Goal: Transaction & Acquisition: Purchase product/service

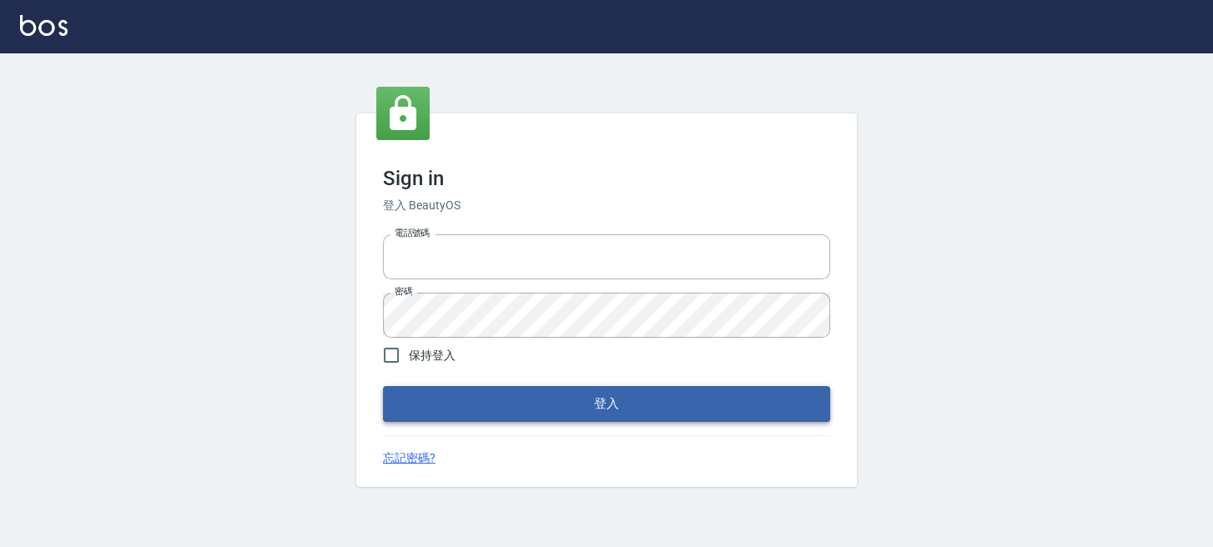
type input "0289832082"
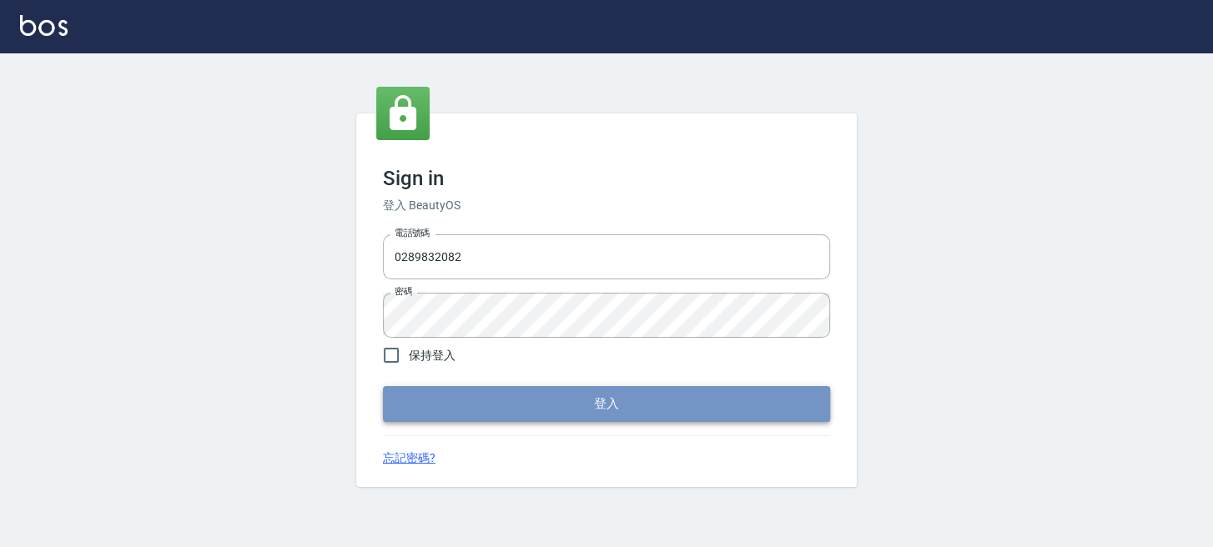
click at [659, 396] on button "登入" at bounding box center [606, 403] width 447 height 35
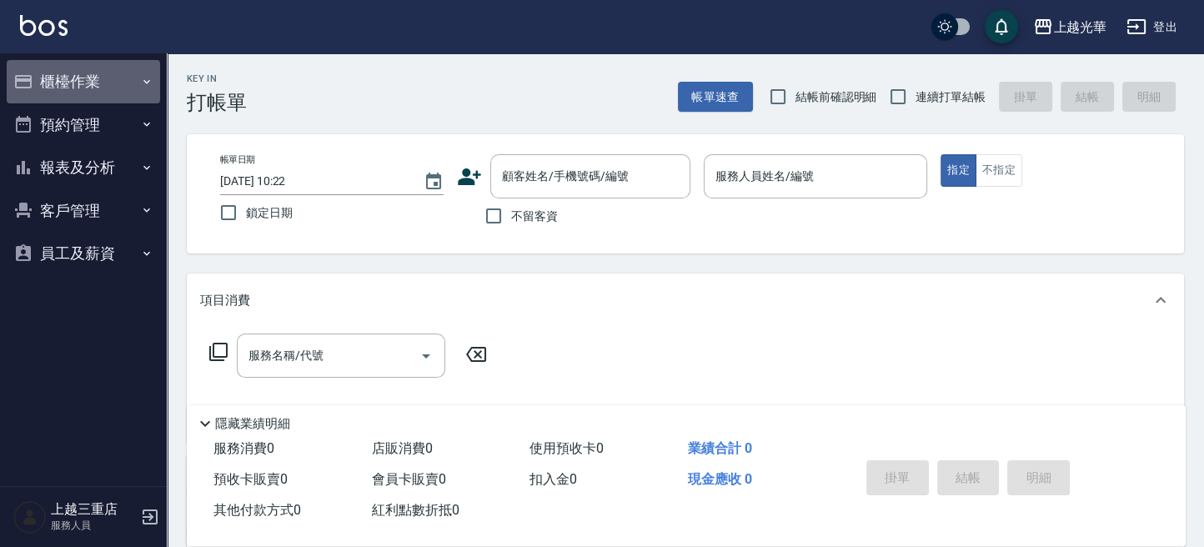
click at [69, 65] on button "櫃檯作業" at bounding box center [83, 81] width 153 height 43
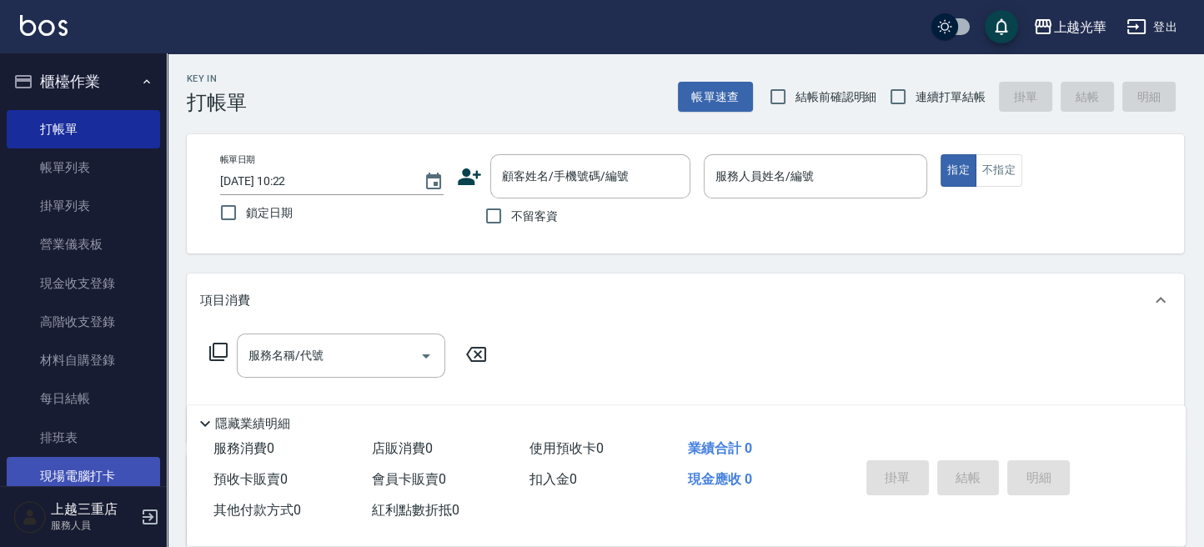
click at [96, 475] on link "現場電腦打卡" at bounding box center [83, 476] width 153 height 38
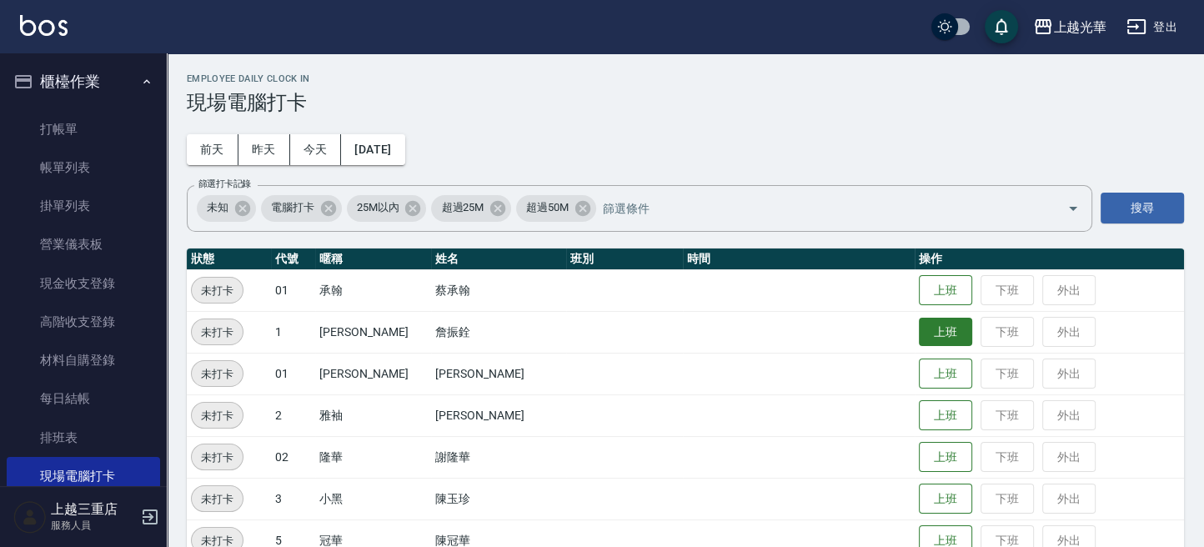
click at [940, 334] on button "上班" at bounding box center [945, 332] width 53 height 29
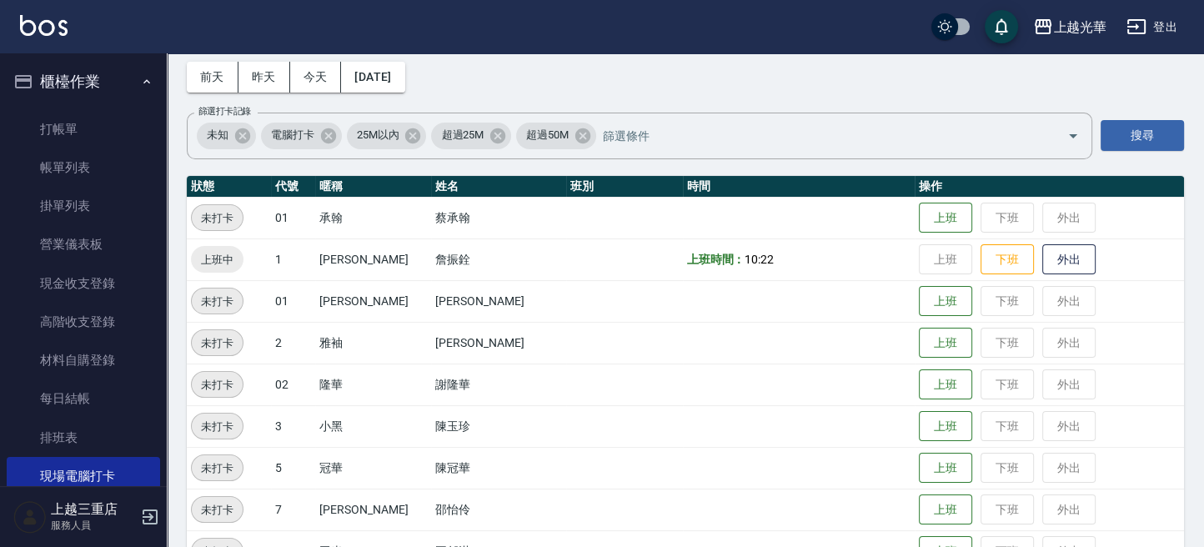
scroll to position [77, 0]
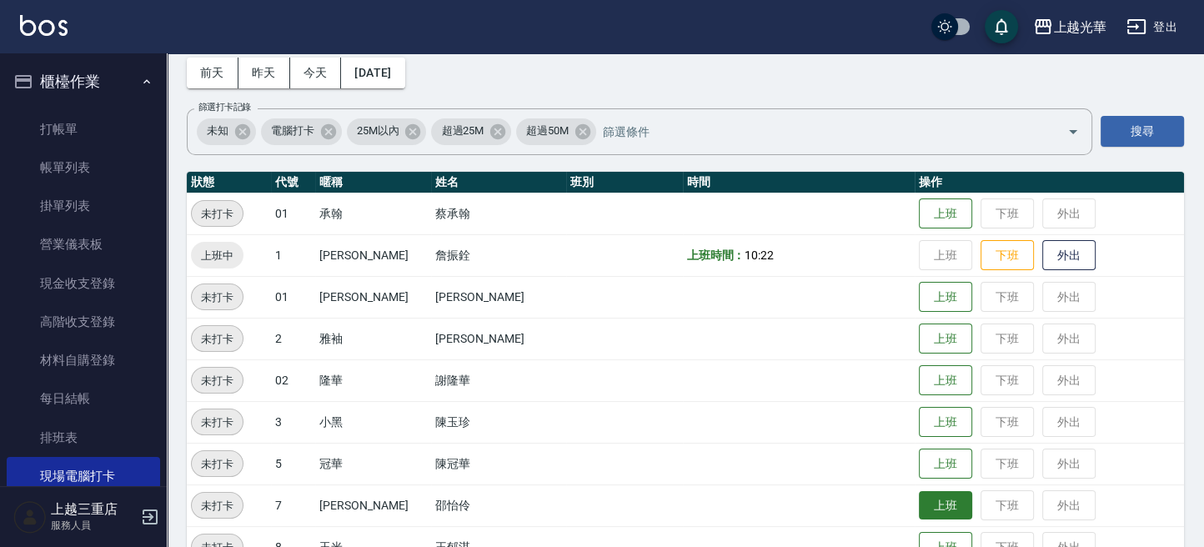
click at [921, 500] on button "上班" at bounding box center [945, 505] width 53 height 29
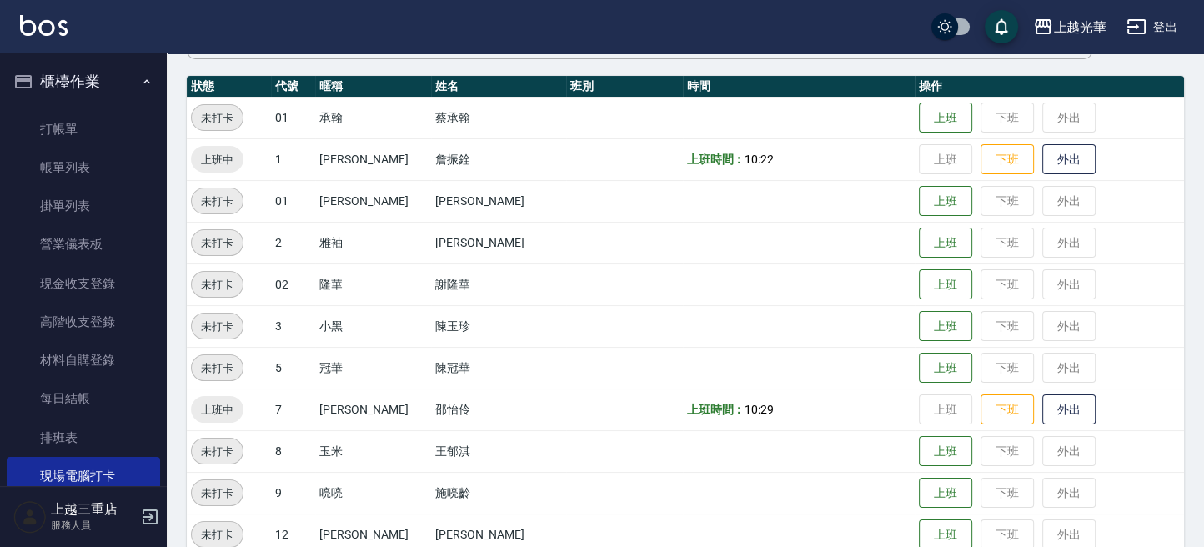
scroll to position [188, 0]
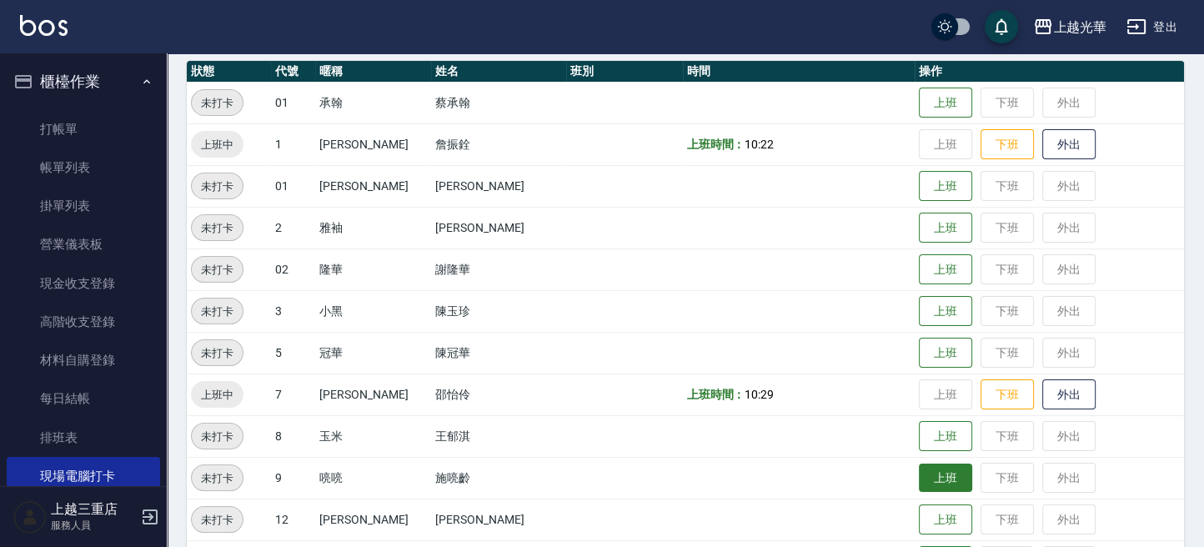
click at [926, 484] on button "上班" at bounding box center [945, 478] width 53 height 29
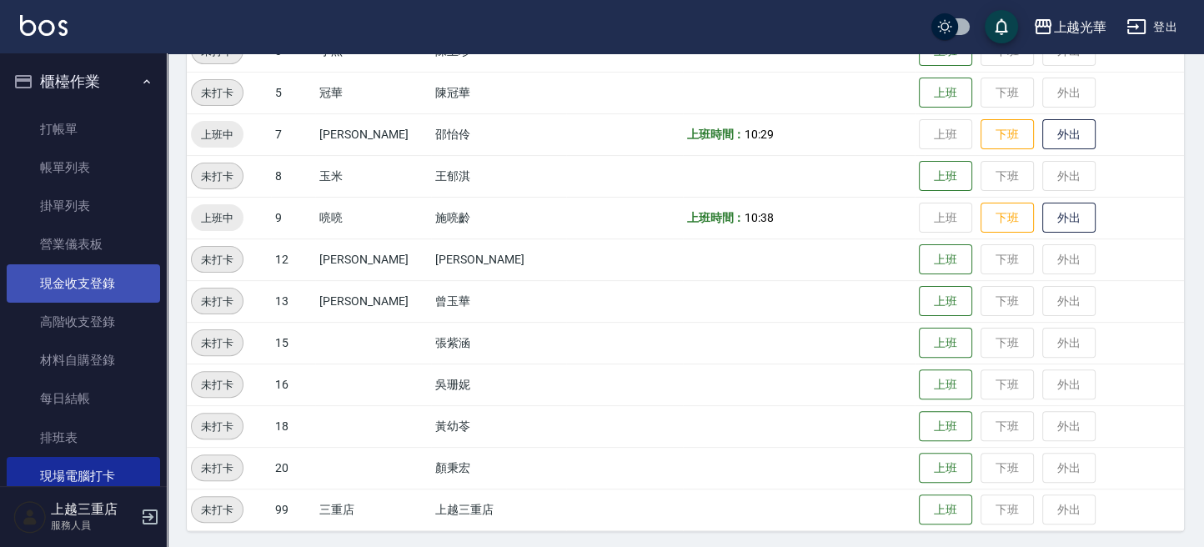
scroll to position [450, 0]
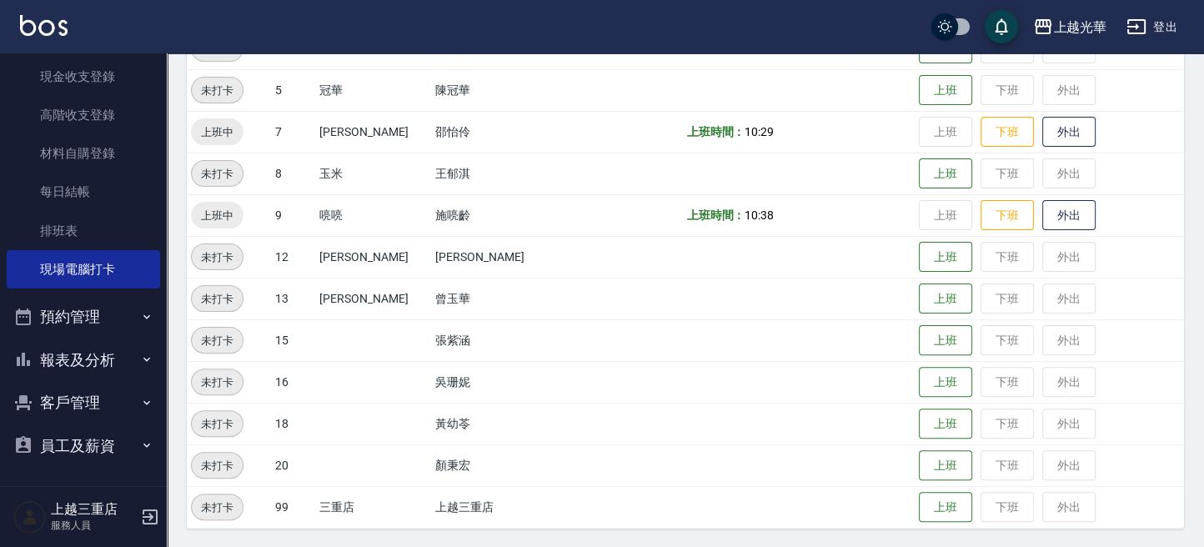
click at [110, 356] on button "報表及分析" at bounding box center [83, 360] width 153 height 43
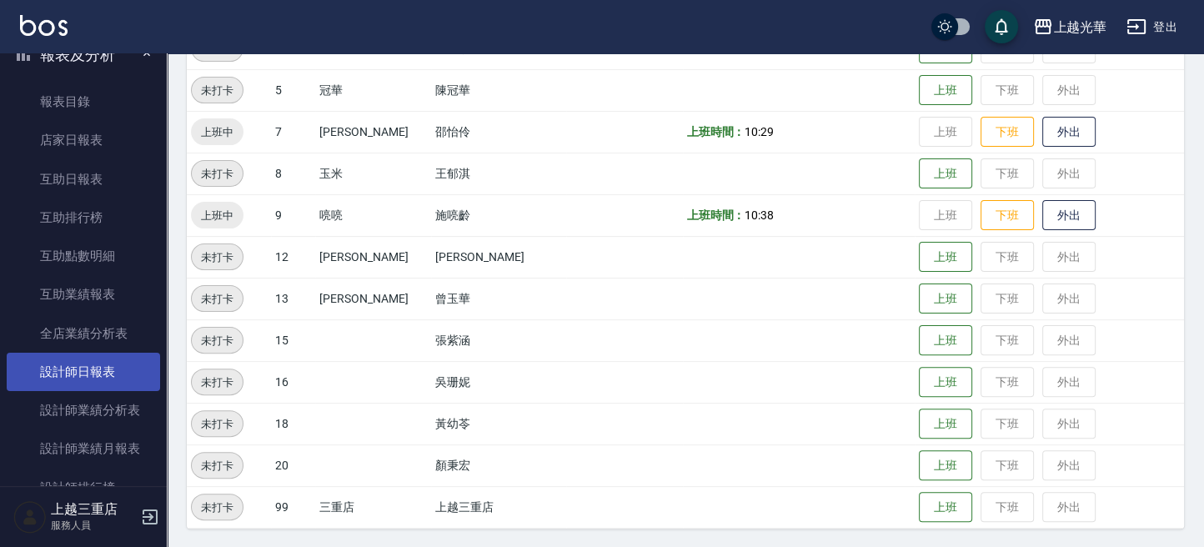
scroll to position [540, 0]
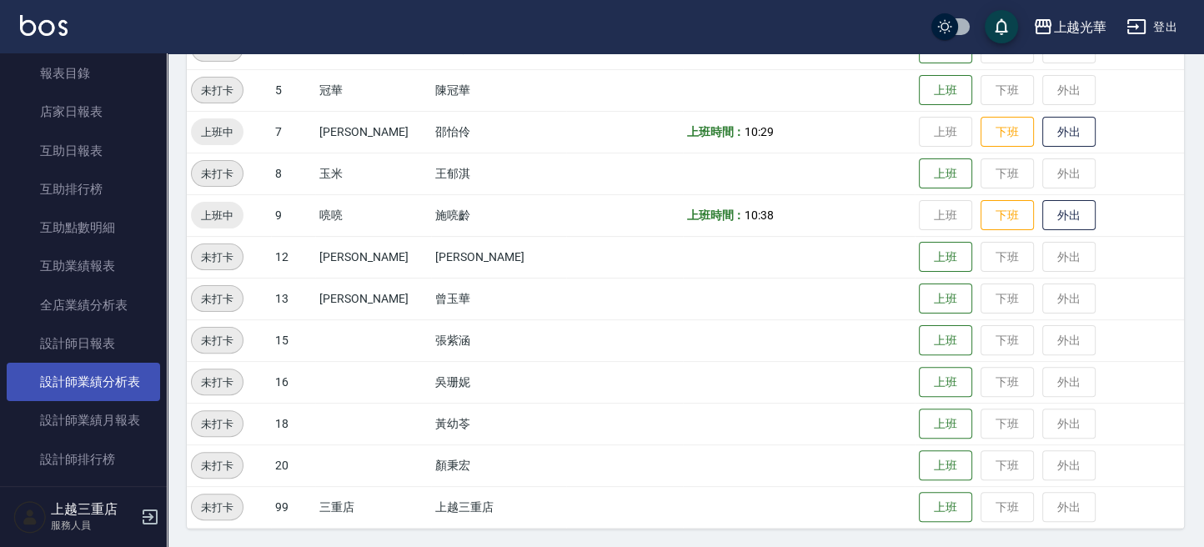
click at [120, 373] on link "設計師業績分析表" at bounding box center [83, 382] width 153 height 38
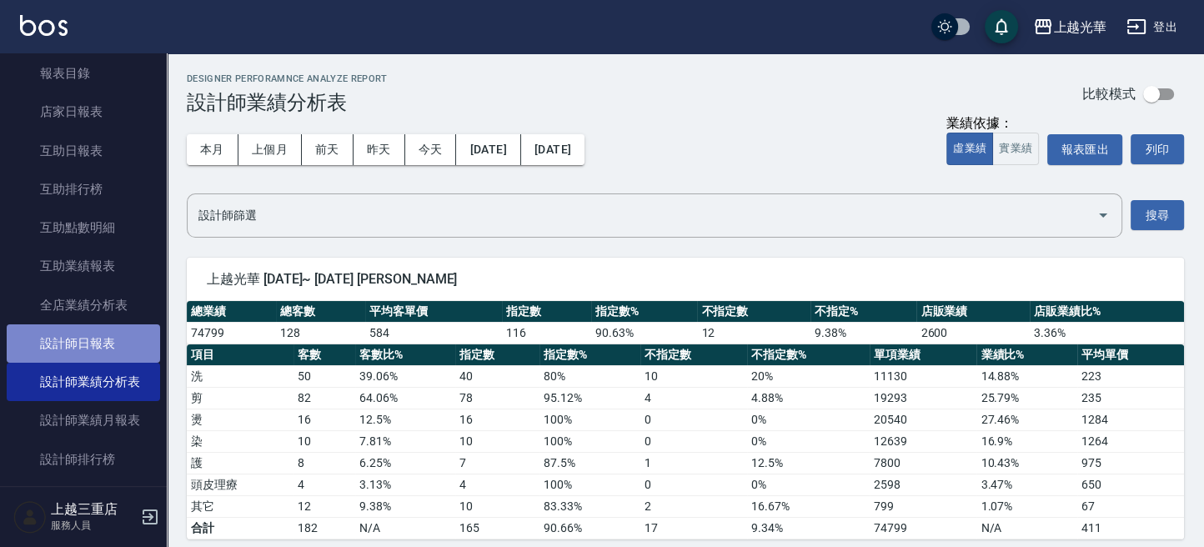
click at [126, 346] on link "設計師日報表" at bounding box center [83, 343] width 153 height 38
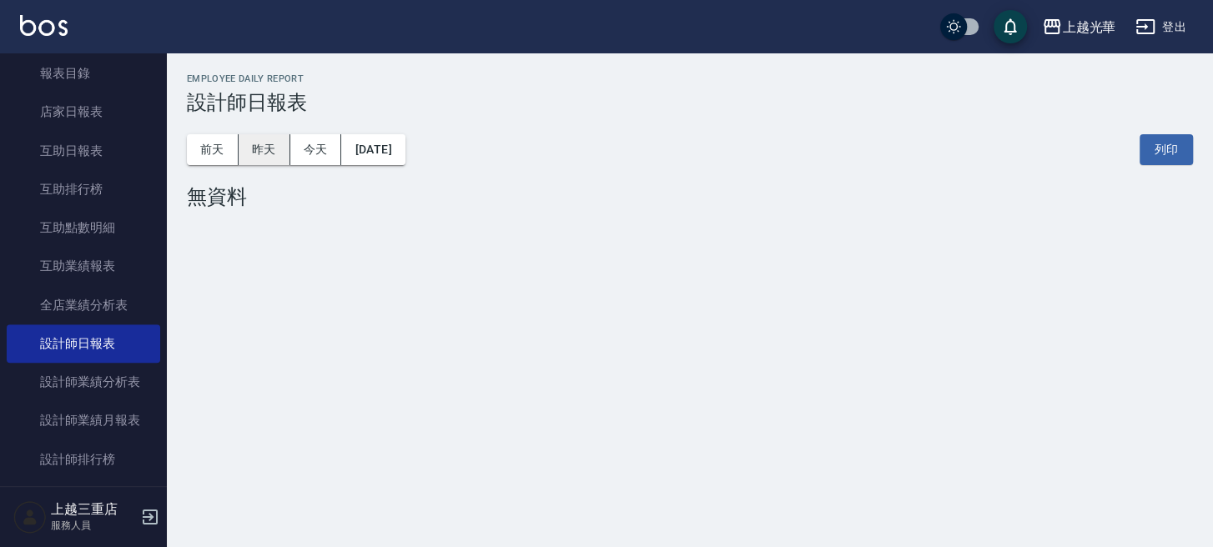
click at [280, 138] on button "昨天" at bounding box center [265, 149] width 52 height 31
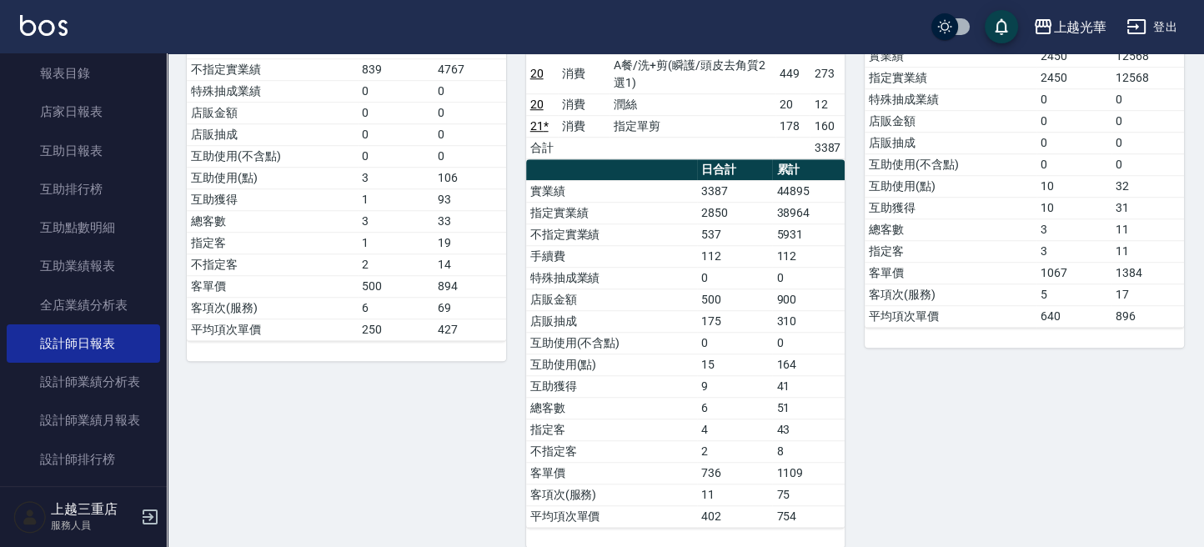
scroll to position [1223, 0]
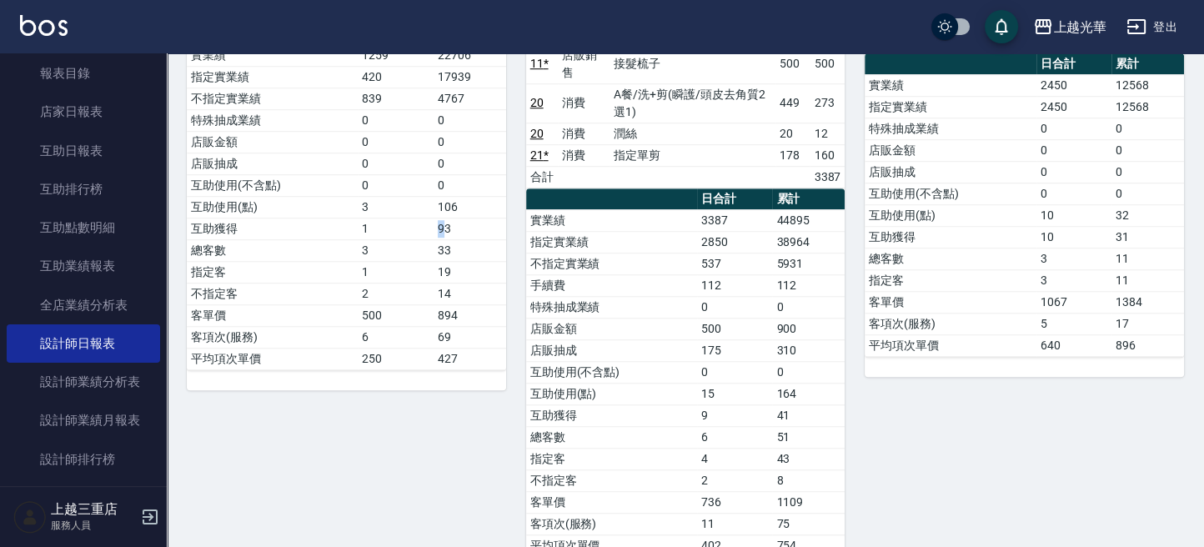
drag, startPoint x: 445, startPoint y: 209, endPoint x: 432, endPoint y: 209, distance: 13.3
click at [432, 218] on tr "互助獲得 1 93" at bounding box center [346, 229] width 319 height 22
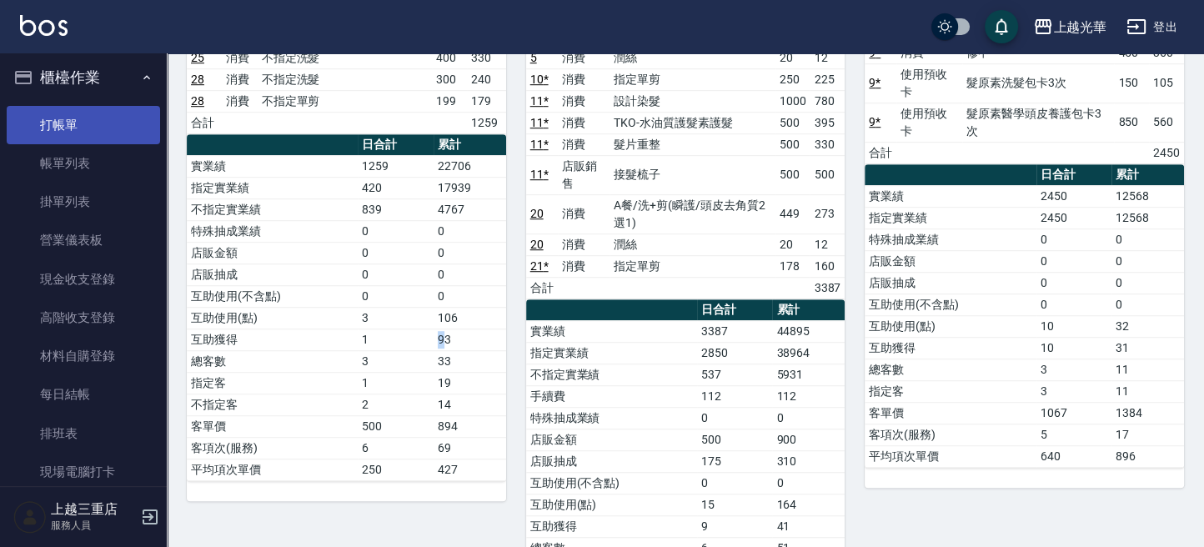
scroll to position [0, 0]
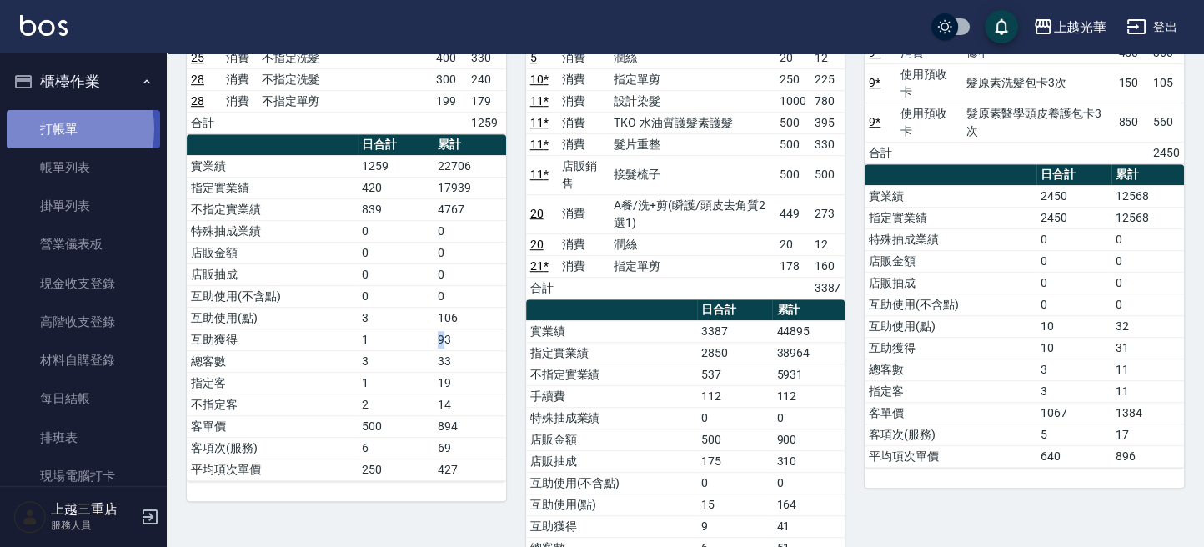
click at [49, 128] on link "打帳單" at bounding box center [83, 129] width 153 height 38
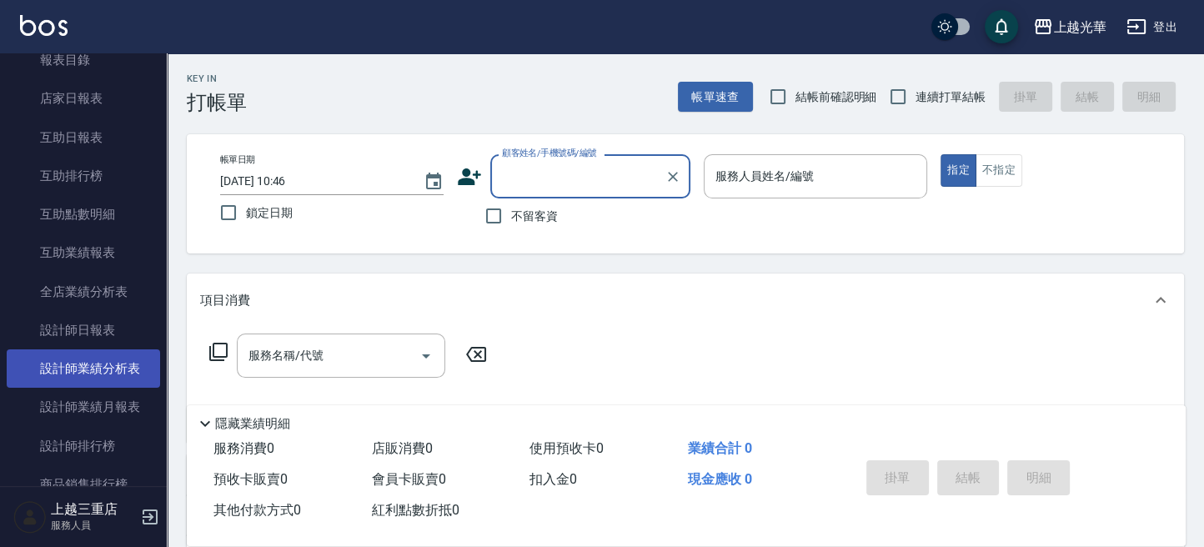
scroll to position [555, 0]
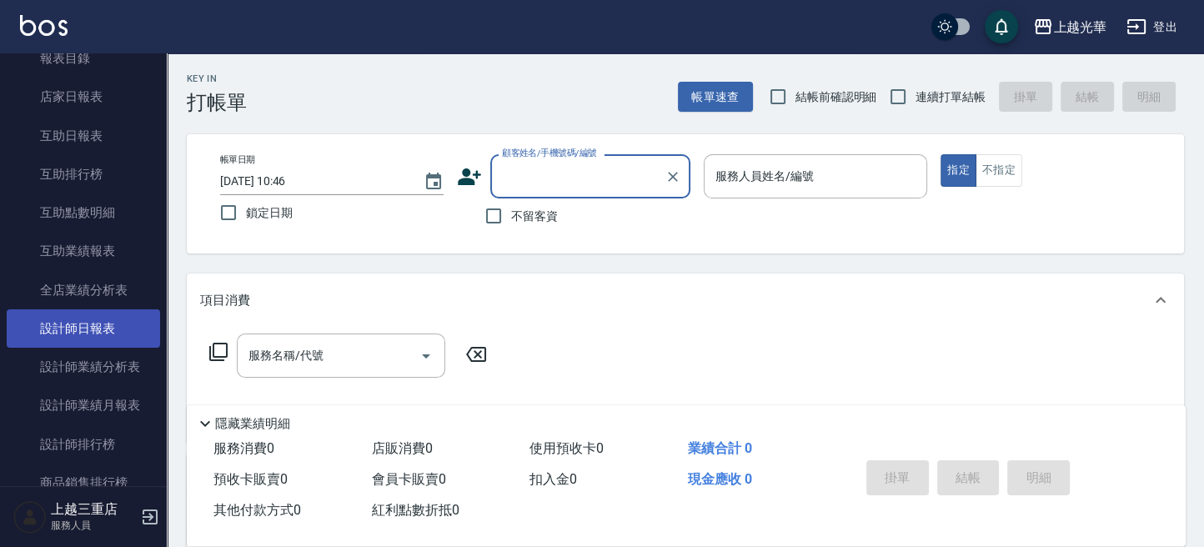
click at [109, 343] on link "設計師日報表" at bounding box center [83, 328] width 153 height 38
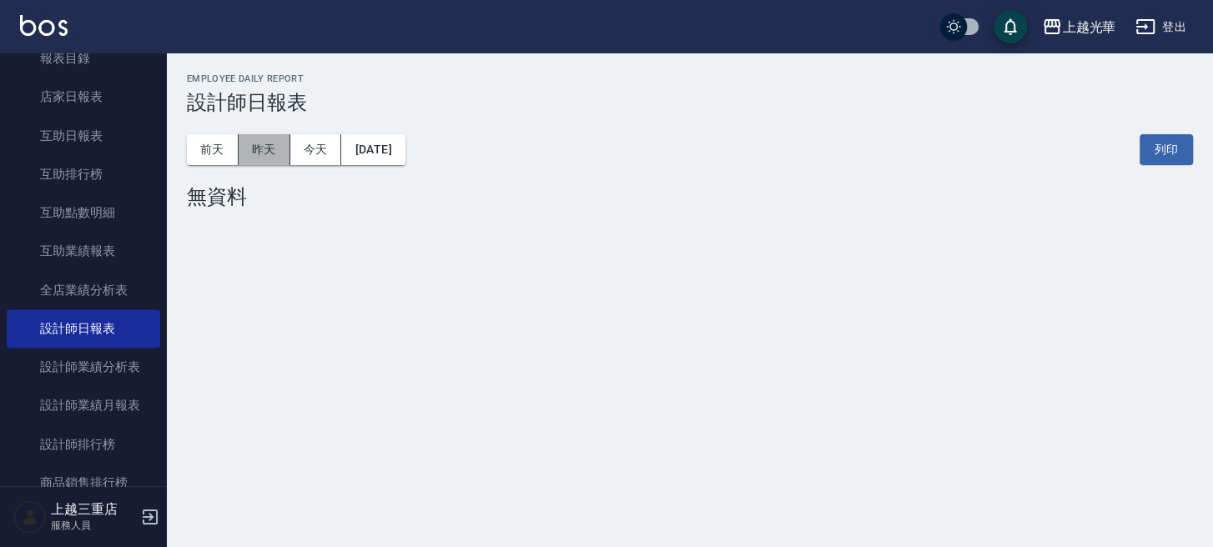
click at [269, 148] on button "昨天" at bounding box center [265, 149] width 52 height 31
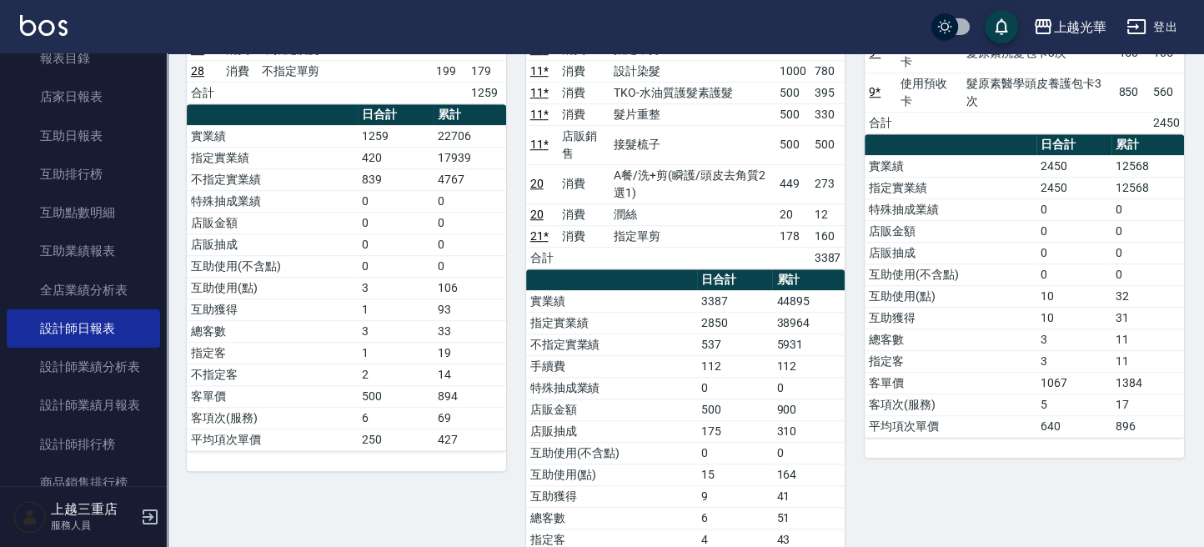
scroll to position [1223, 0]
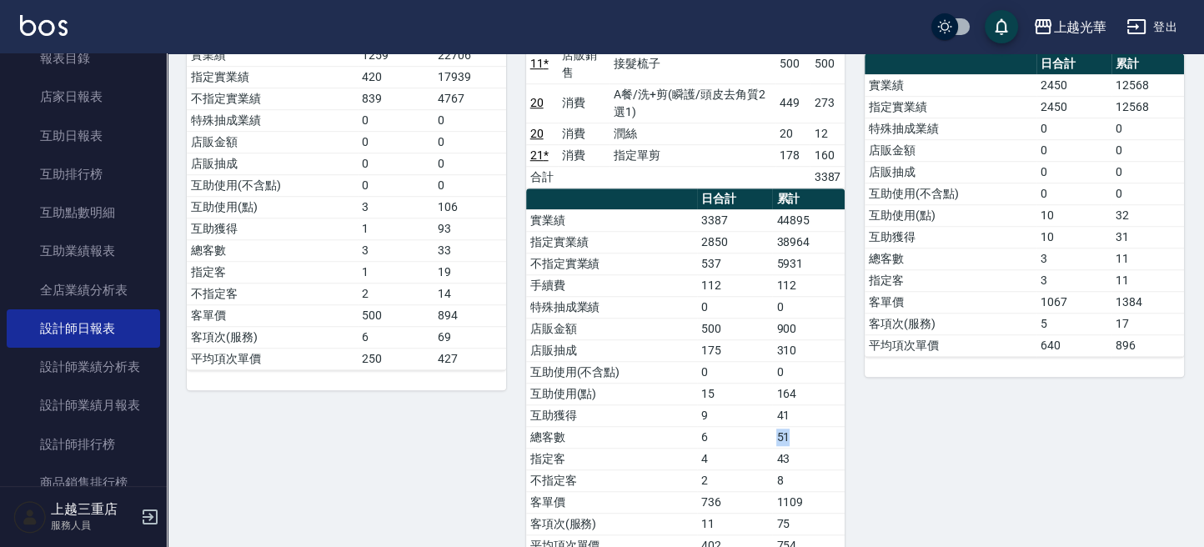
drag, startPoint x: 764, startPoint y: 422, endPoint x: 809, endPoint y: 425, distance: 45.2
click at [809, 426] on tr "總客數 6 51" at bounding box center [685, 437] width 319 height 22
click at [808, 409] on td "41" at bounding box center [808, 415] width 73 height 22
drag, startPoint x: 781, startPoint y: 404, endPoint x: 1001, endPoint y: 361, distance: 224.4
click at [717, 389] on tbody "實業績 3387 44895 指定實業績 2850 38964 不指定實業績 537 5931 手續費 112 112 特殊抽成業績 0 0 店販金額 500…" at bounding box center [685, 382] width 319 height 347
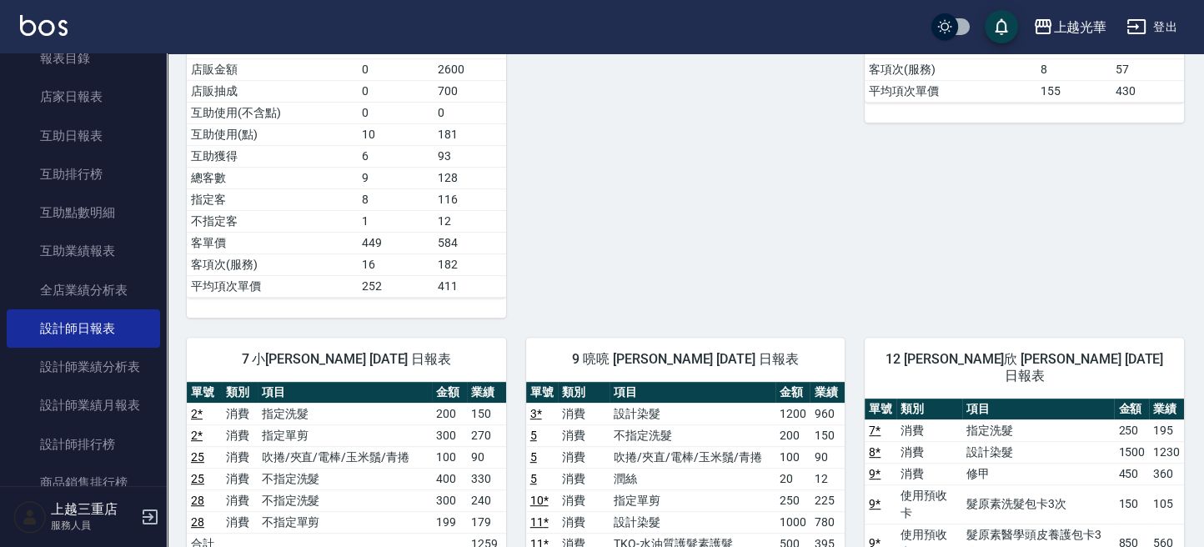
scroll to position [563, 0]
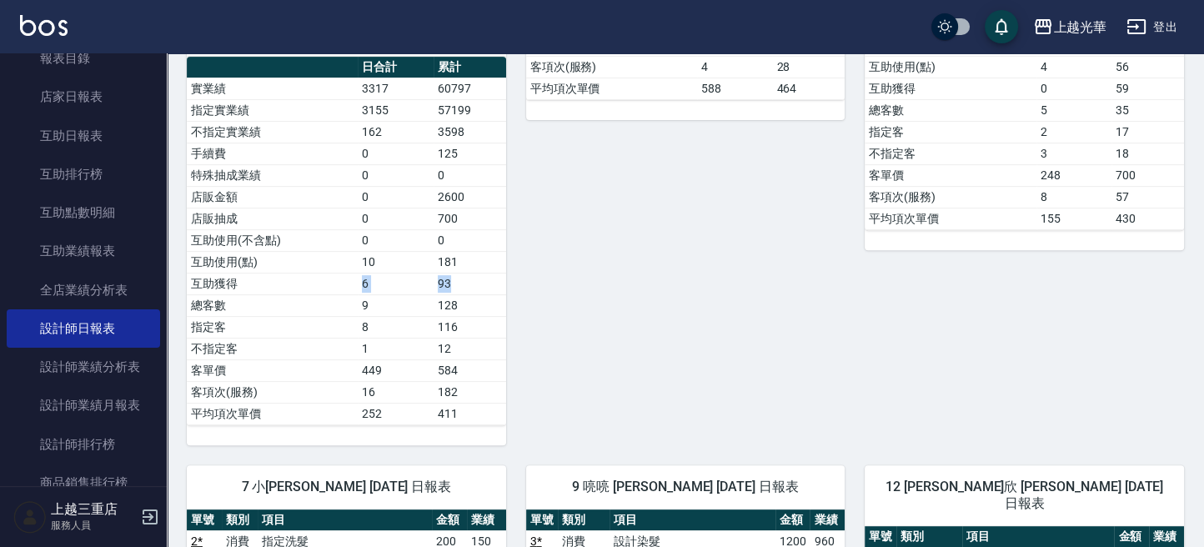
drag, startPoint x: 466, startPoint y: 283, endPoint x: 360, endPoint y: 283, distance: 105.9
click at [360, 283] on tr "互助獲得 6 93" at bounding box center [346, 284] width 319 height 22
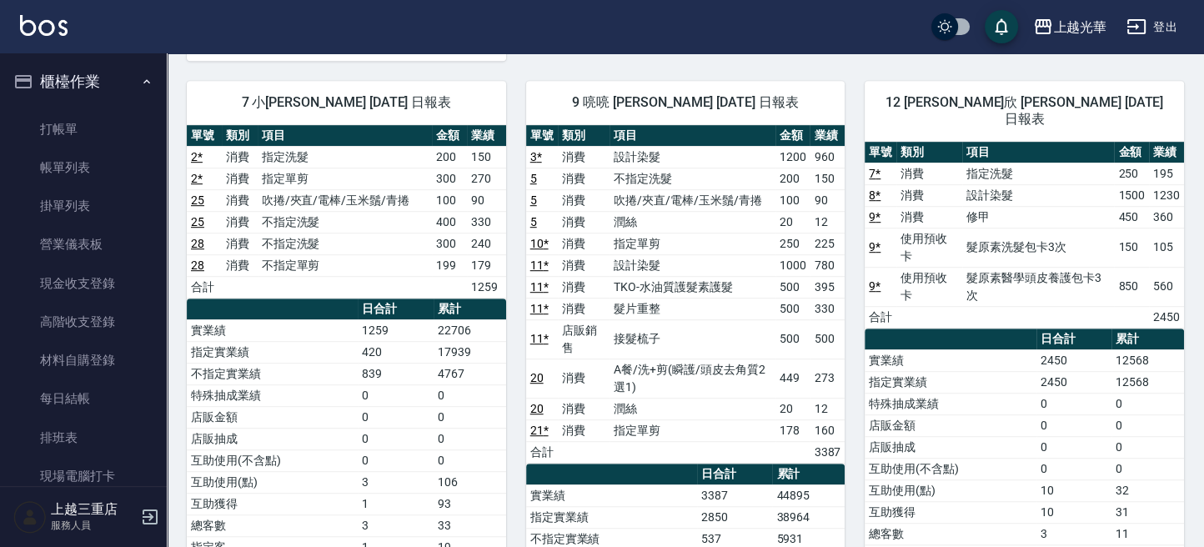
scroll to position [667, 0]
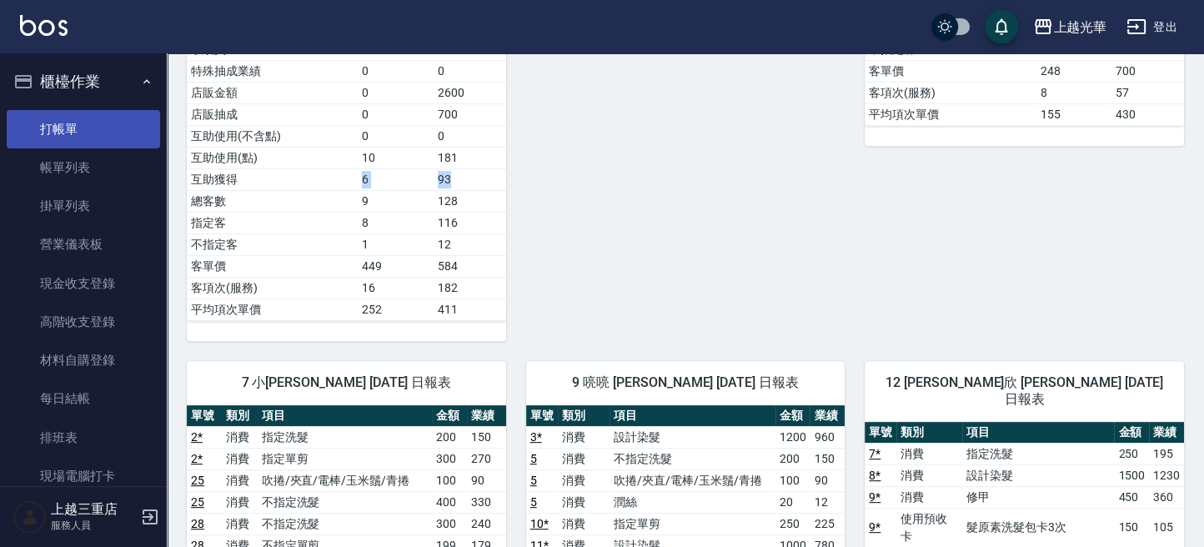
click at [89, 133] on link "打帳單" at bounding box center [83, 129] width 153 height 38
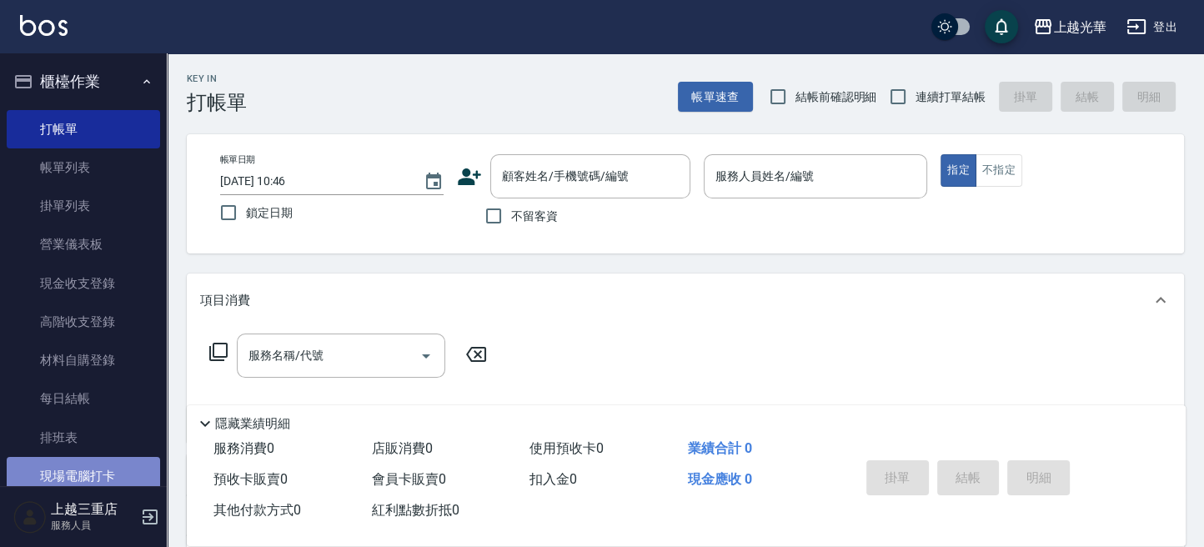
click at [112, 475] on link "現場電腦打卡" at bounding box center [83, 476] width 153 height 38
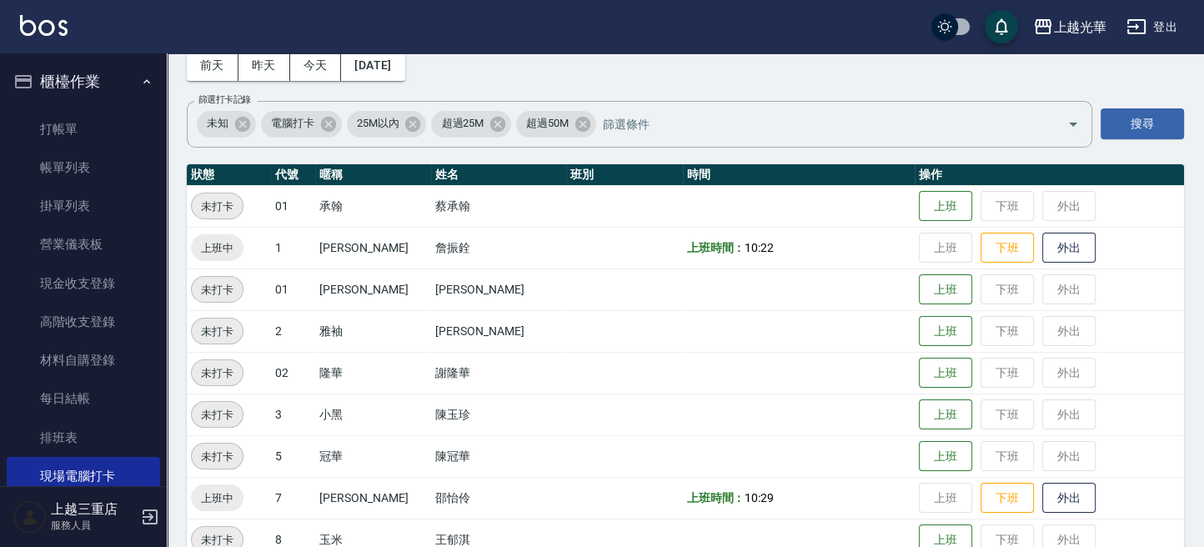
scroll to position [111, 0]
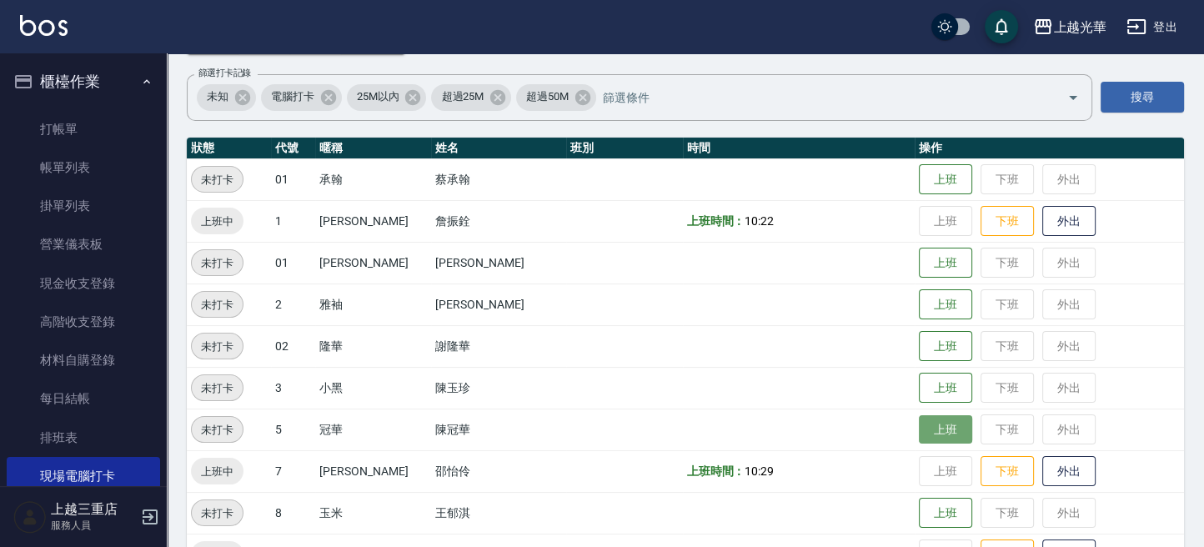
click at [926, 434] on button "上班" at bounding box center [945, 429] width 53 height 29
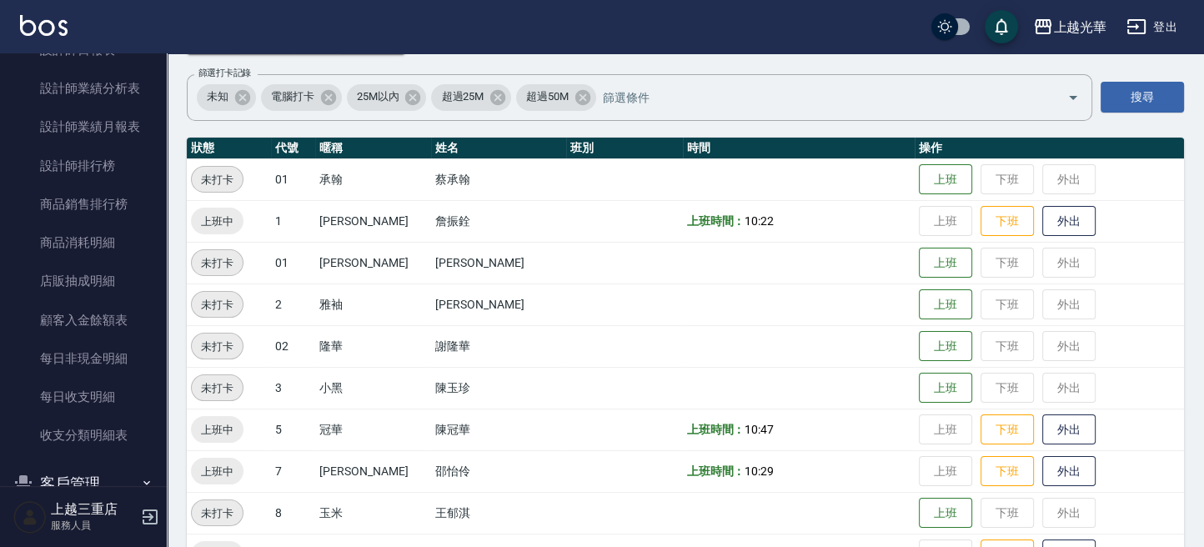
scroll to position [915, 0]
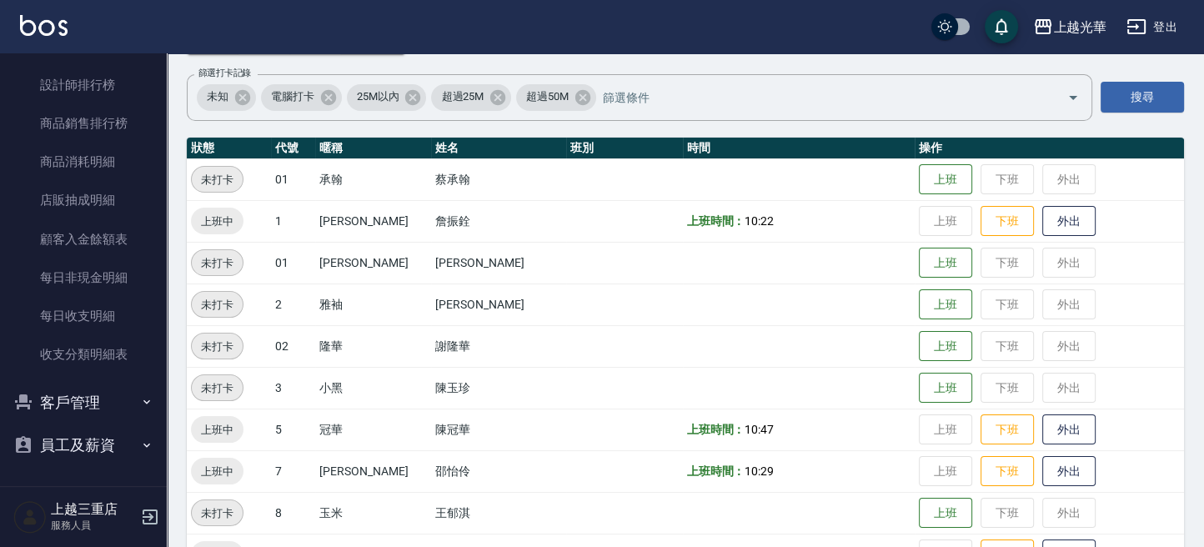
click at [80, 393] on button "客戶管理" at bounding box center [83, 402] width 153 height 43
click at [128, 457] on link "客戶列表" at bounding box center [83, 449] width 153 height 38
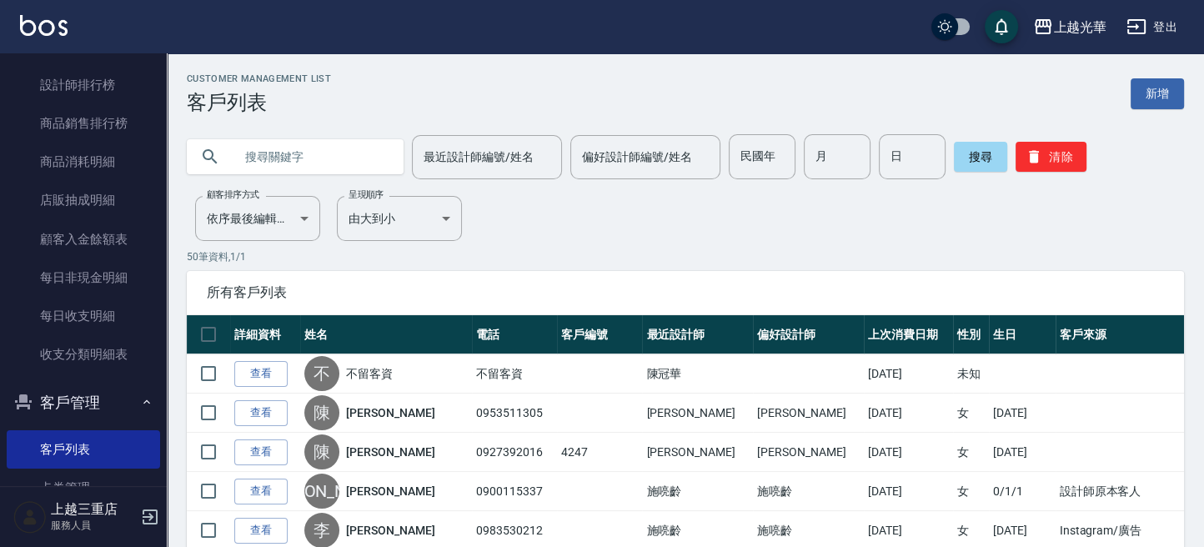
click at [318, 146] on input "text" at bounding box center [312, 156] width 157 height 45
type input "0938720998"
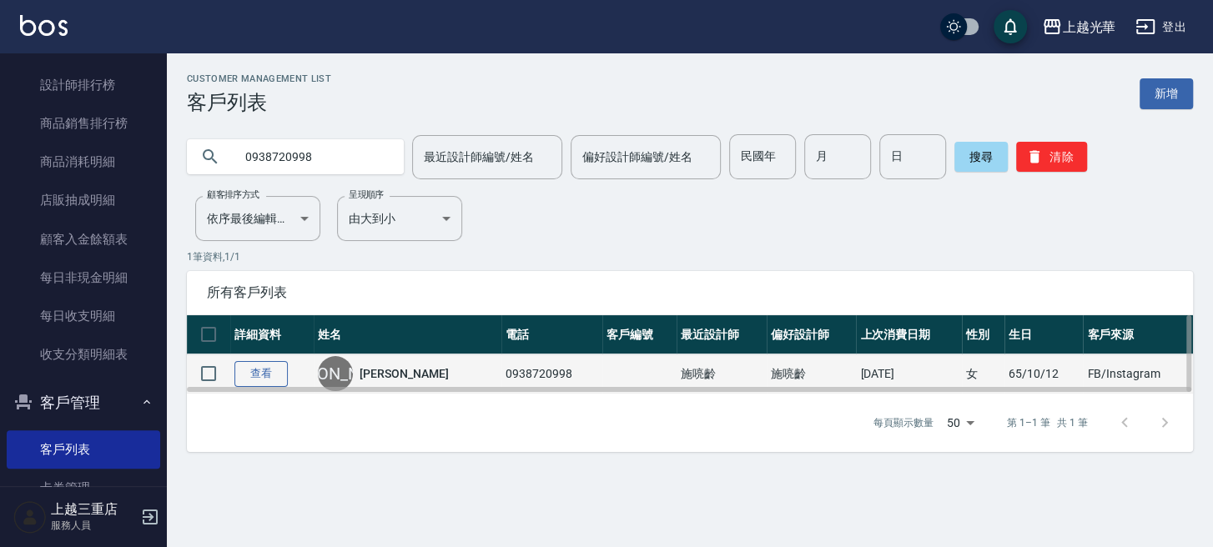
click at [250, 379] on link "查看" at bounding box center [260, 374] width 53 height 26
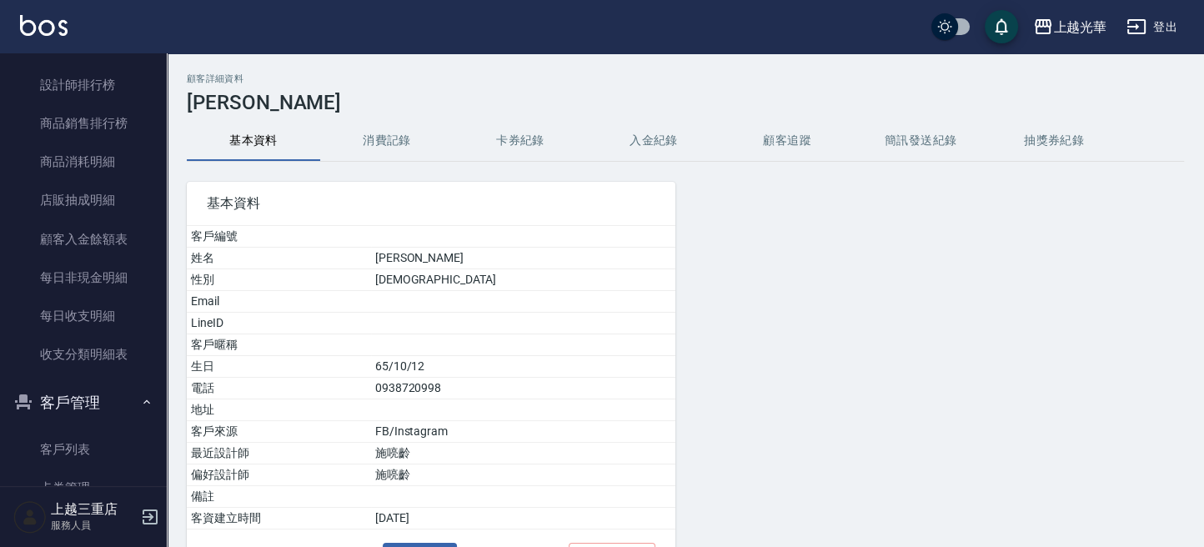
click at [416, 125] on button "消費記錄" at bounding box center [386, 141] width 133 height 40
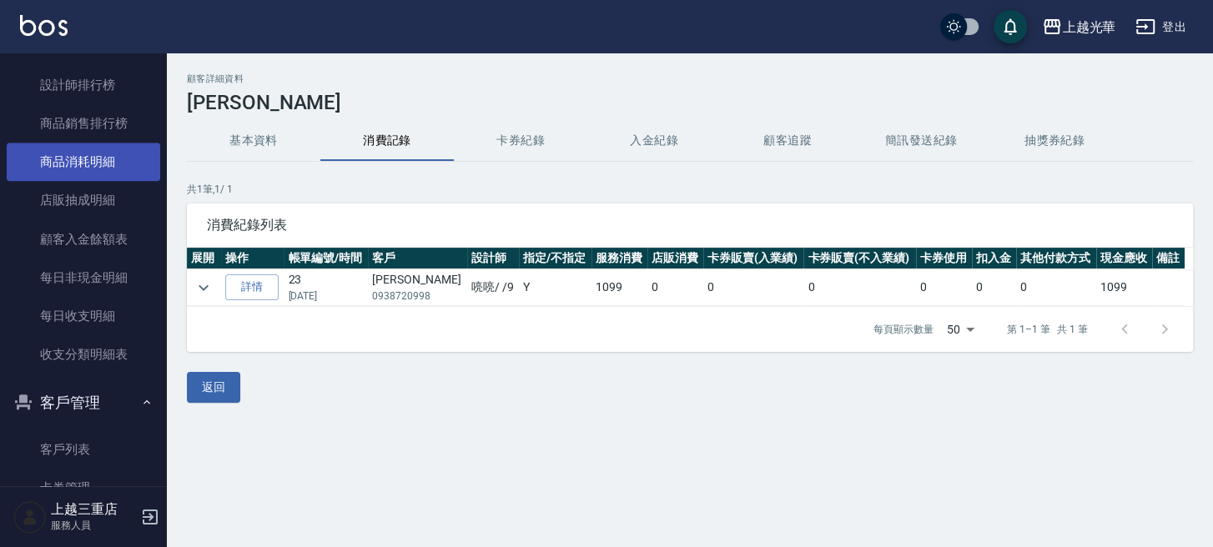
scroll to position [581, 0]
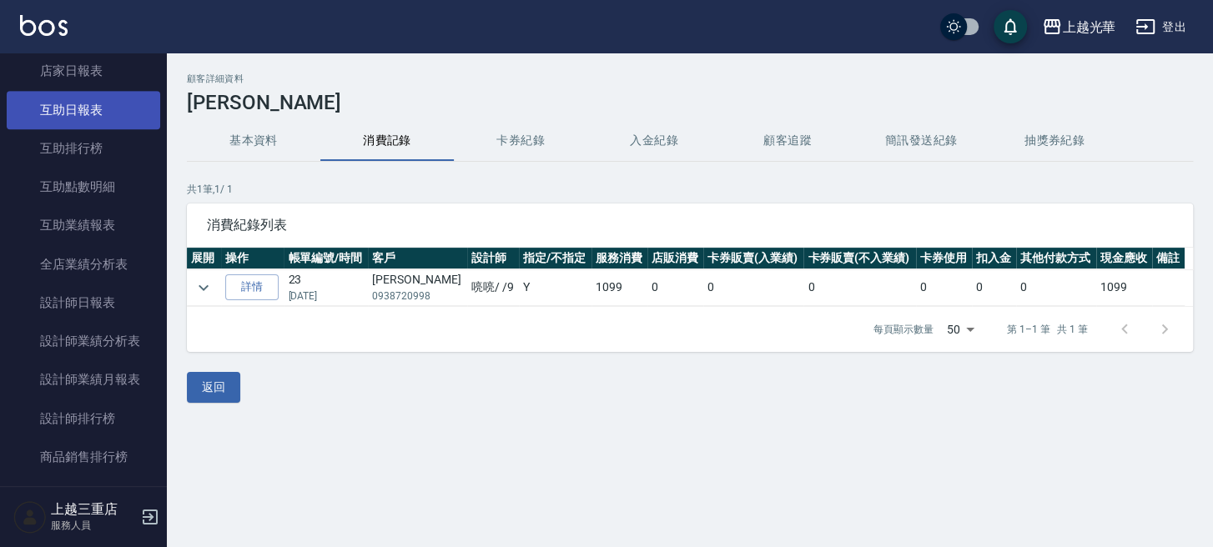
click at [83, 118] on link "互助日報表" at bounding box center [83, 110] width 153 height 38
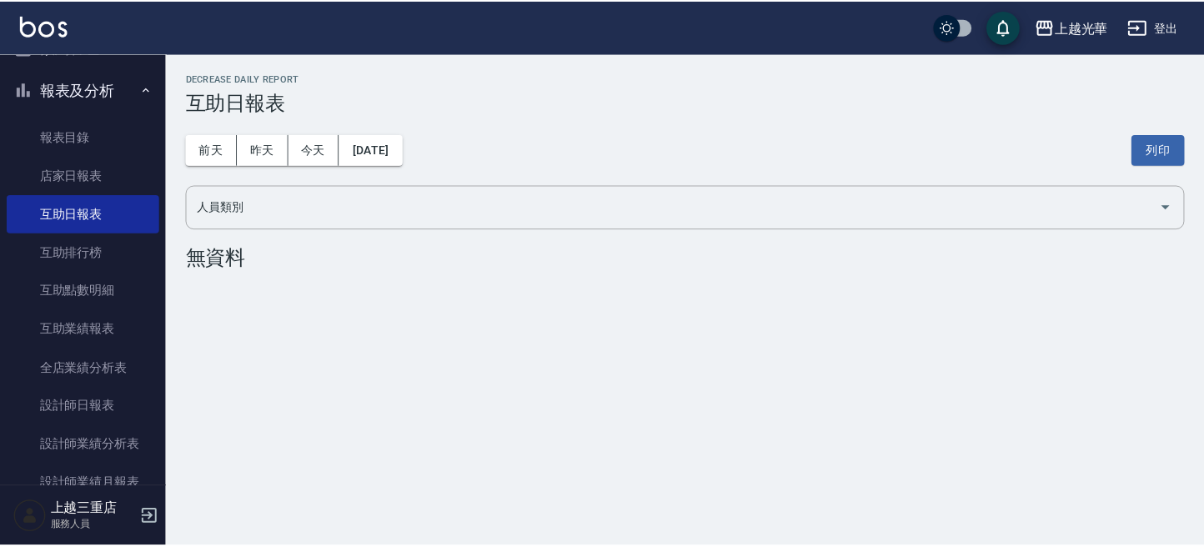
scroll to position [248, 0]
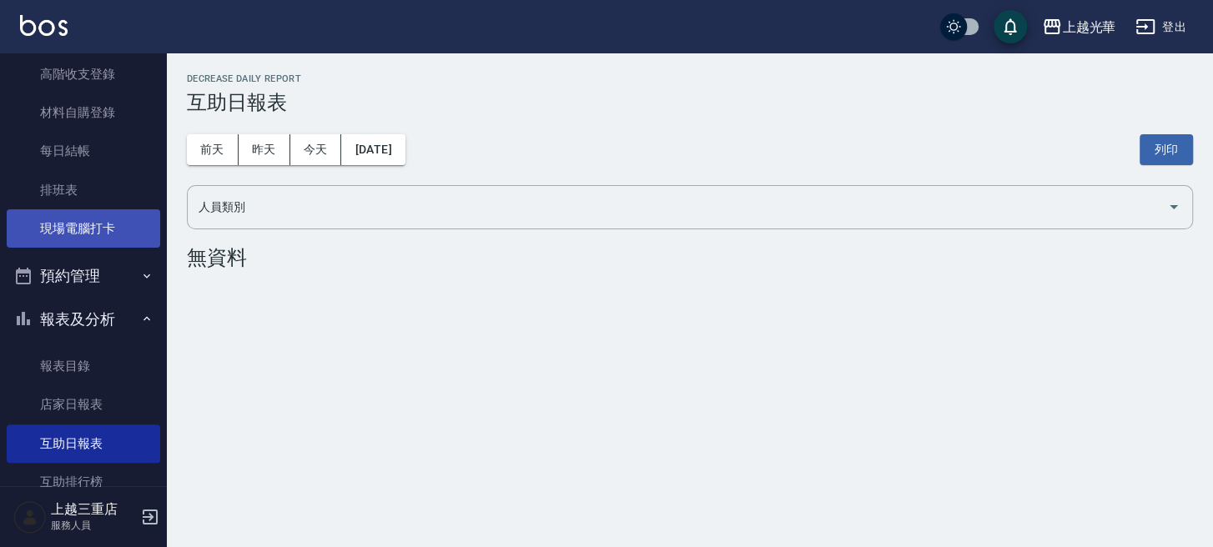
click at [69, 232] on link "現場電腦打卡" at bounding box center [83, 228] width 153 height 38
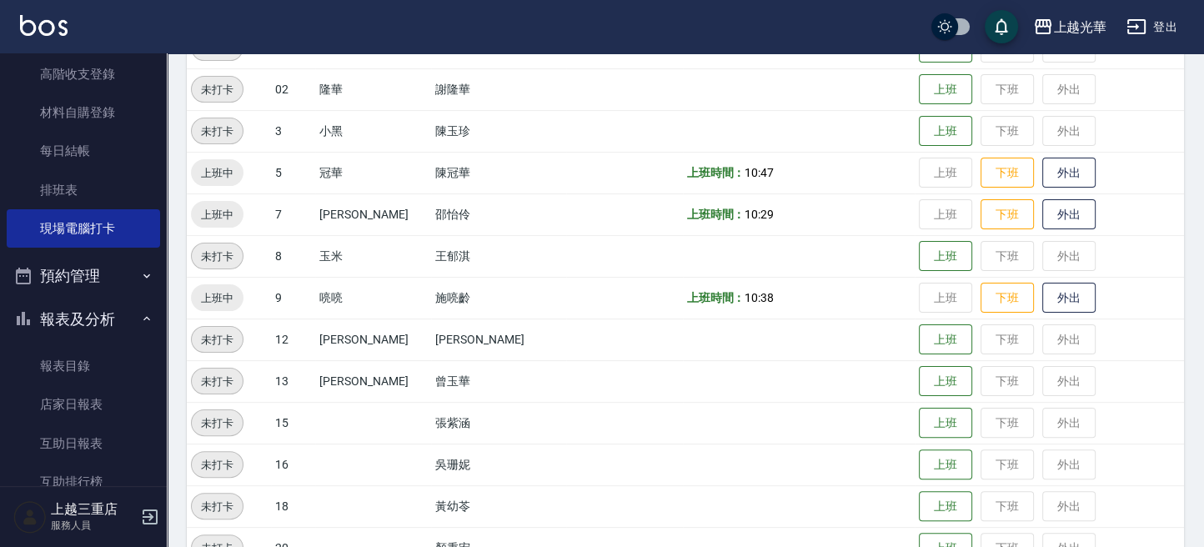
scroll to position [450, 0]
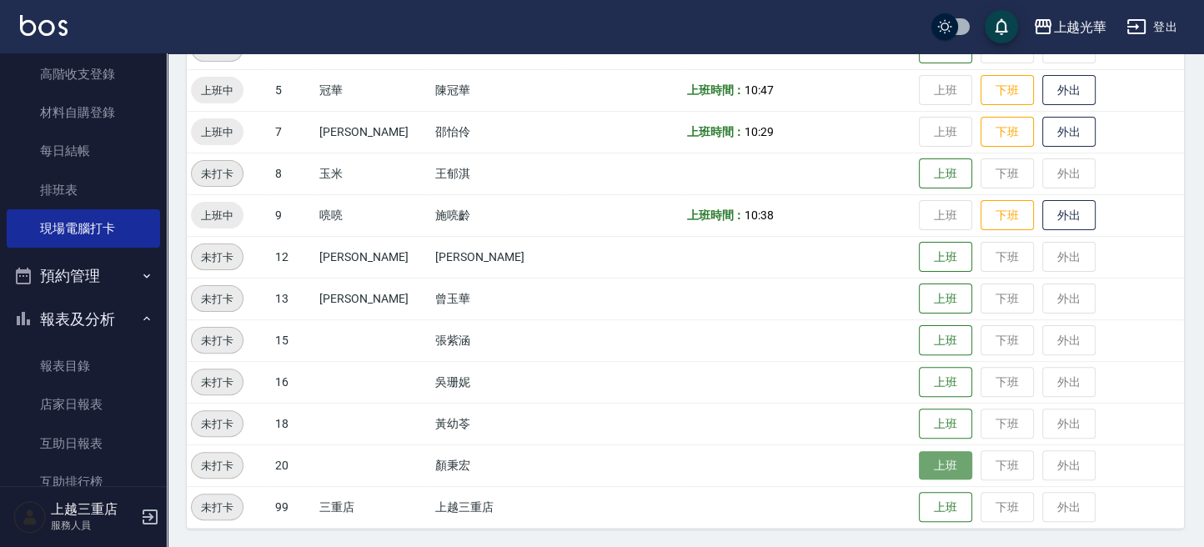
click at [923, 458] on button "上班" at bounding box center [945, 465] width 53 height 29
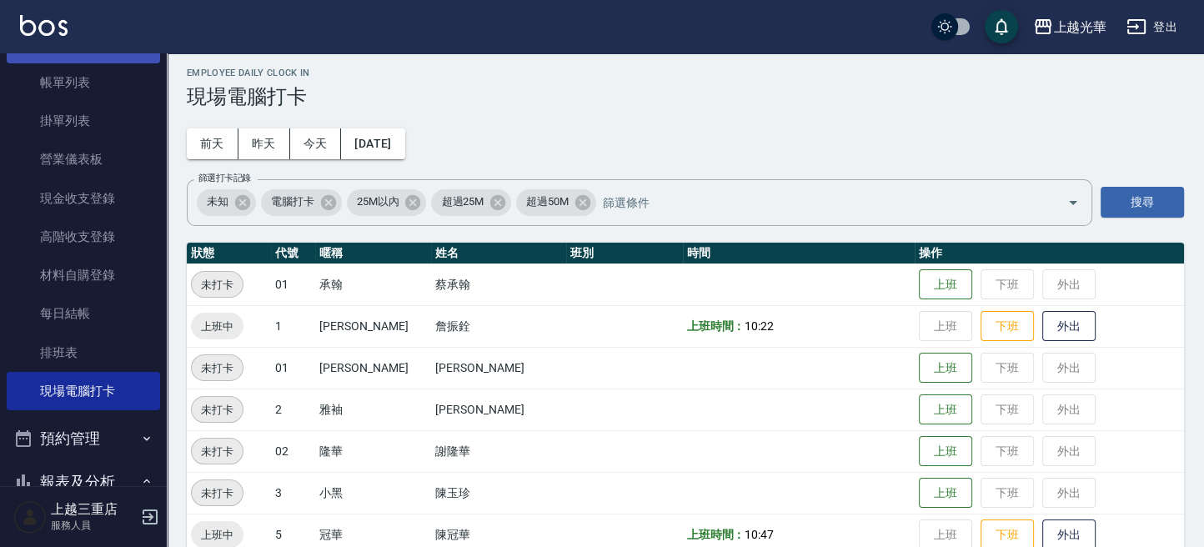
scroll to position [0, 0]
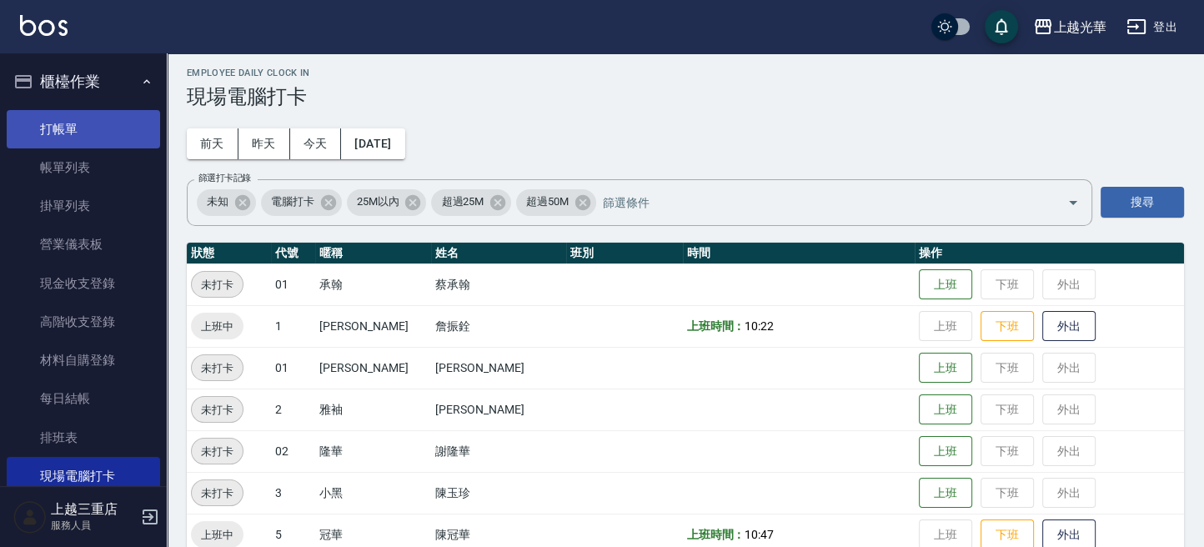
click at [79, 128] on link "打帳單" at bounding box center [83, 129] width 153 height 38
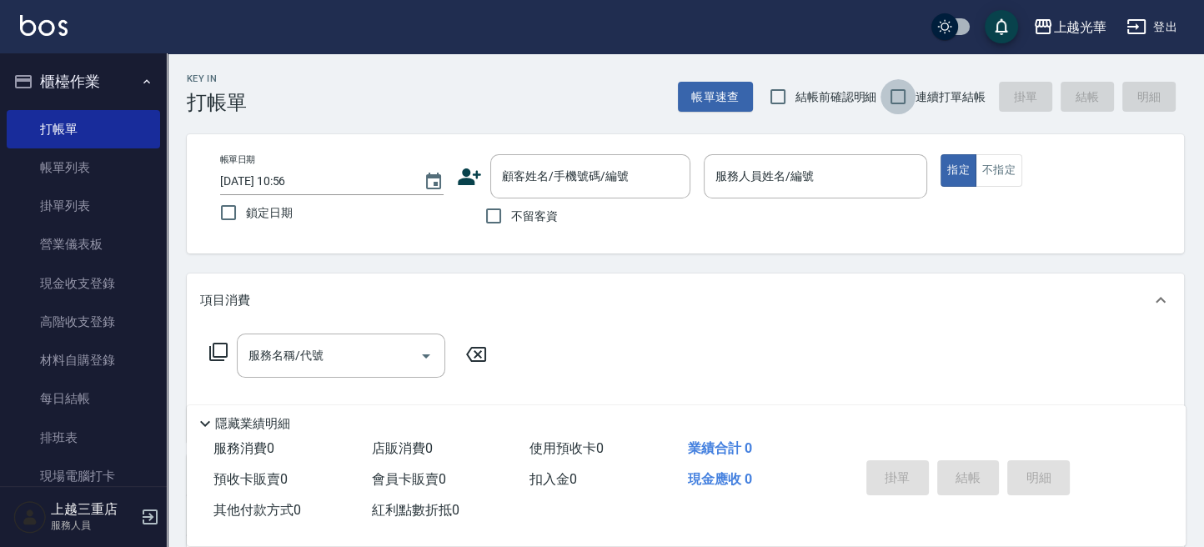
click at [902, 103] on input "連續打單結帳" at bounding box center [898, 96] width 35 height 35
checkbox input "true"
click at [505, 205] on input "不留客資" at bounding box center [493, 215] width 35 height 35
checkbox input "true"
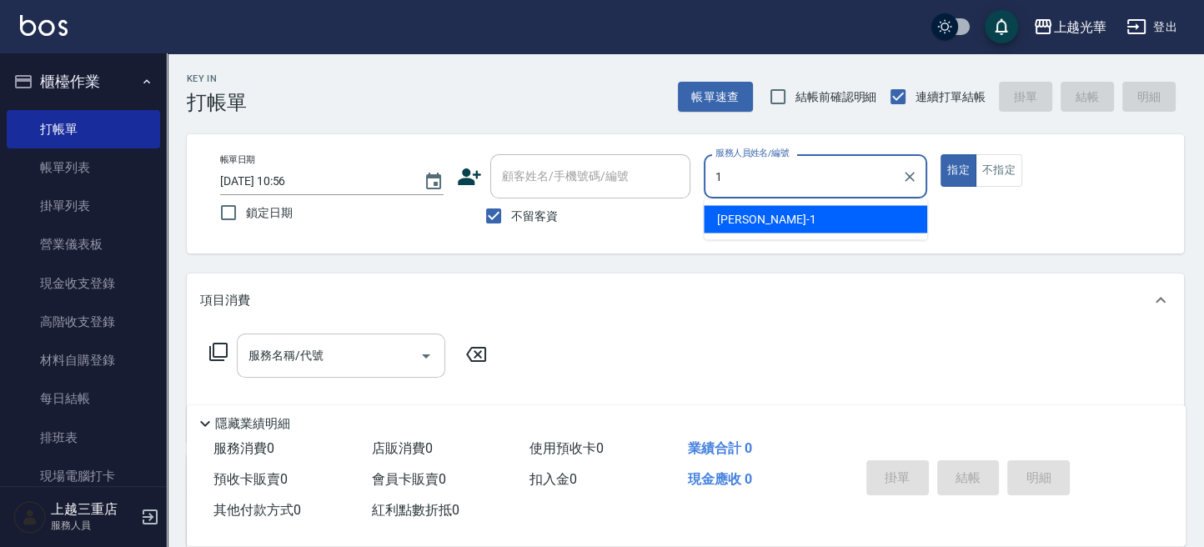
type input "1"
type button "true"
type input "小詹-1"
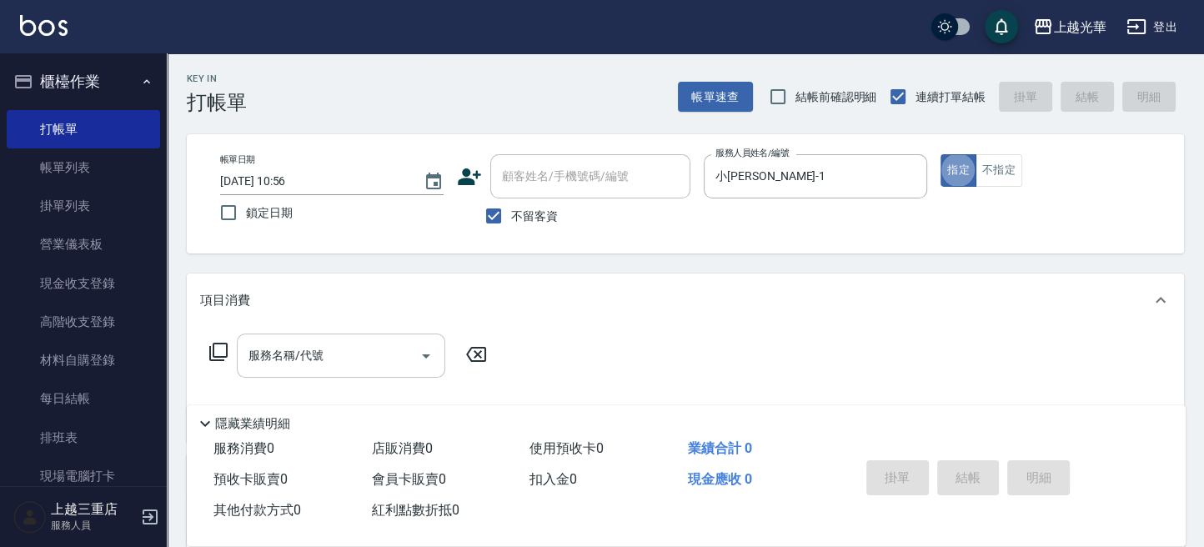
click at [280, 354] on div "服務名稱/代號 服務名稱/代號" at bounding box center [341, 356] width 208 height 44
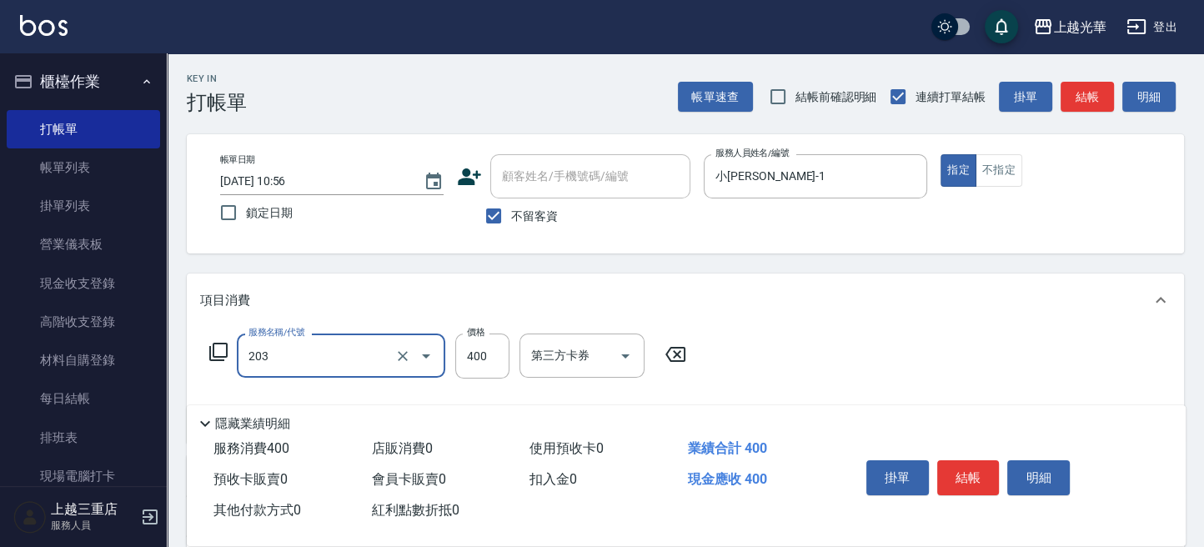
type input "指定單剪(203)"
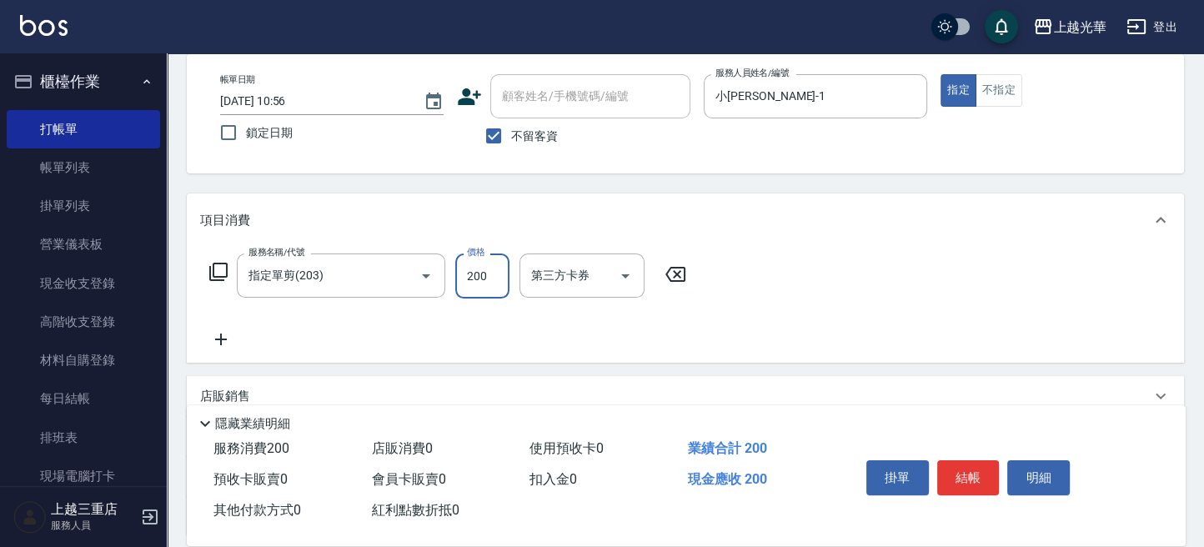
scroll to position [111, 0]
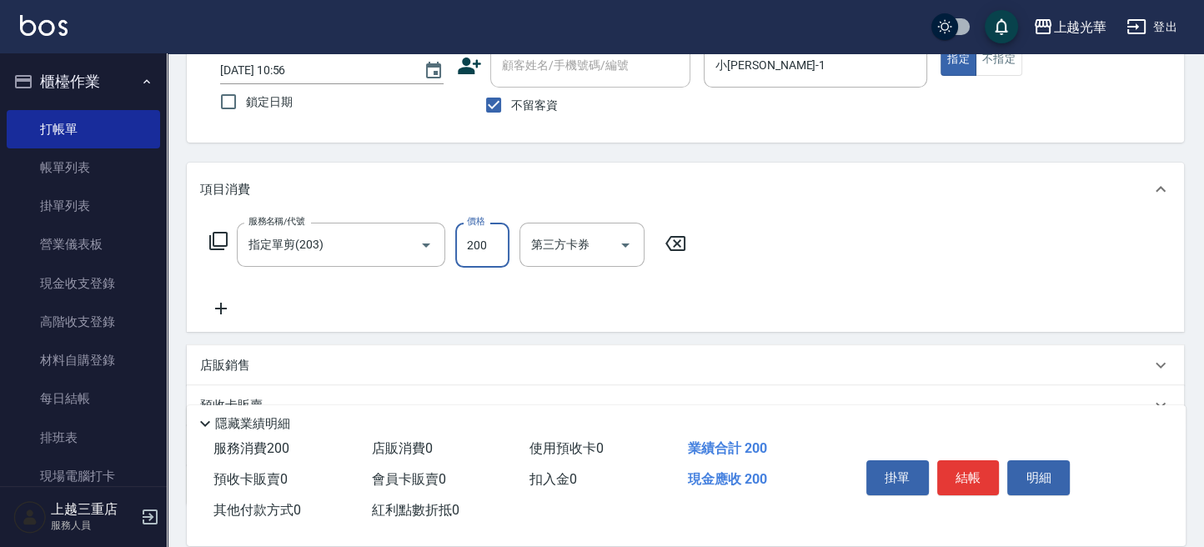
type input "200"
click at [228, 305] on icon at bounding box center [221, 309] width 42 height 20
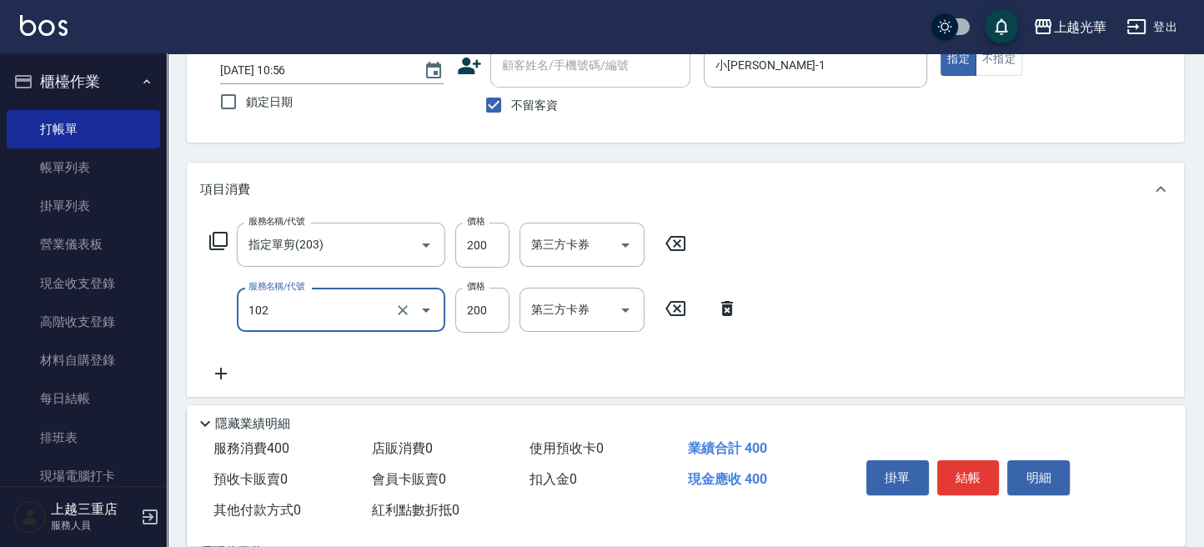
type input "指定洗髮(102)"
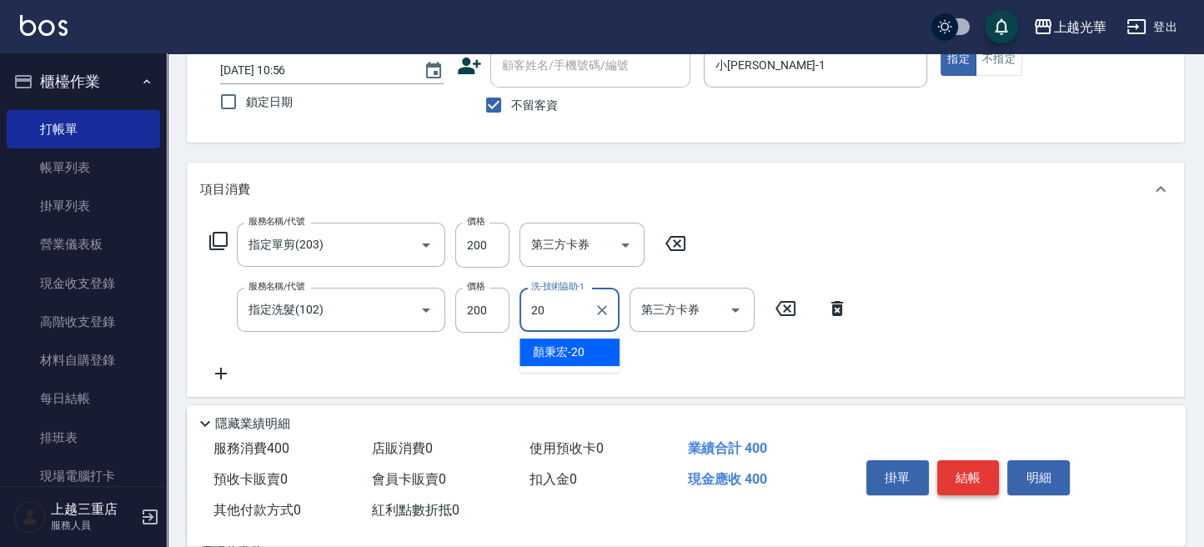
type input "顏秉宏-20"
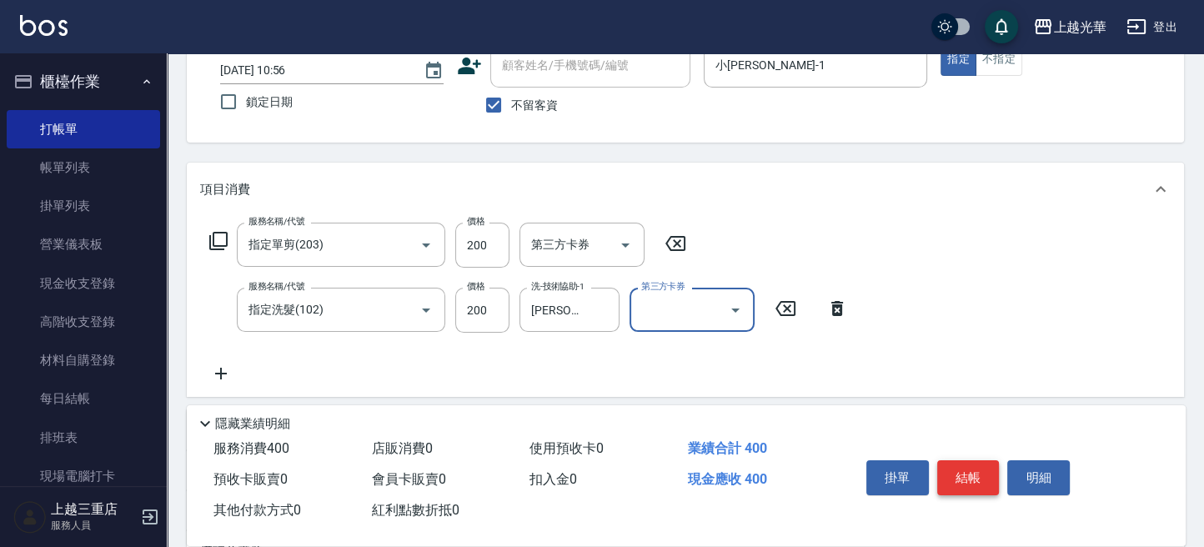
click at [974, 479] on button "結帳" at bounding box center [968, 477] width 63 height 35
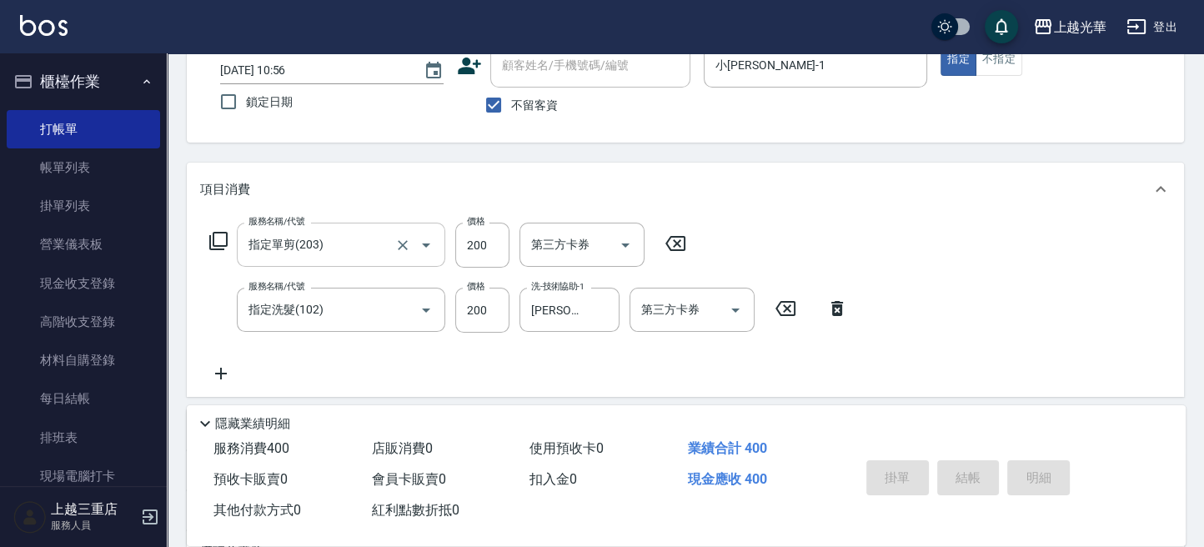
type input "2025/09/13 11:15"
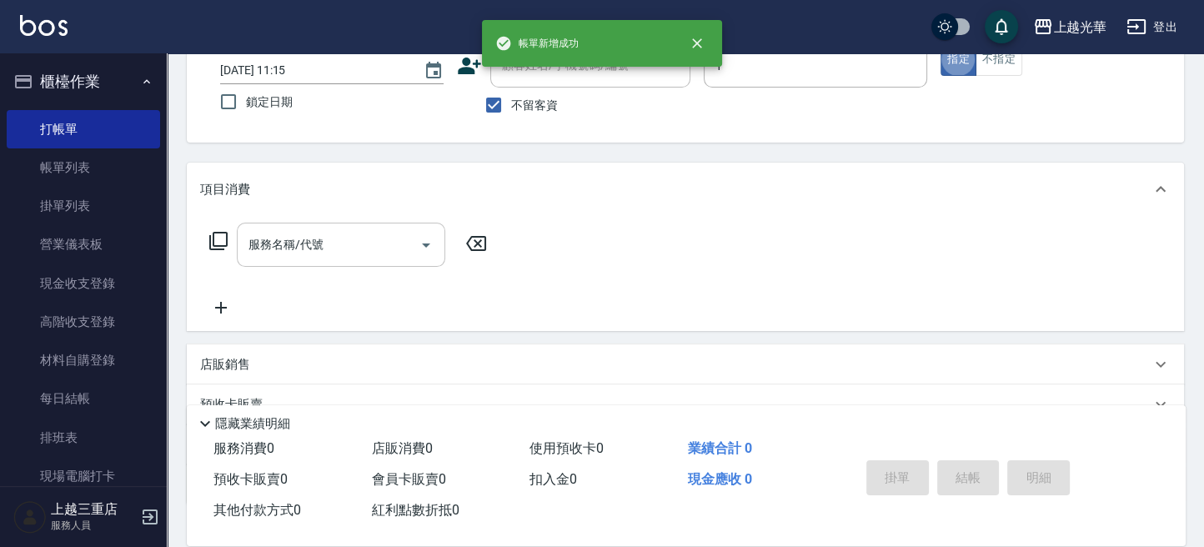
type input "小詹-1"
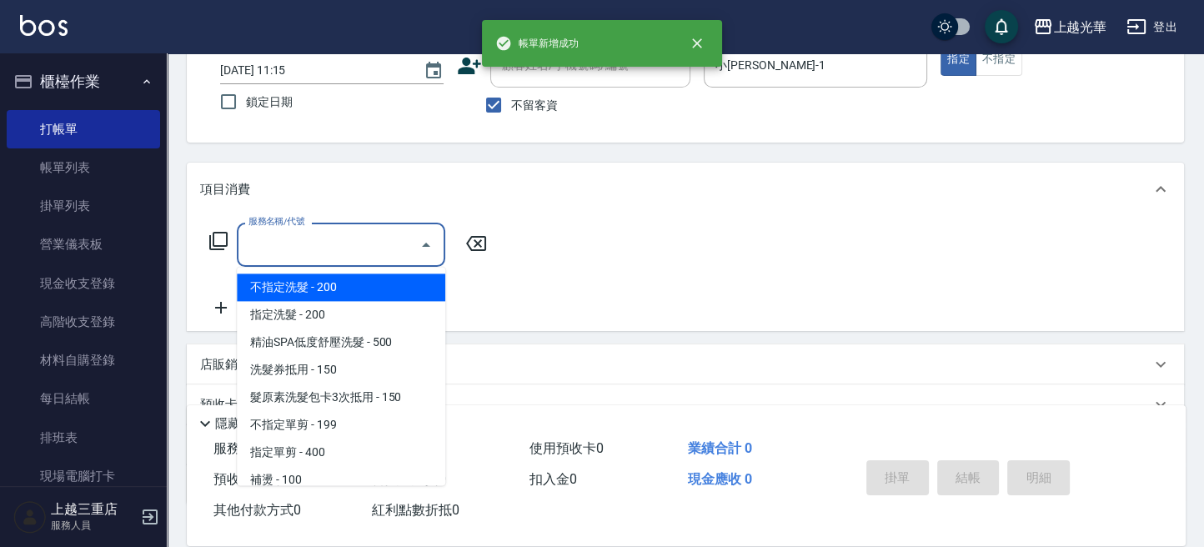
click at [347, 258] on input "服務名稱/代號" at bounding box center [328, 244] width 168 height 29
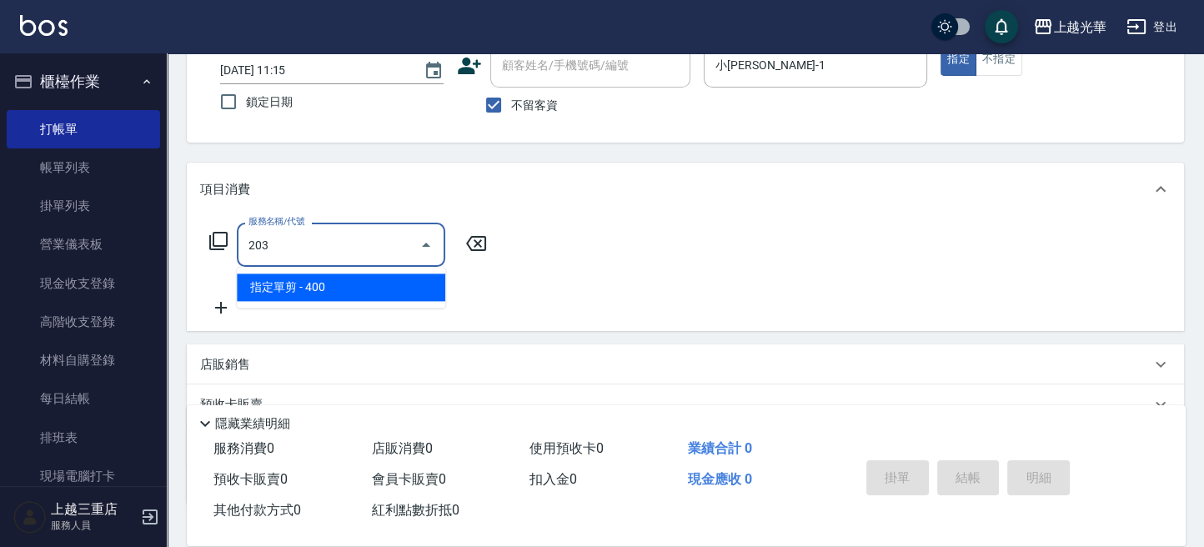
type input "指定單剪(203)"
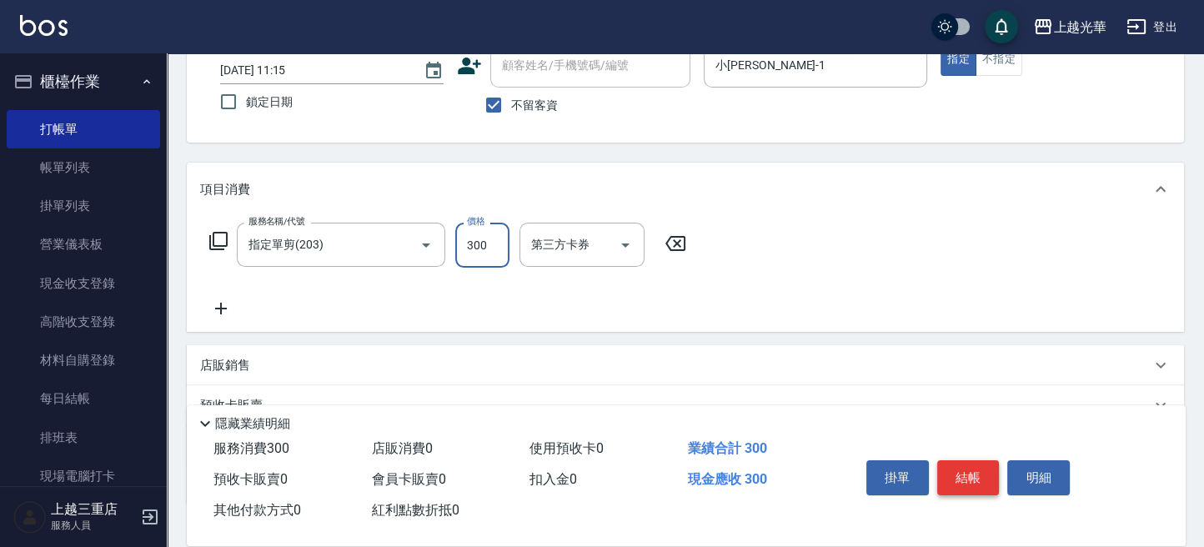
type input "300"
click at [950, 465] on button "結帳" at bounding box center [968, 477] width 63 height 35
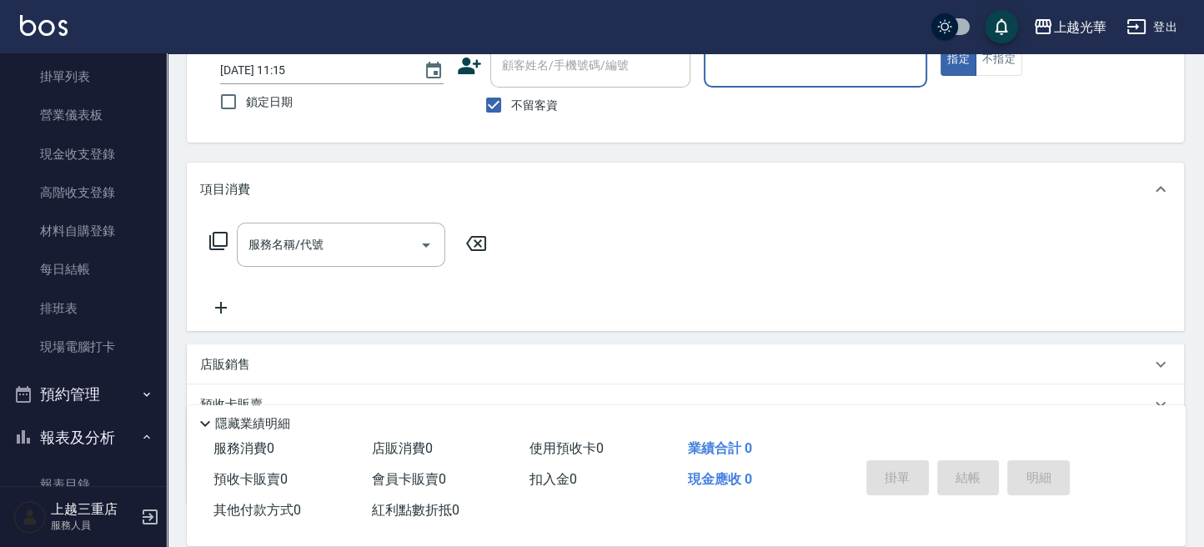
scroll to position [778, 0]
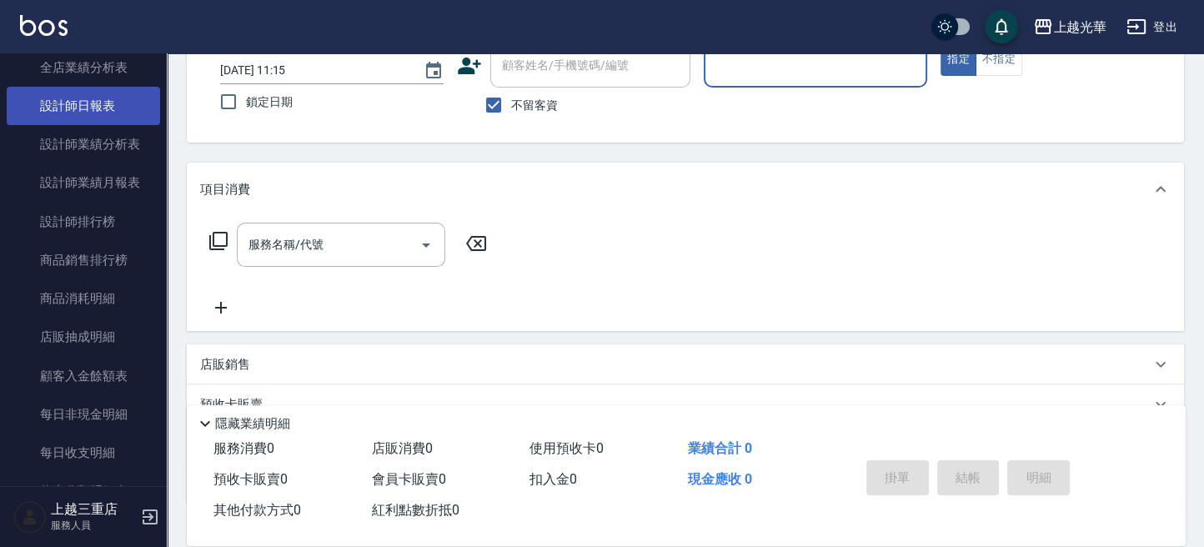
click at [84, 99] on link "設計師日報表" at bounding box center [83, 106] width 153 height 38
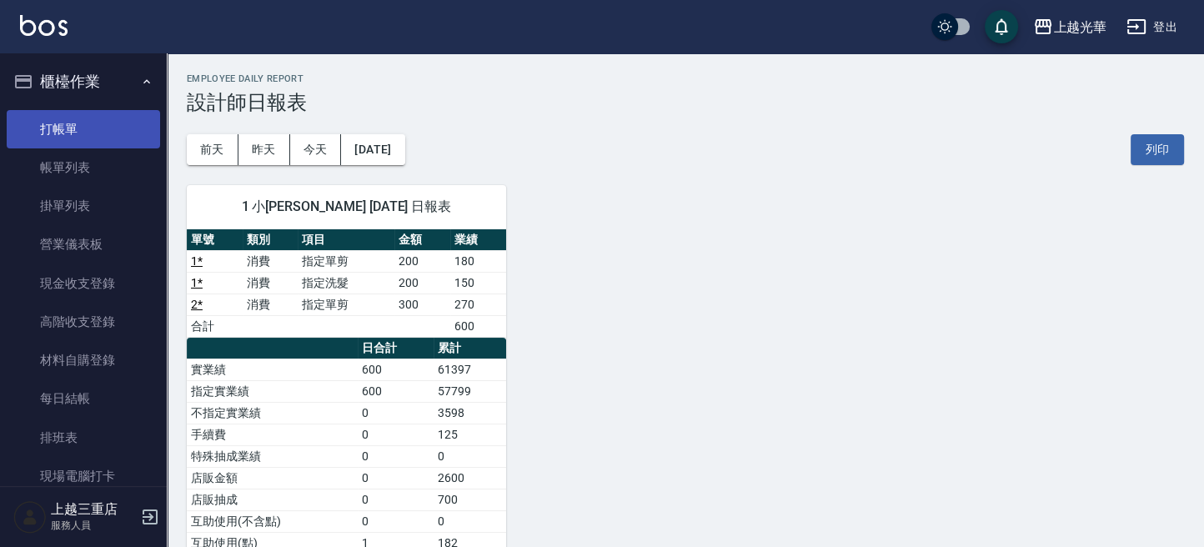
click at [77, 140] on link "打帳單" at bounding box center [83, 129] width 153 height 38
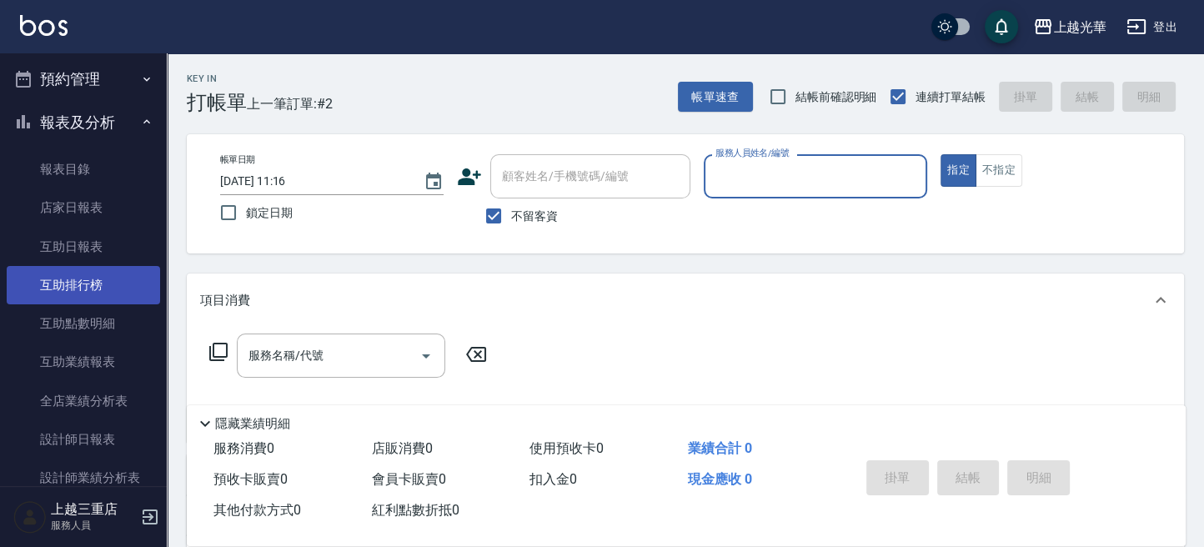
scroll to position [667, 0]
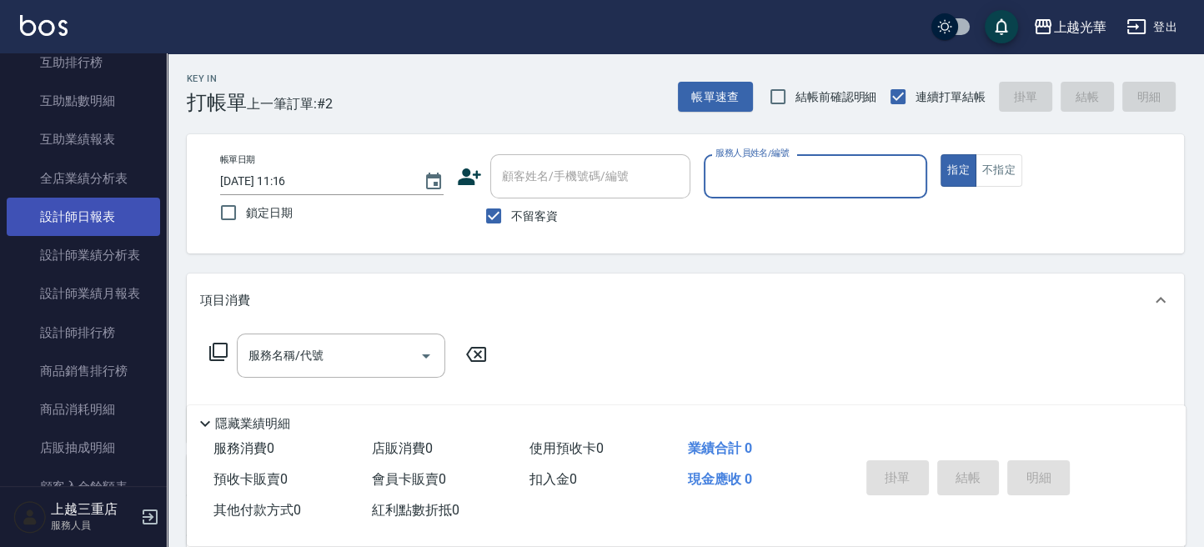
click at [118, 223] on link "設計師日報表" at bounding box center [83, 217] width 153 height 38
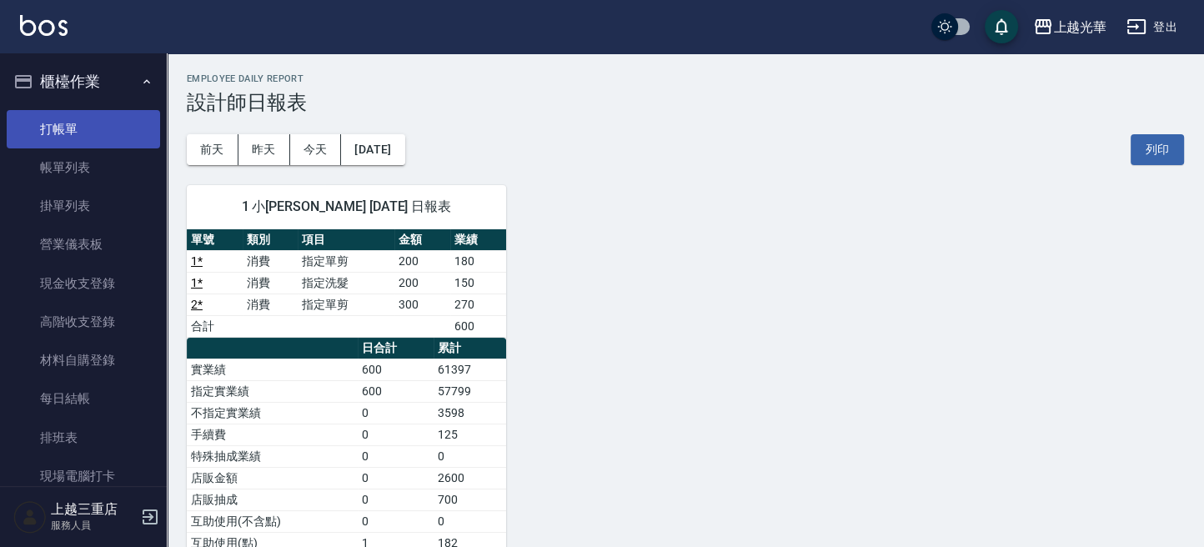
click at [83, 130] on link "打帳單" at bounding box center [83, 129] width 153 height 38
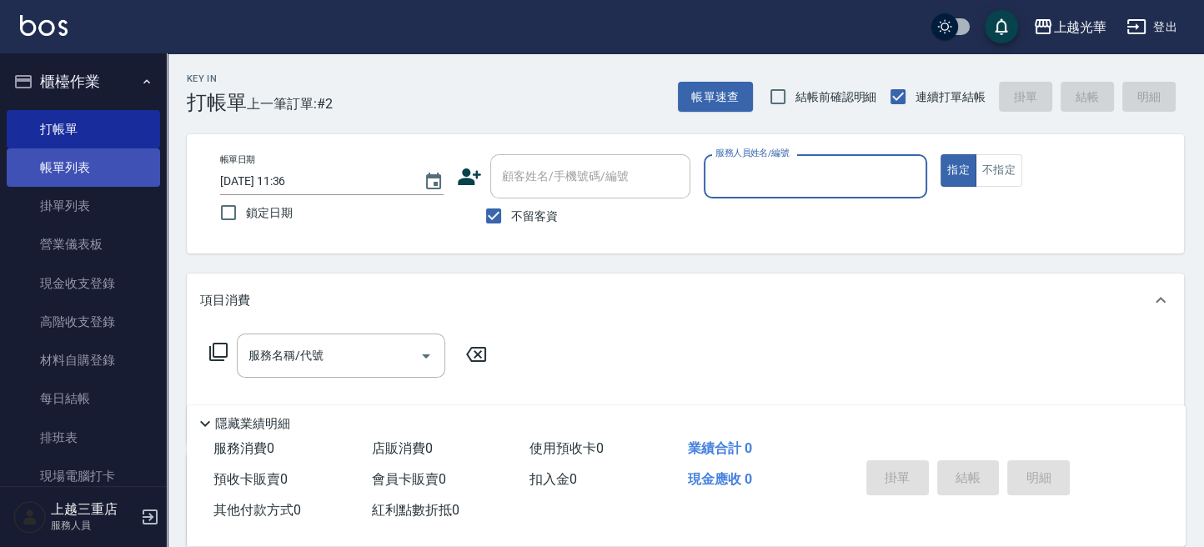
click at [93, 153] on link "帳單列表" at bounding box center [83, 167] width 153 height 38
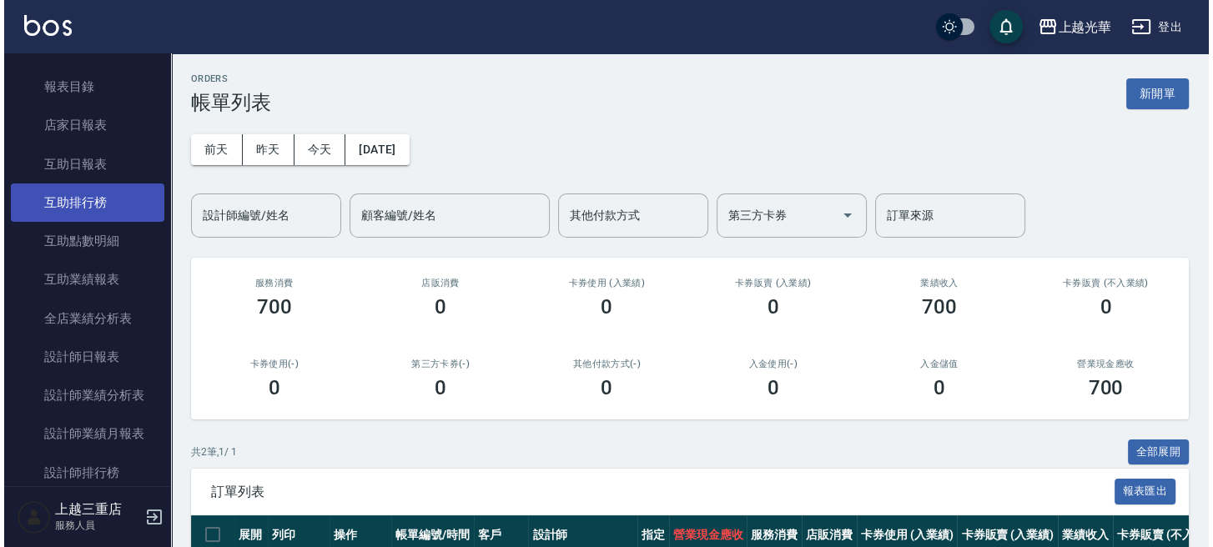
scroll to position [555, 0]
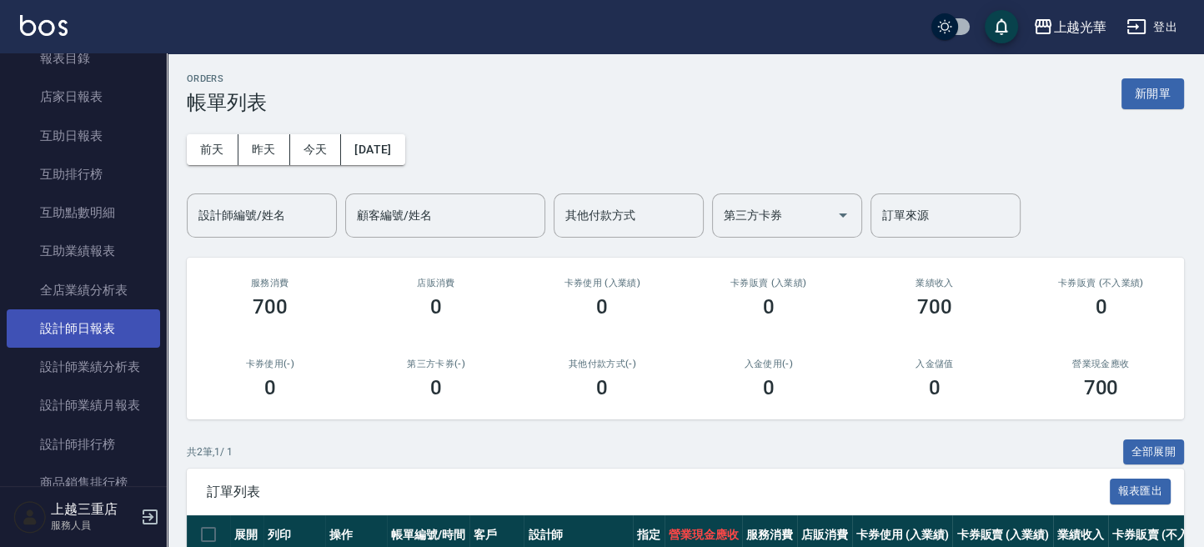
click at [64, 344] on link "設計師日報表" at bounding box center [83, 328] width 153 height 38
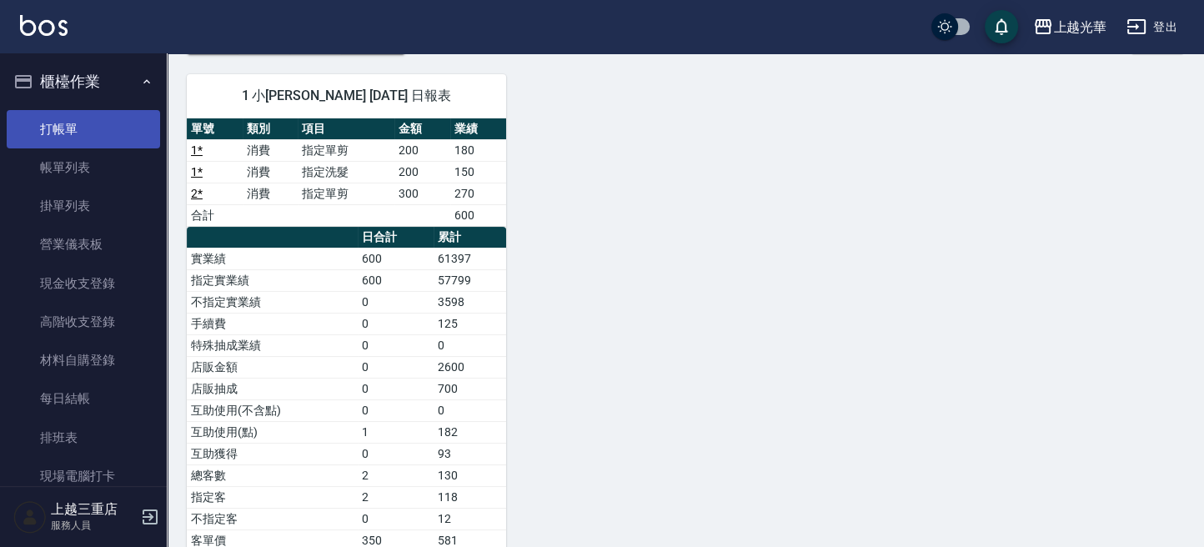
click at [88, 127] on link "打帳單" at bounding box center [83, 129] width 153 height 38
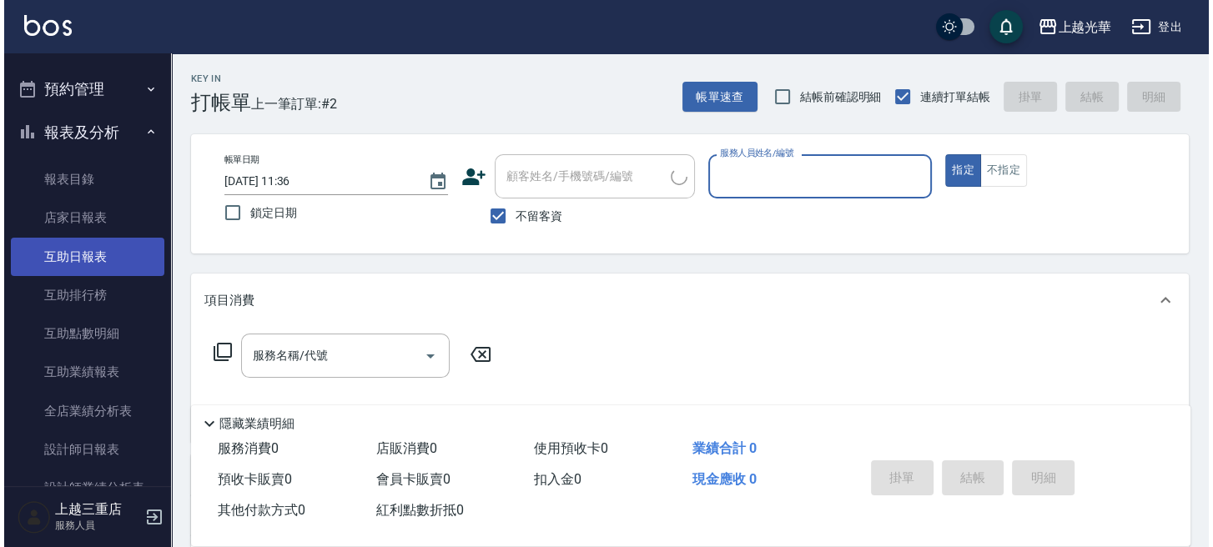
scroll to position [444, 0]
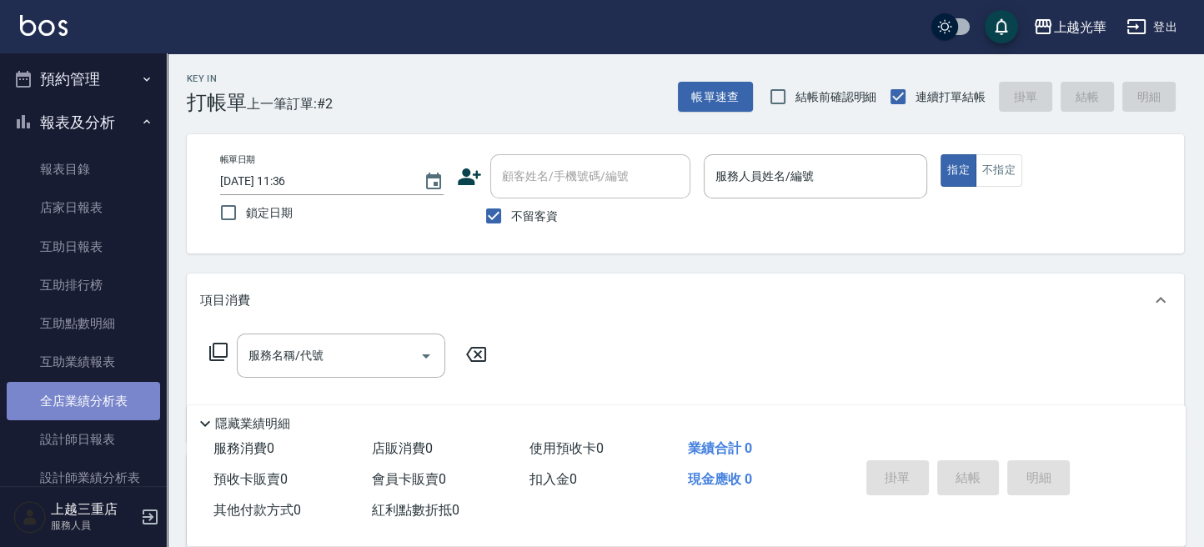
click at [103, 388] on link "全店業績分析表" at bounding box center [83, 401] width 153 height 38
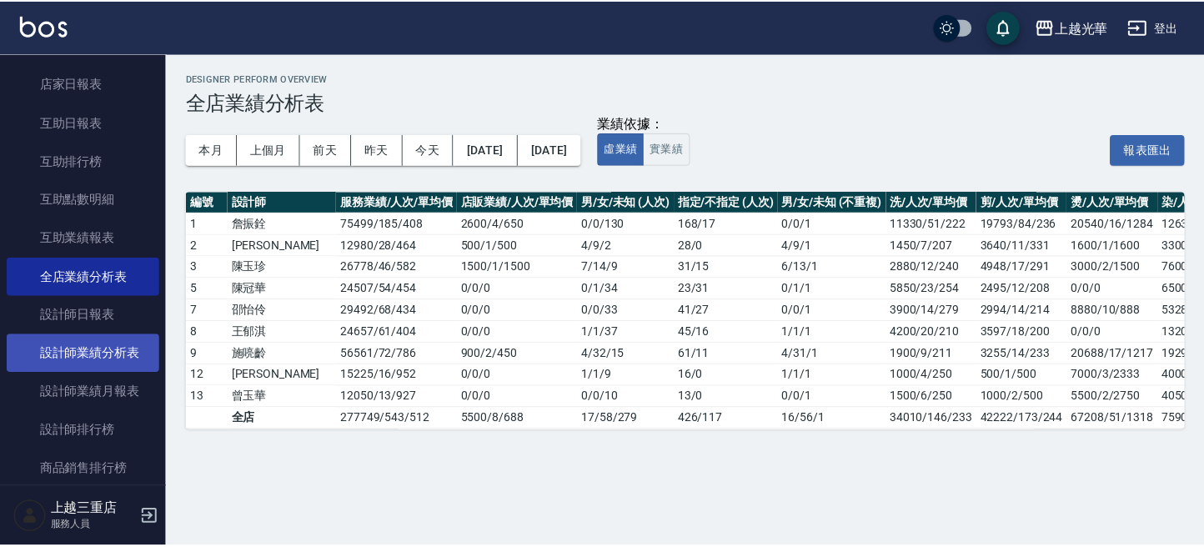
scroll to position [667, 0]
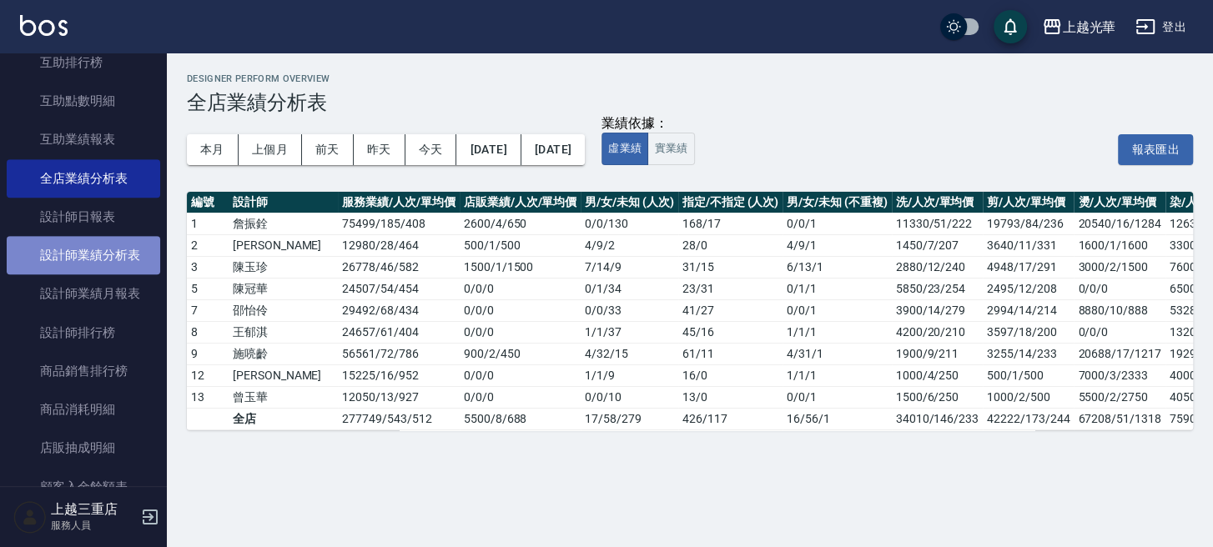
click at [117, 249] on link "設計師業績分析表" at bounding box center [83, 255] width 153 height 38
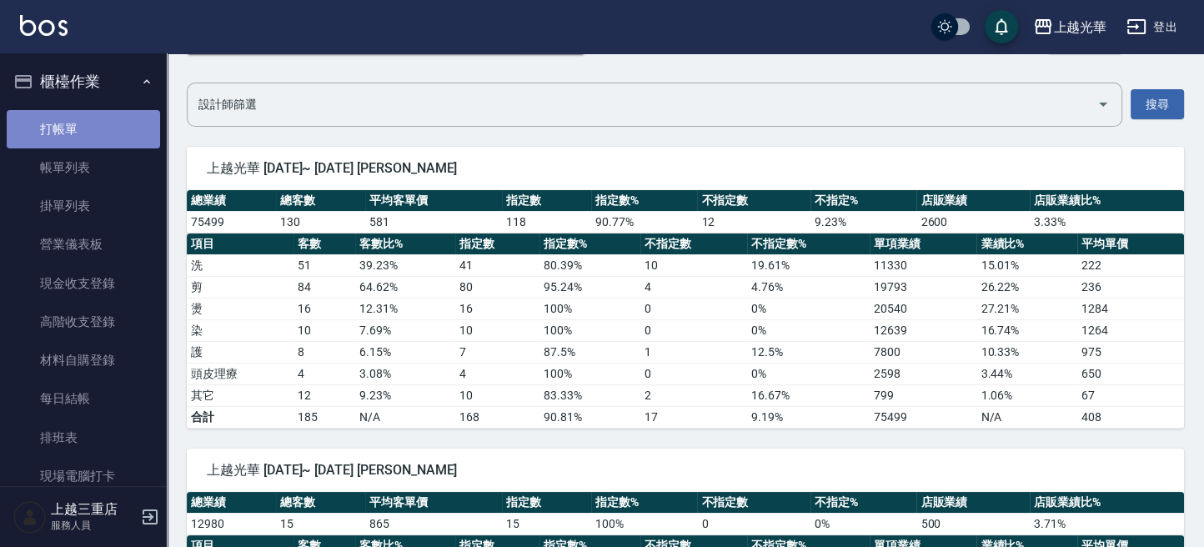
click at [89, 135] on link "打帳單" at bounding box center [83, 129] width 153 height 38
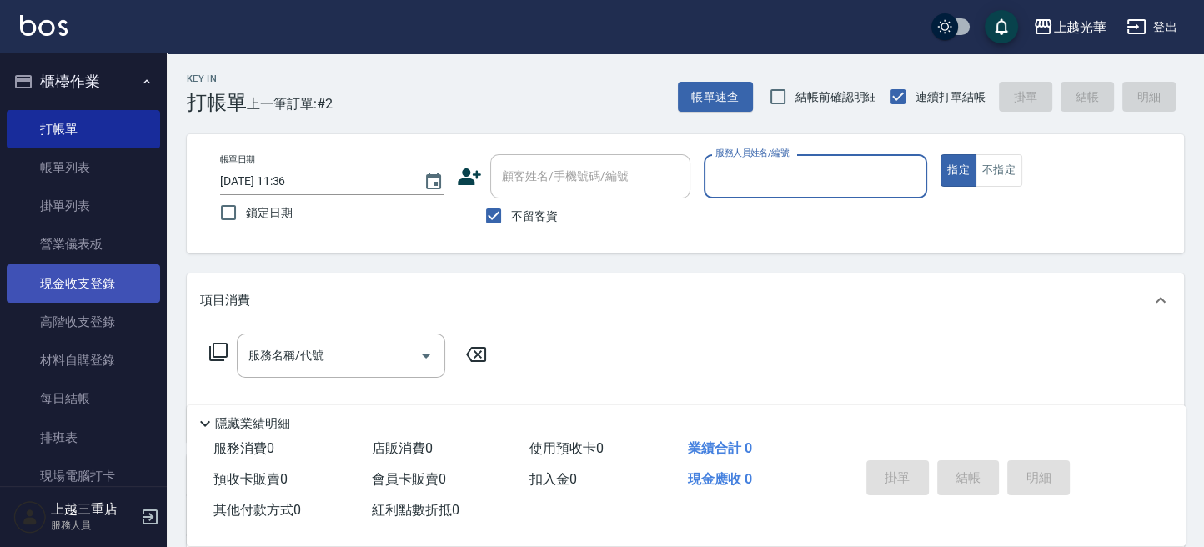
click at [109, 292] on link "現金收支登錄" at bounding box center [83, 283] width 153 height 38
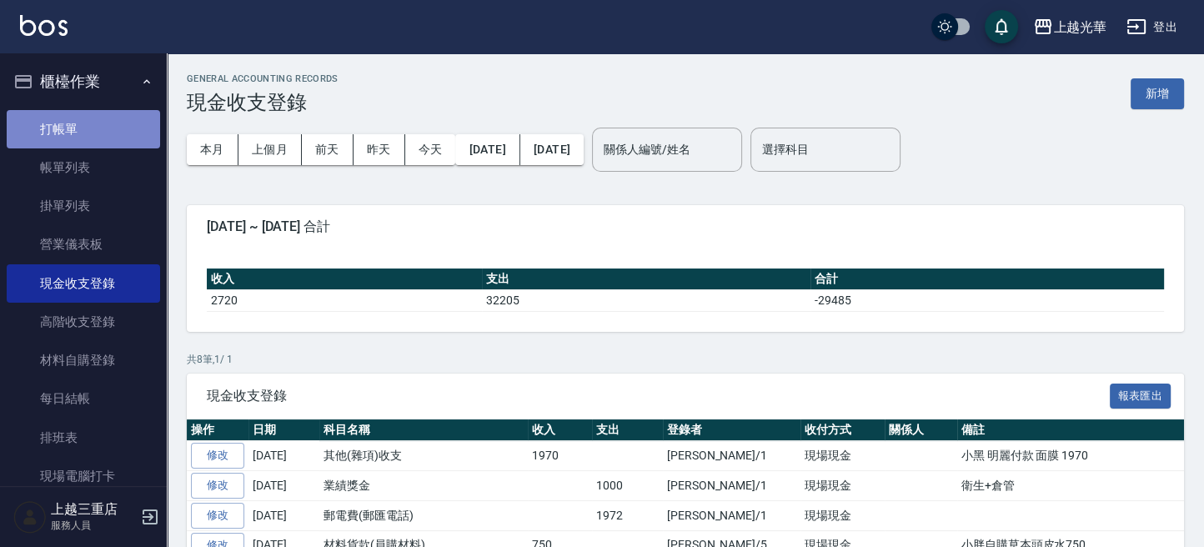
click at [90, 121] on link "打帳單" at bounding box center [83, 129] width 153 height 38
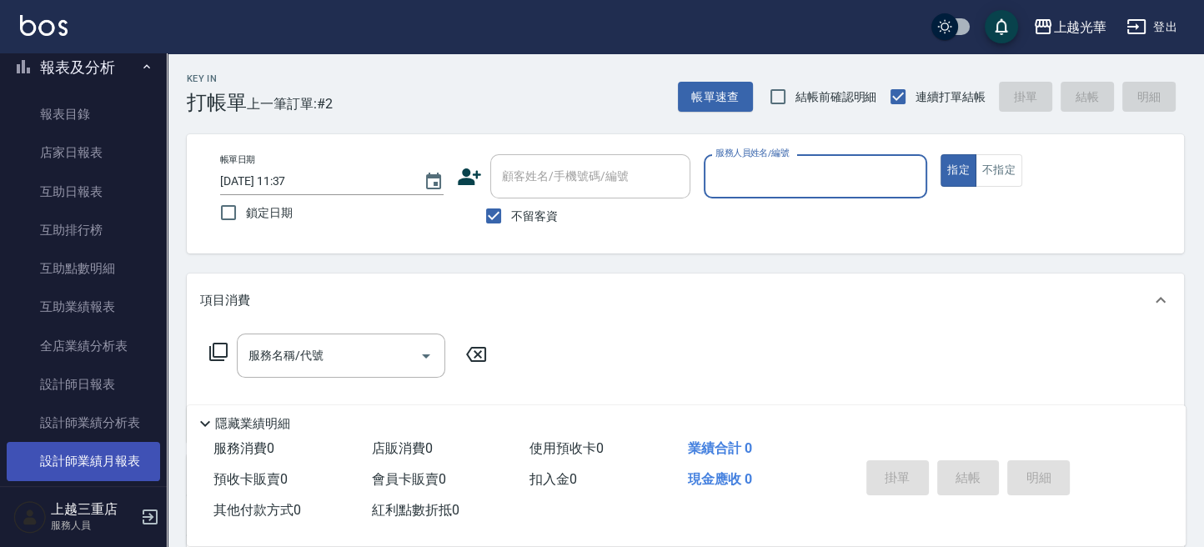
scroll to position [555, 0]
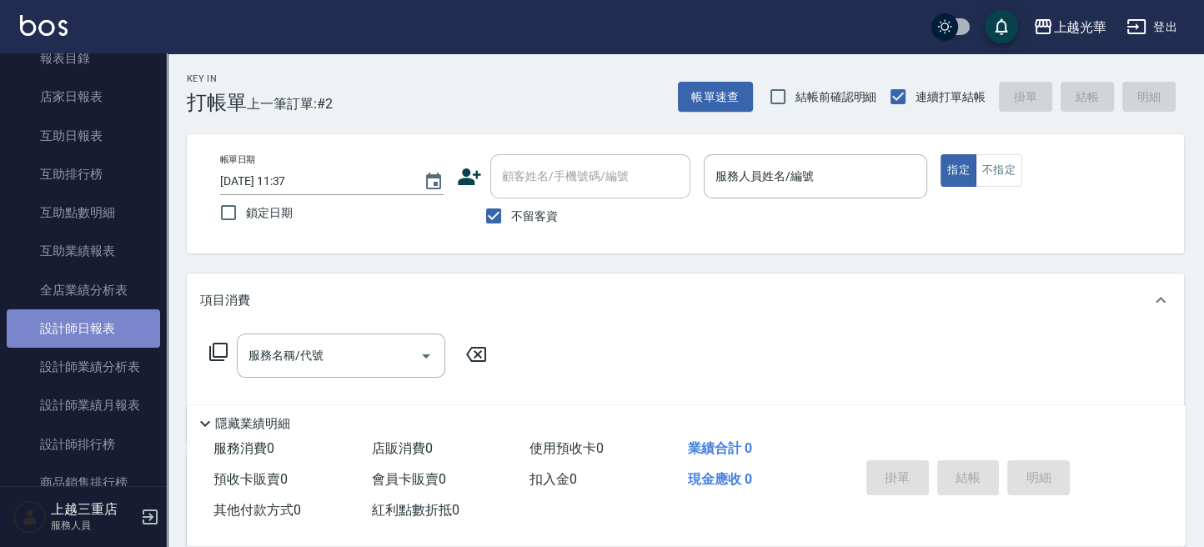
click at [101, 324] on link "設計師日報表" at bounding box center [83, 328] width 153 height 38
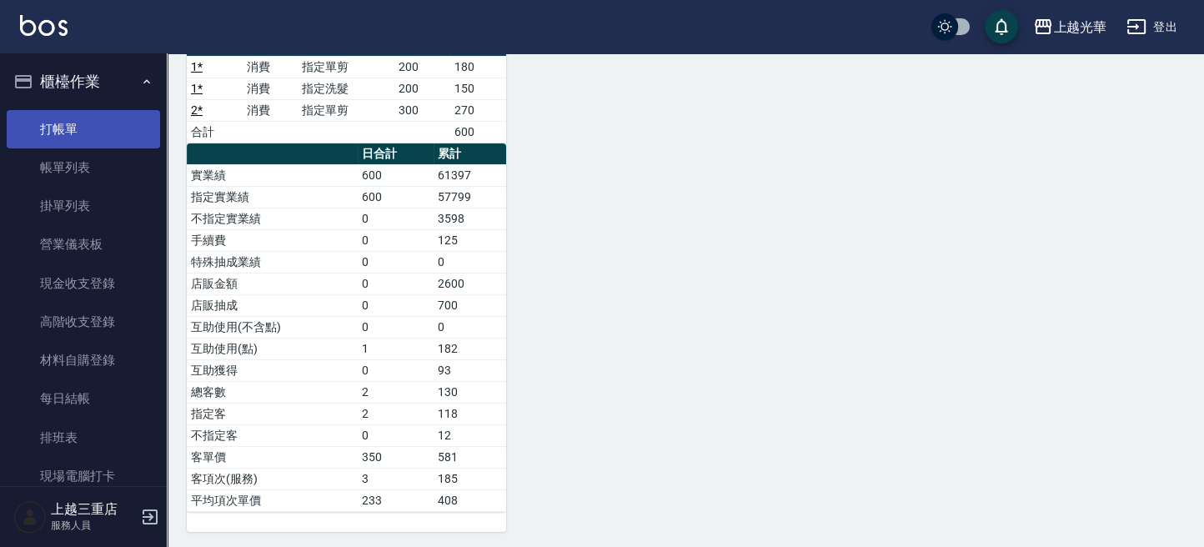
click at [88, 125] on link "打帳單" at bounding box center [83, 129] width 153 height 38
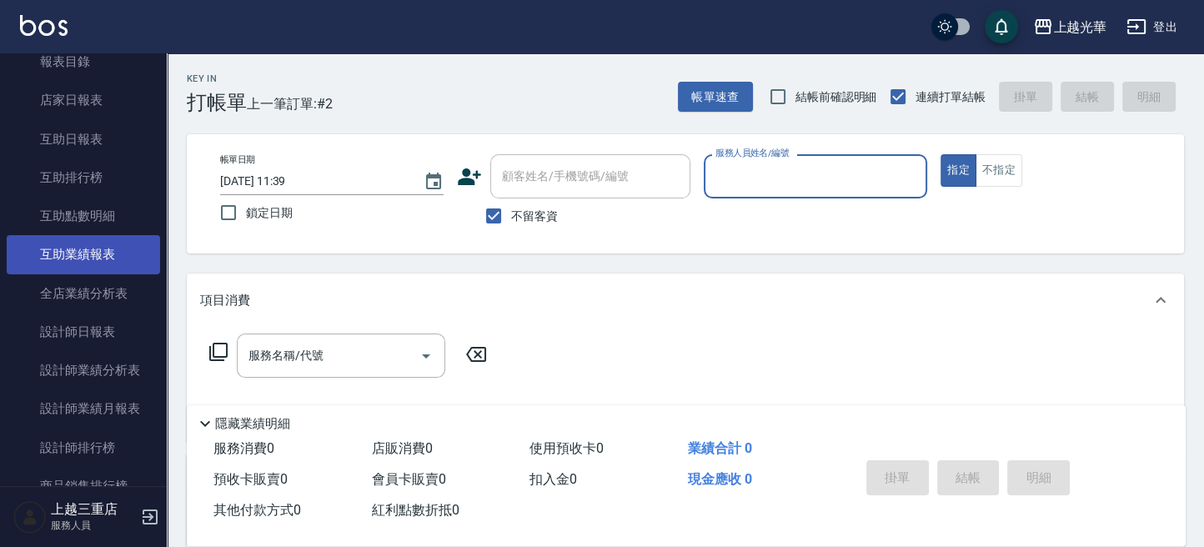
scroll to position [555, 0]
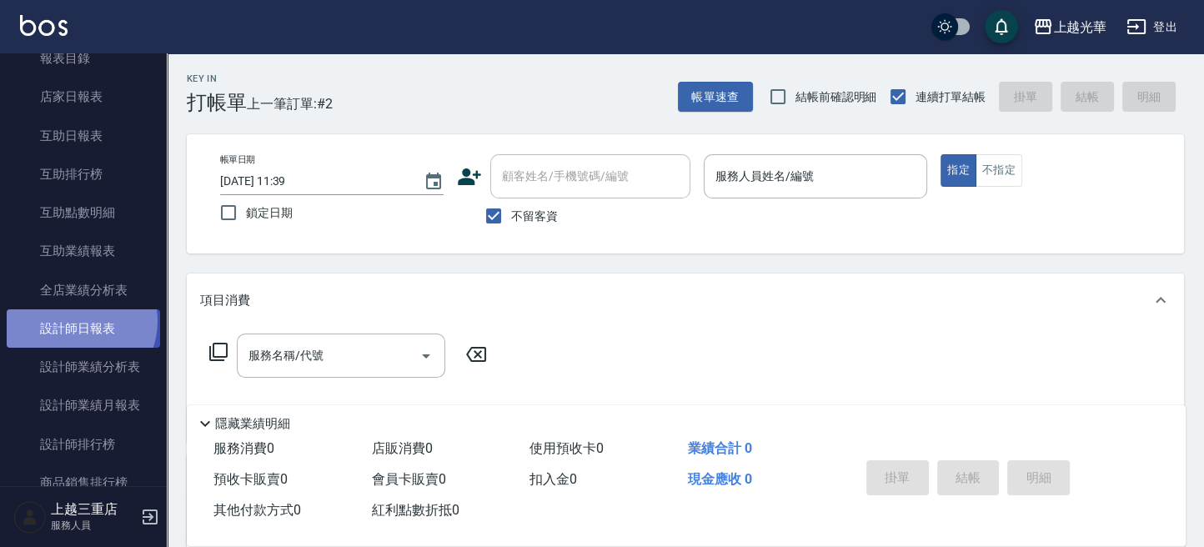
click at [77, 320] on link "設計師日報表" at bounding box center [83, 328] width 153 height 38
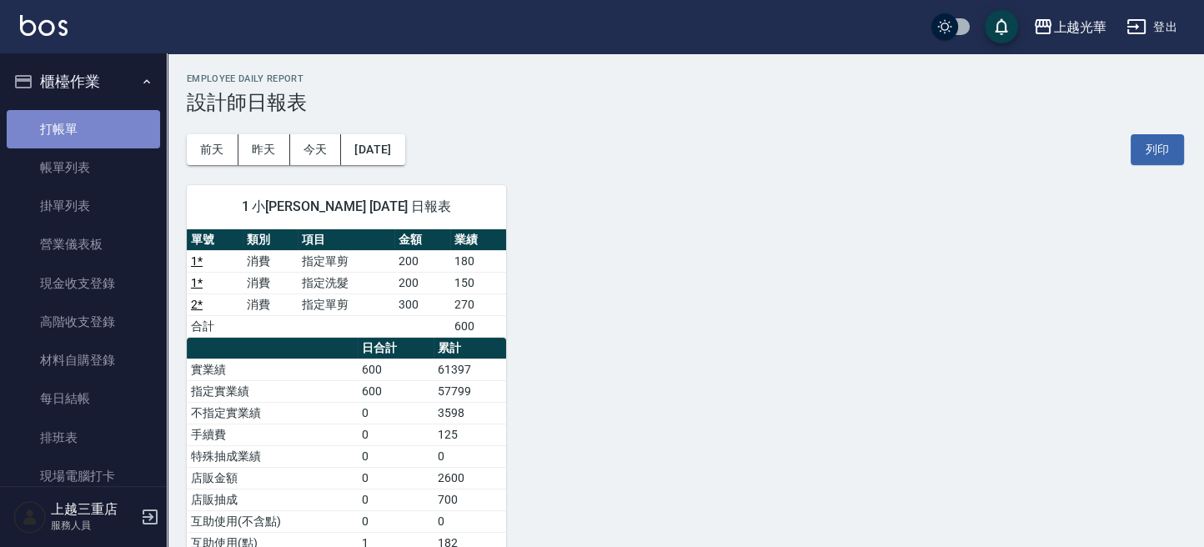
click at [96, 138] on link "打帳單" at bounding box center [83, 129] width 153 height 38
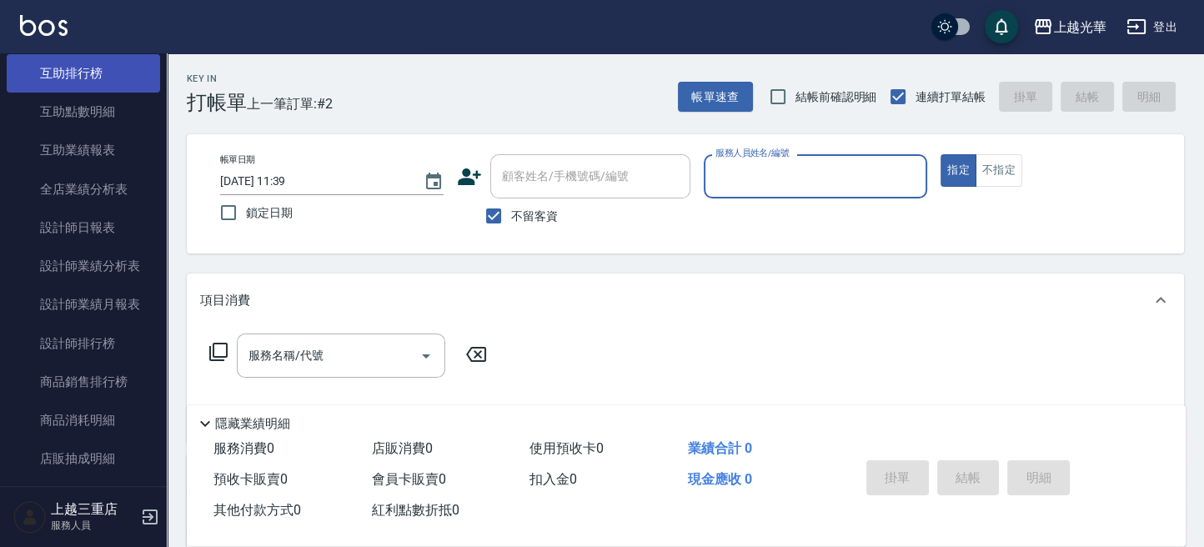
scroll to position [778, 0]
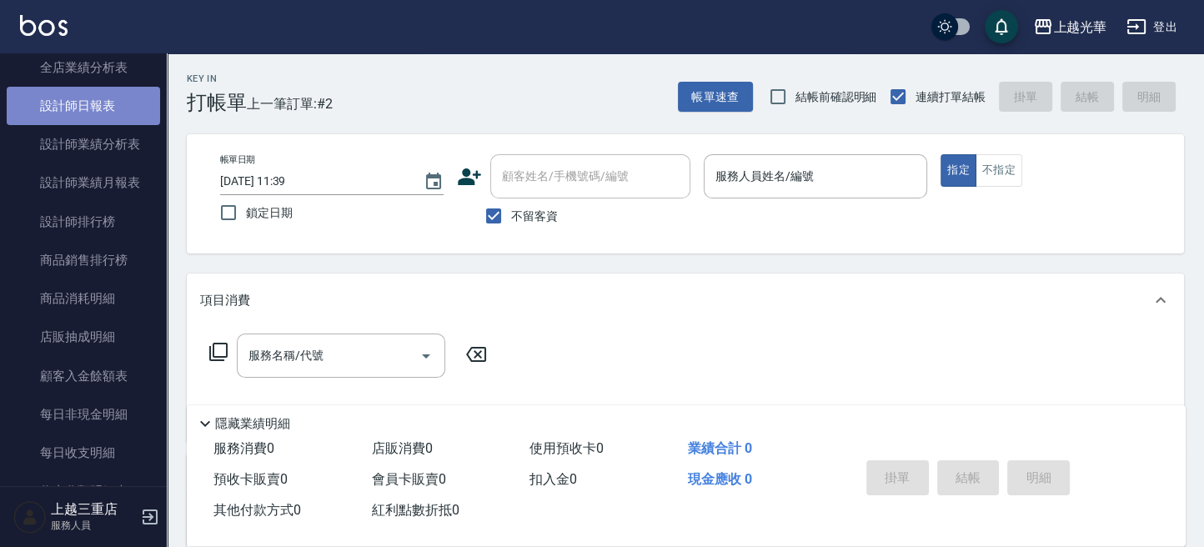
click at [114, 105] on link "設計師日報表" at bounding box center [83, 106] width 153 height 38
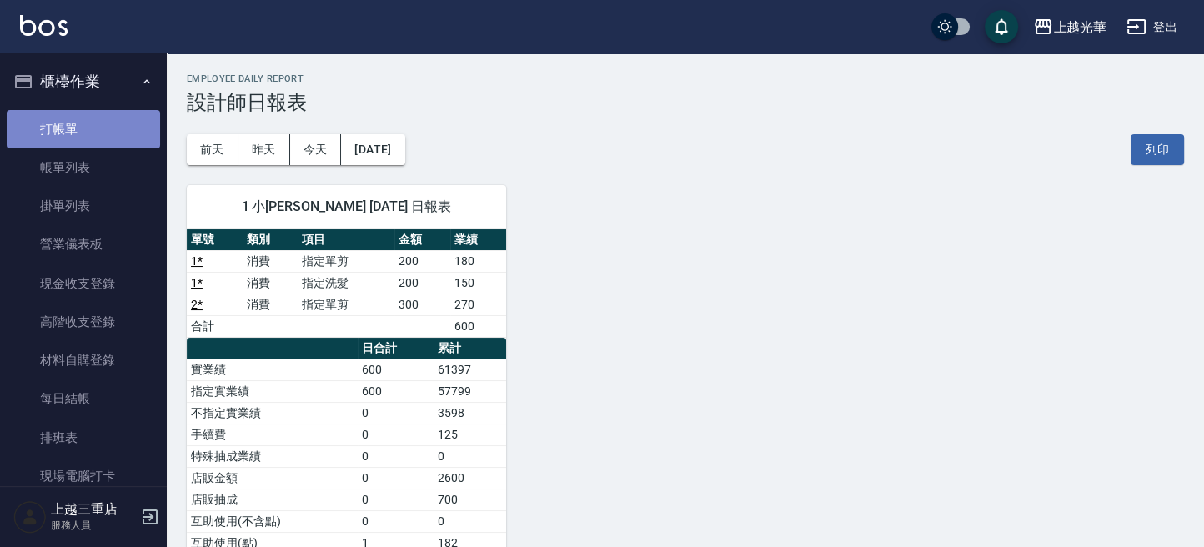
click at [96, 123] on link "打帳單" at bounding box center [83, 129] width 153 height 38
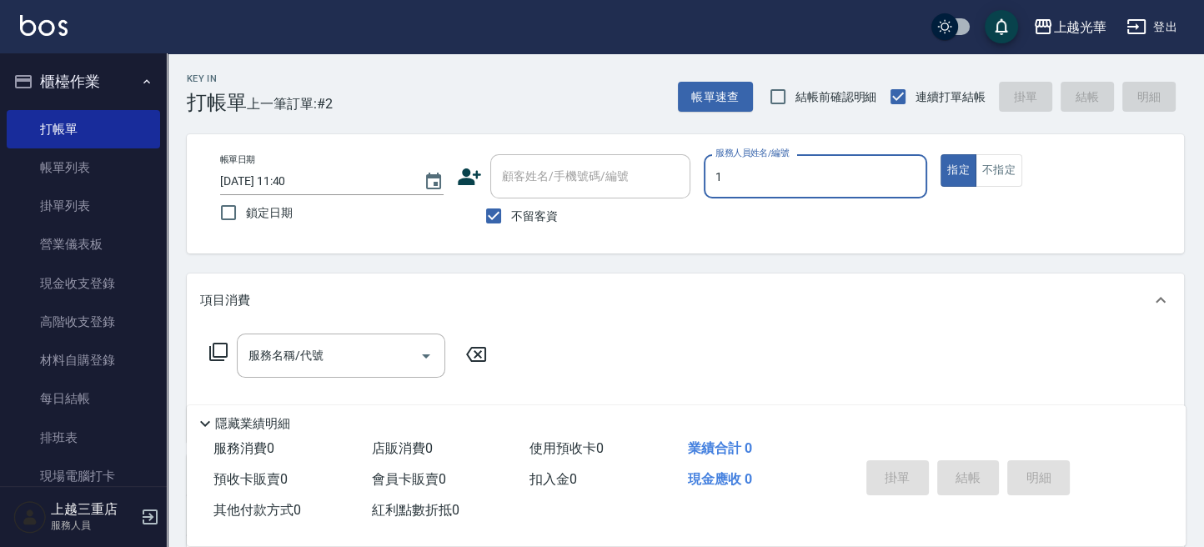
type input "1"
type button "true"
type input "小詹-1"
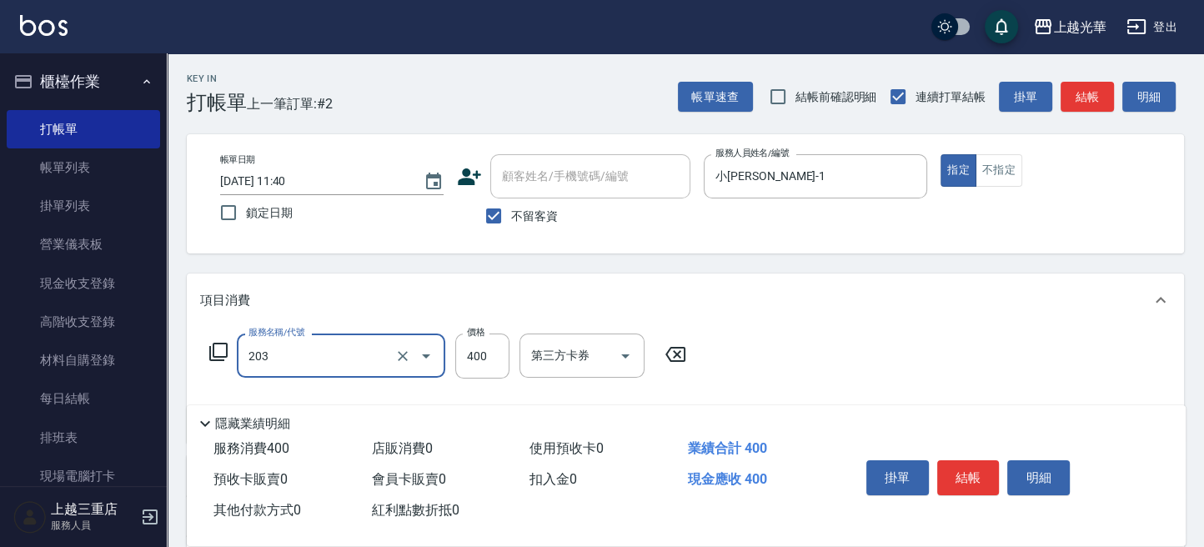
type input "指定單剪(203)"
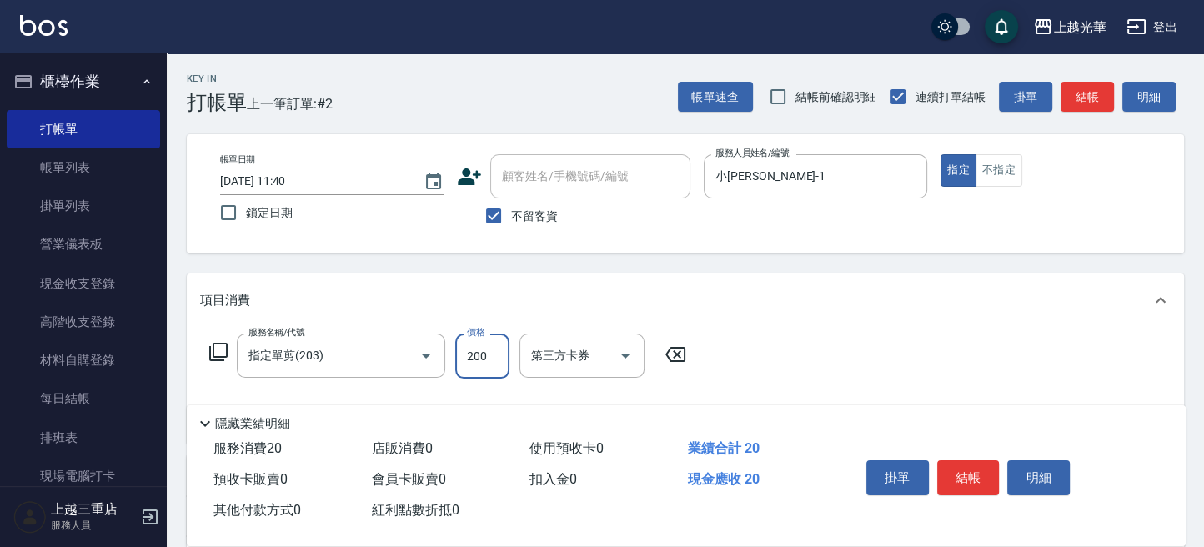
type input "200"
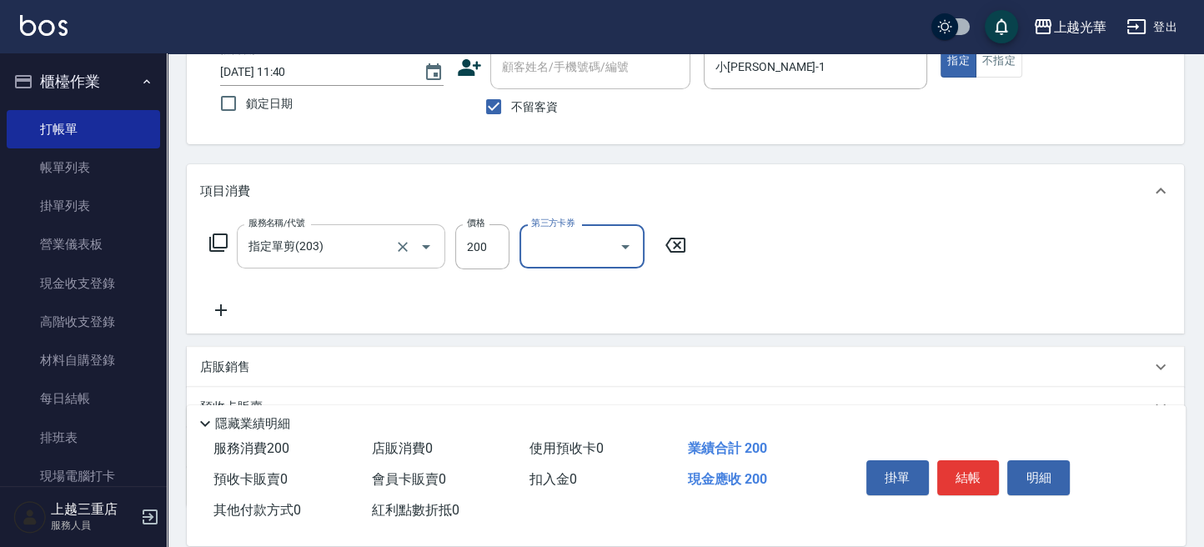
scroll to position [111, 0]
click at [221, 308] on icon at bounding box center [221, 309] width 12 height 12
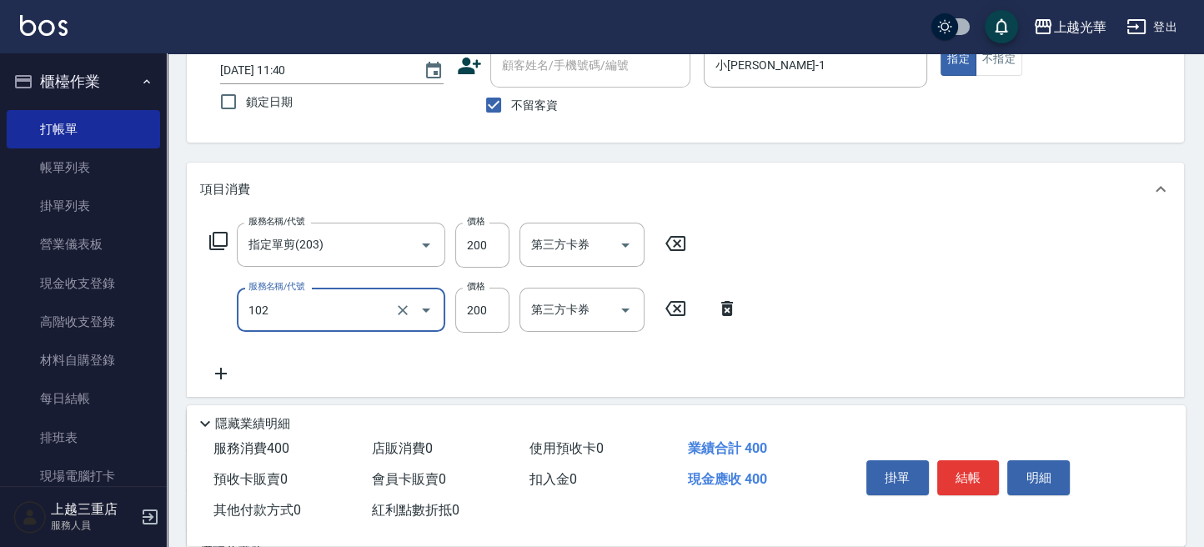
type input "指定洗髮(102)"
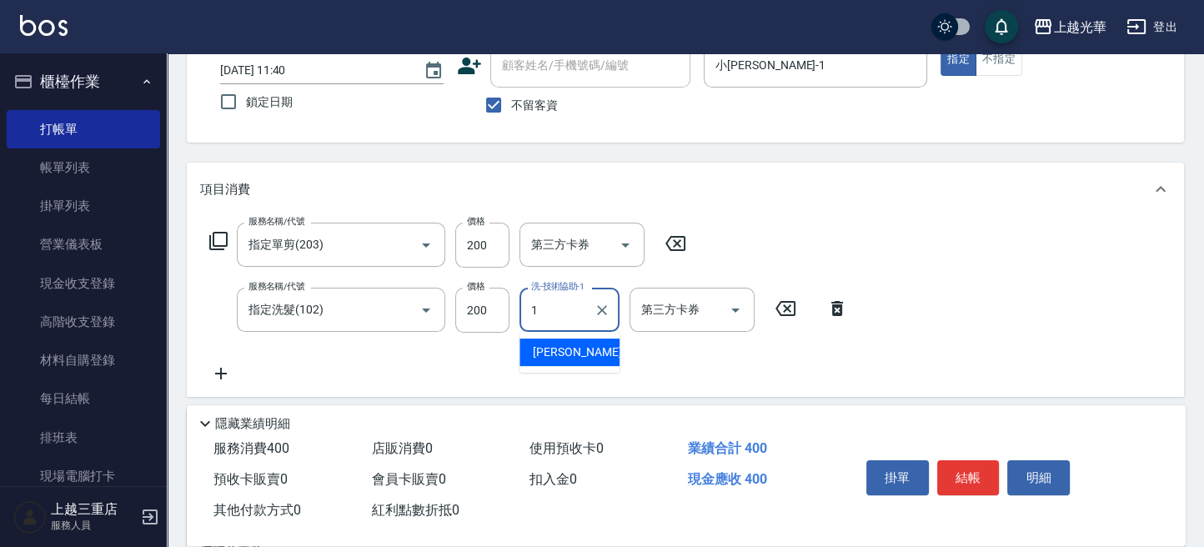
type input "小詹-1"
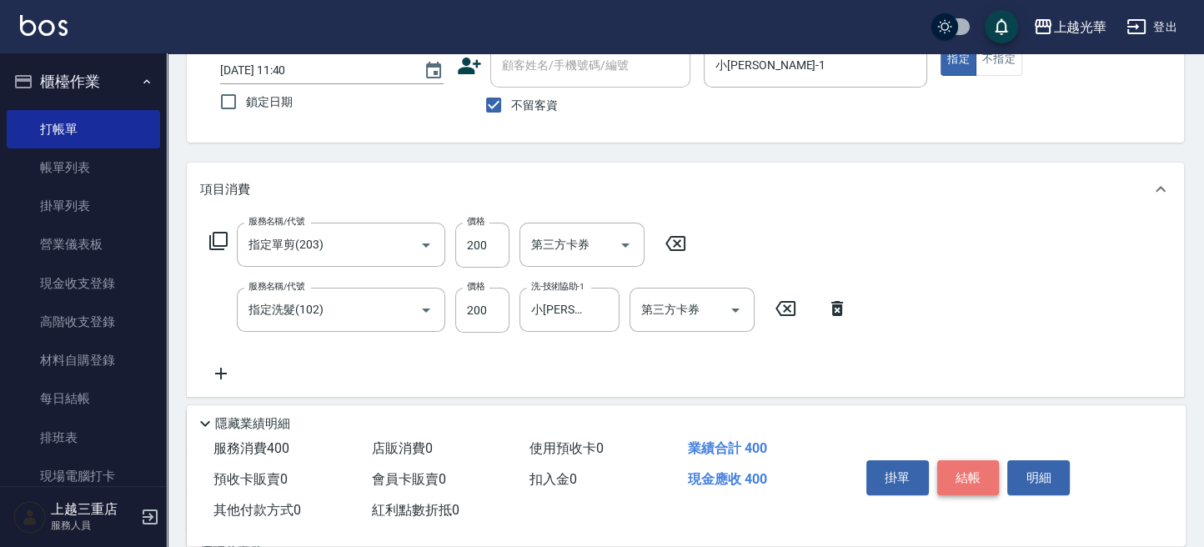
click at [975, 479] on button "結帳" at bounding box center [968, 477] width 63 height 35
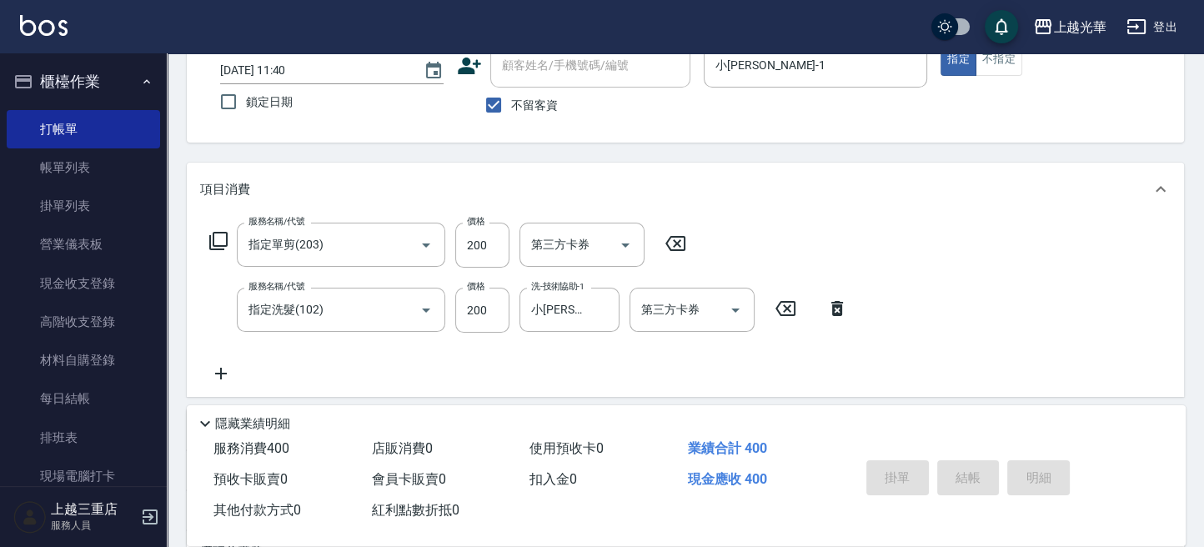
type input "2025/09/13 11:49"
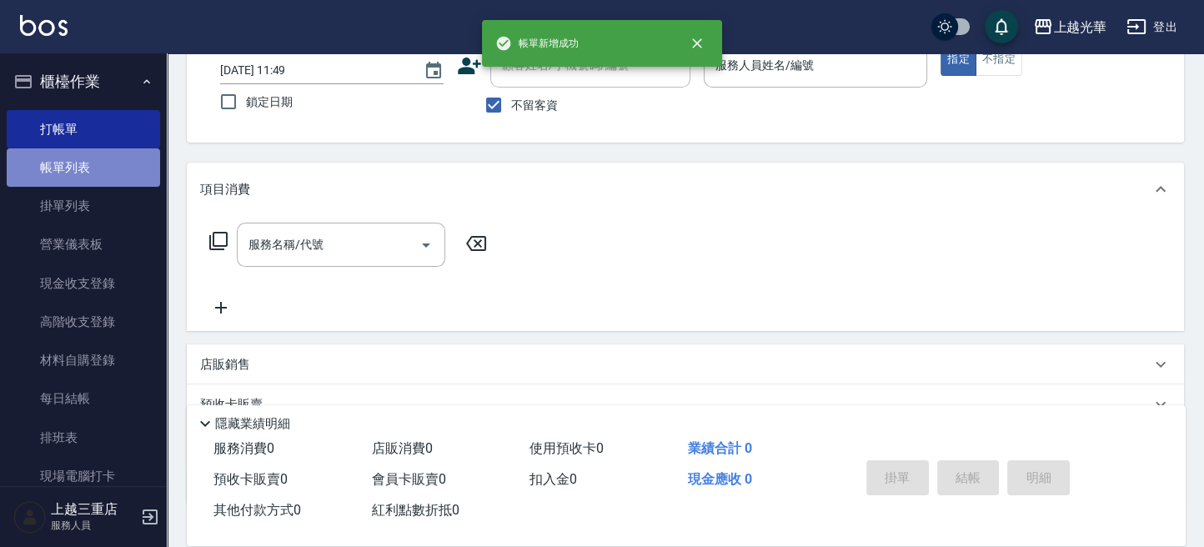
click at [93, 171] on link "帳單列表" at bounding box center [83, 167] width 153 height 38
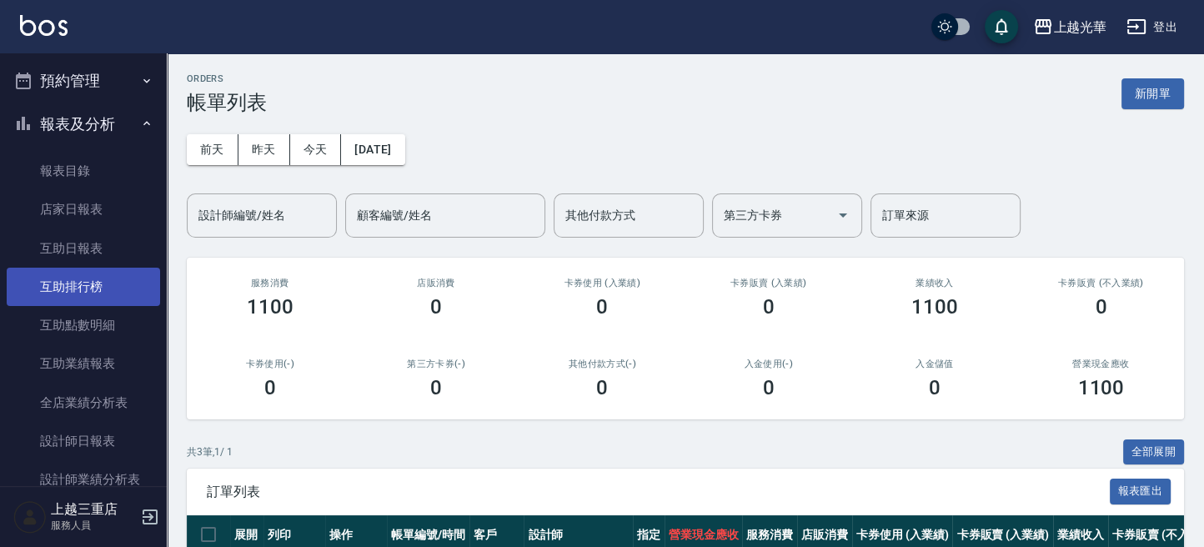
scroll to position [444, 0]
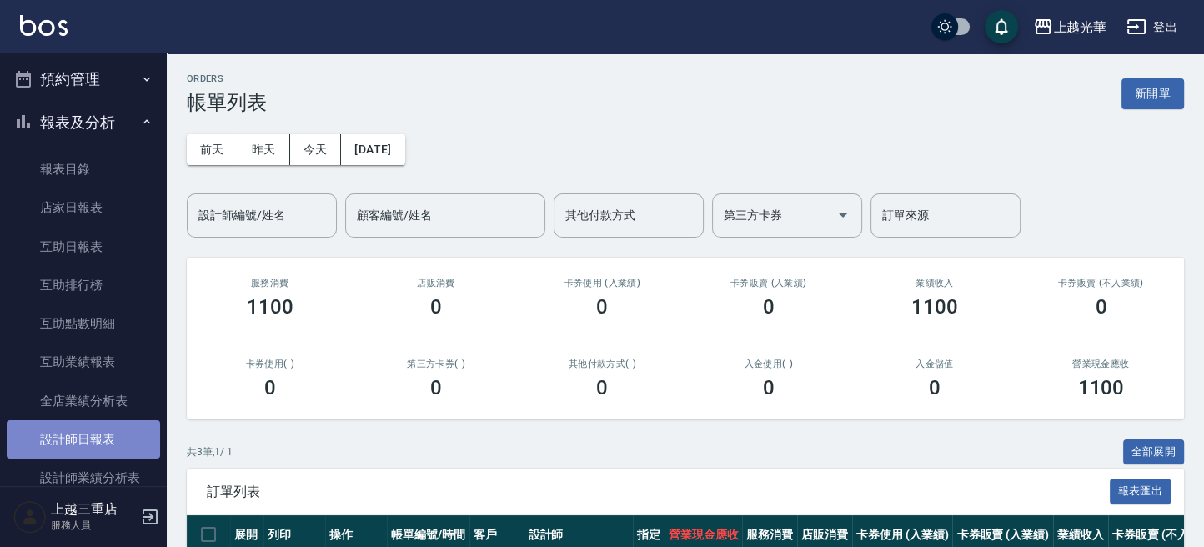
click at [98, 438] on link "設計師日報表" at bounding box center [83, 439] width 153 height 38
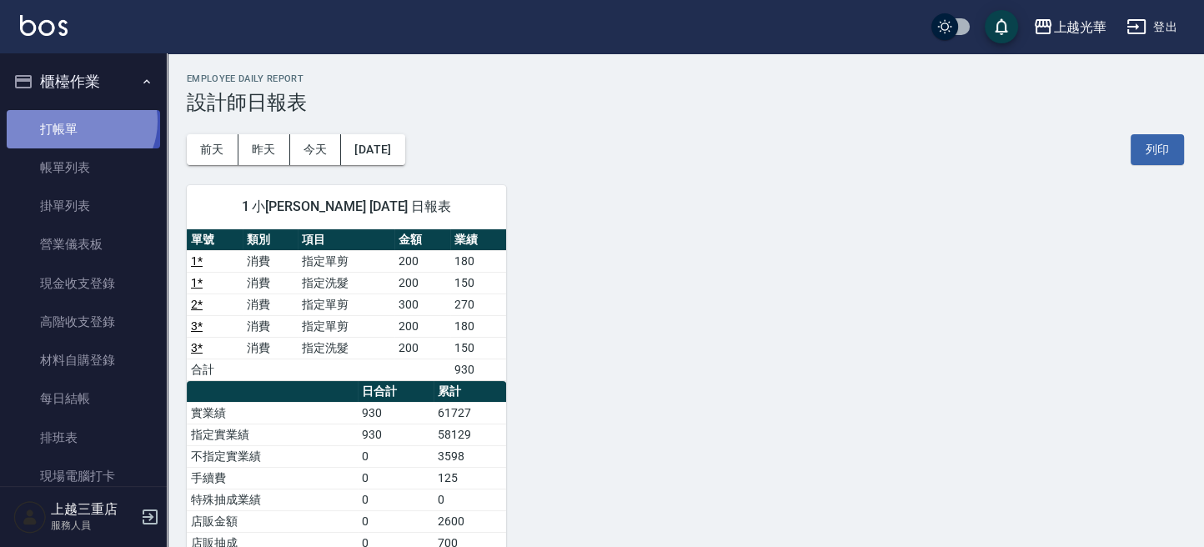
click at [79, 121] on link "打帳單" at bounding box center [83, 129] width 153 height 38
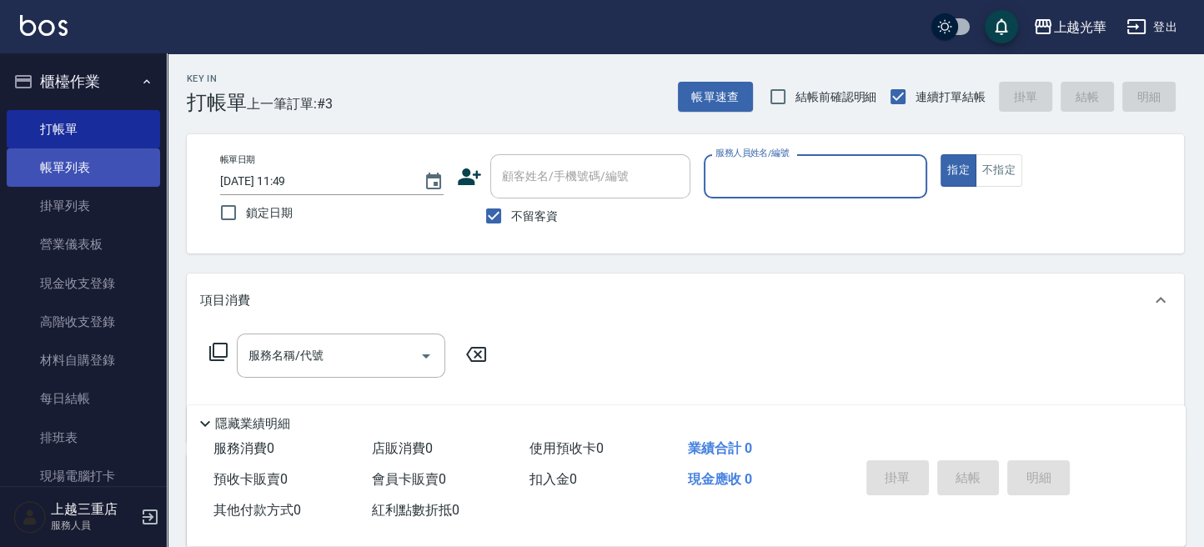
click at [78, 153] on link "帳單列表" at bounding box center [83, 167] width 153 height 38
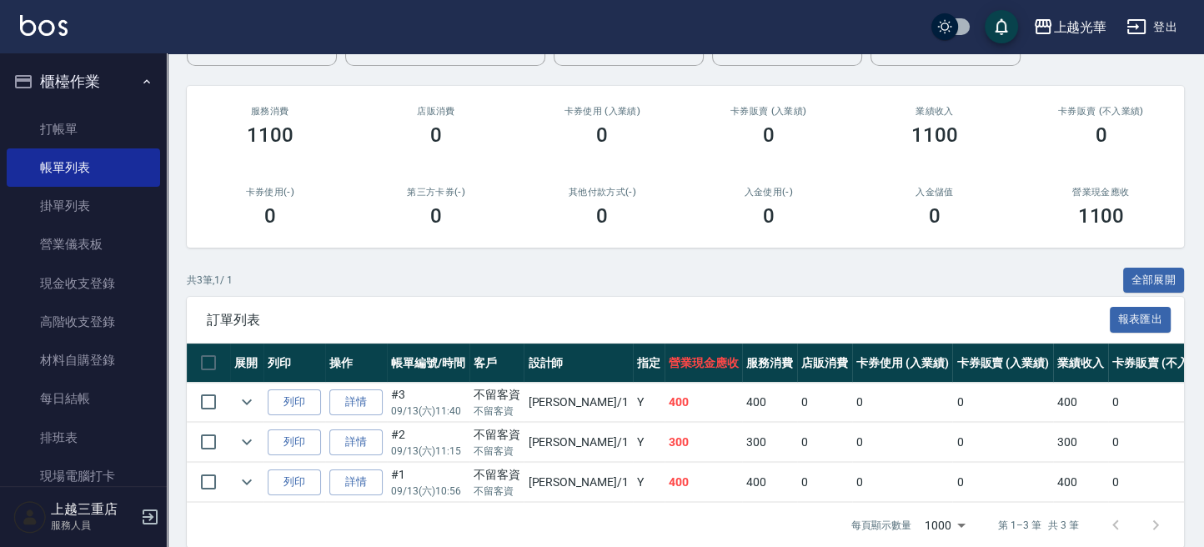
scroll to position [208, 0]
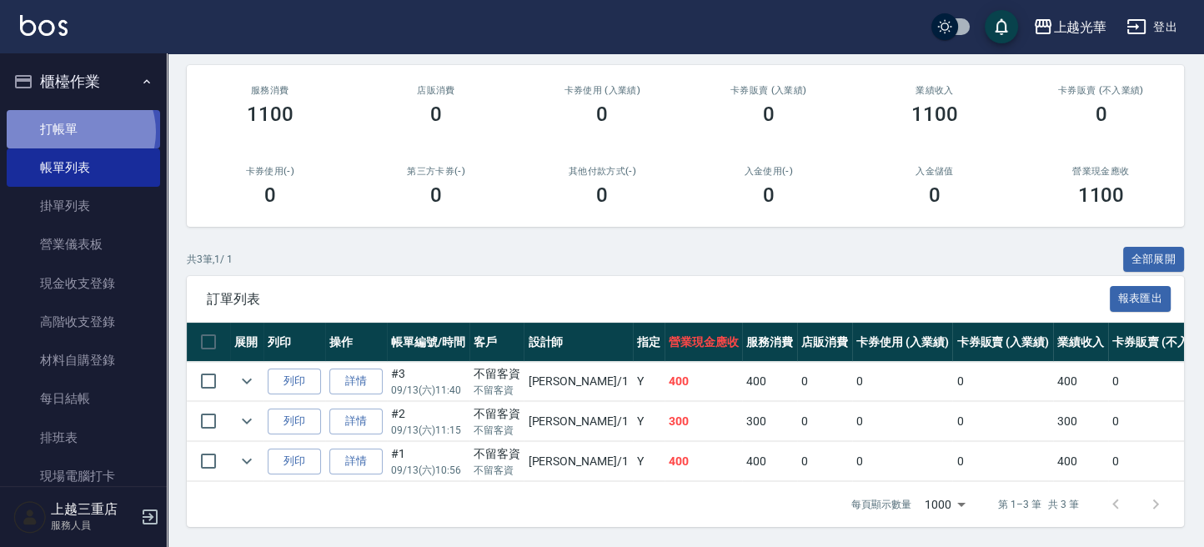
click at [78, 131] on link "打帳單" at bounding box center [83, 129] width 153 height 38
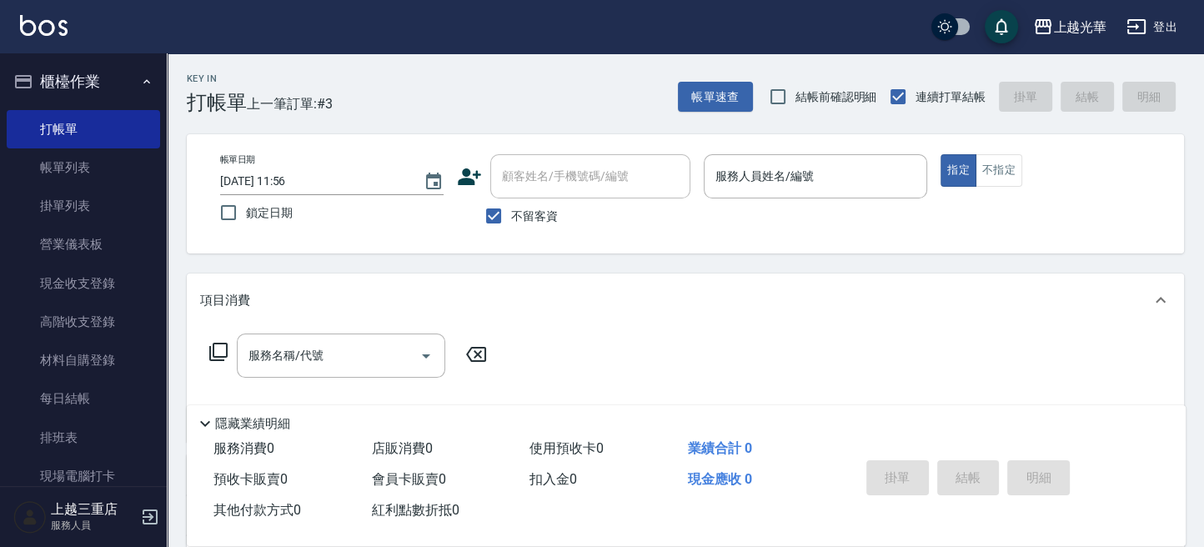
click at [1143, 9] on div "上越光華 登出" at bounding box center [602, 26] width 1204 height 53
click at [1142, 25] on icon "button" at bounding box center [1137, 27] width 20 height 20
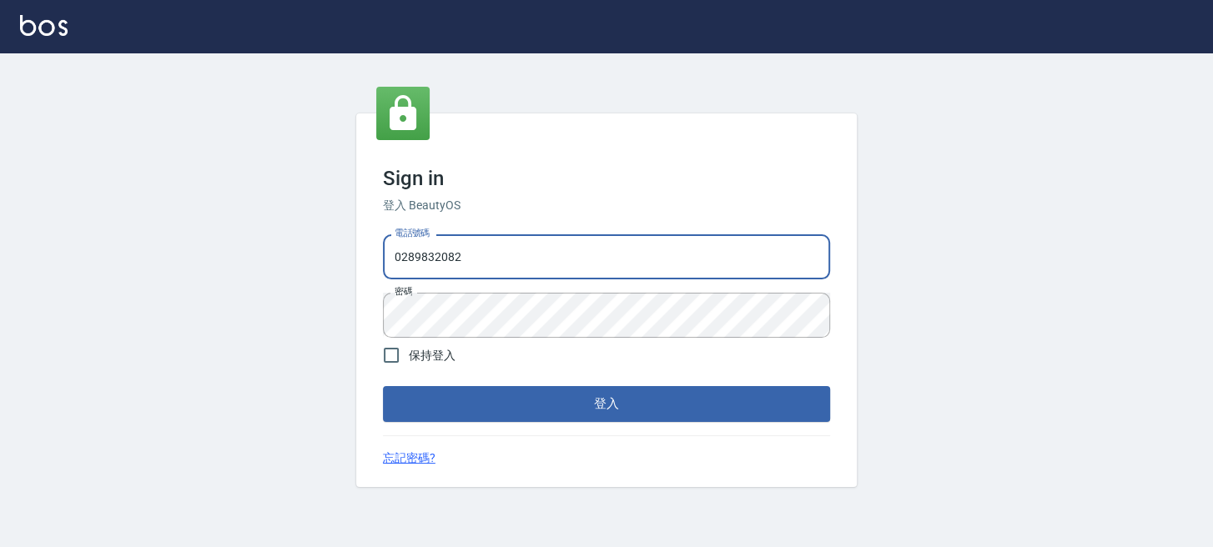
drag, startPoint x: 0, startPoint y: 0, endPoint x: 0, endPoint y: 284, distance: 284.4
click at [0, 290] on html "Sign in 登入 BeautyOS 電話號碼 0289832082 電話號碼 密碼 密碼 保持登入 登入 忘記密碼?" at bounding box center [606, 273] width 1213 height 547
type input "0955332100"
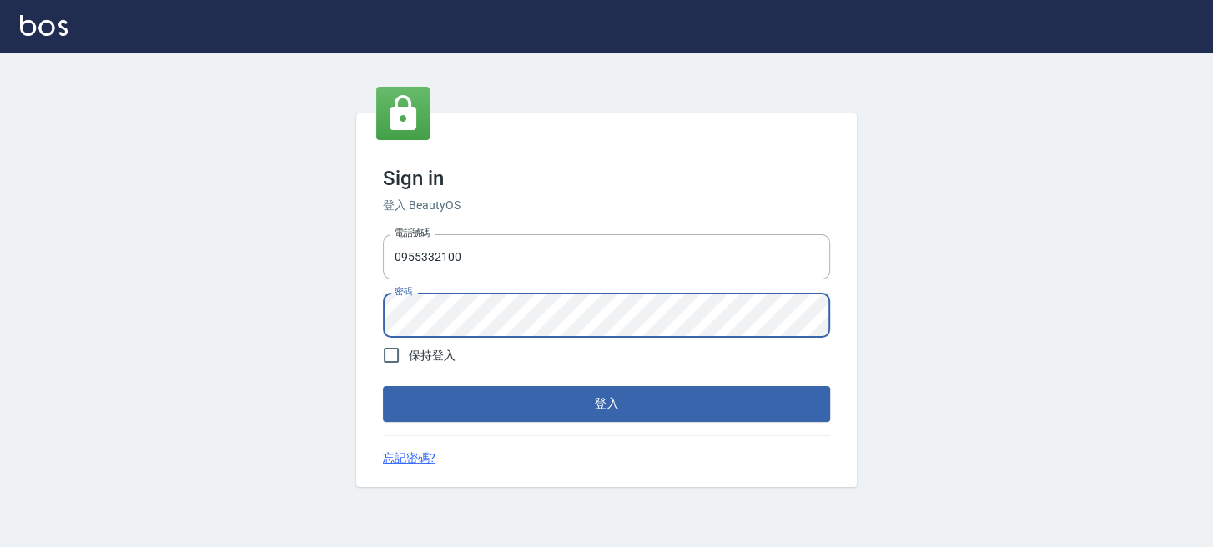
click at [383, 386] on button "登入" at bounding box center [606, 403] width 447 height 35
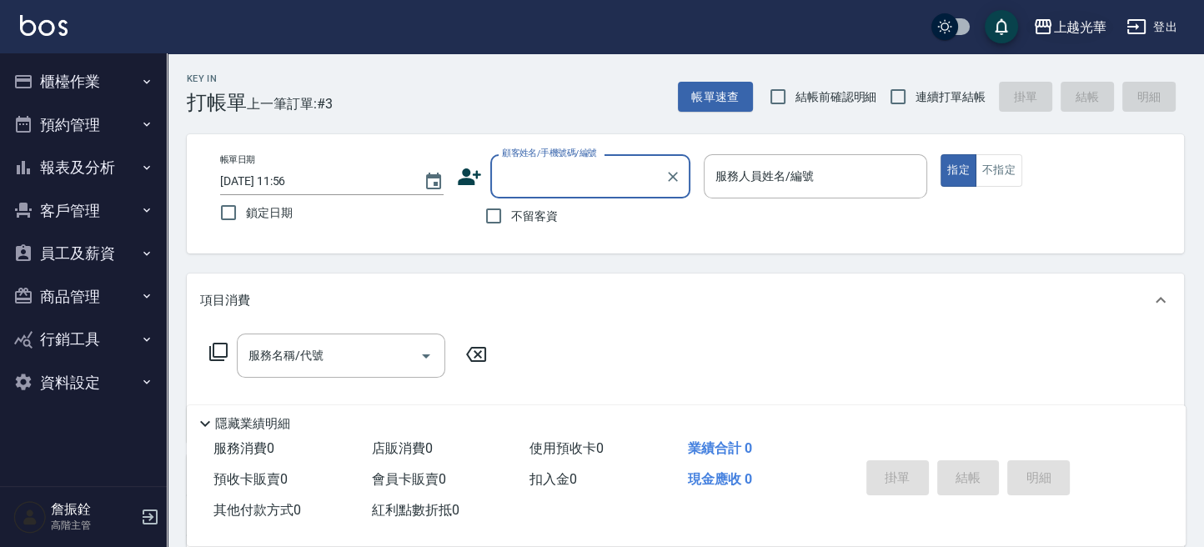
click at [1057, 41] on button "上越光華" at bounding box center [1070, 27] width 87 height 34
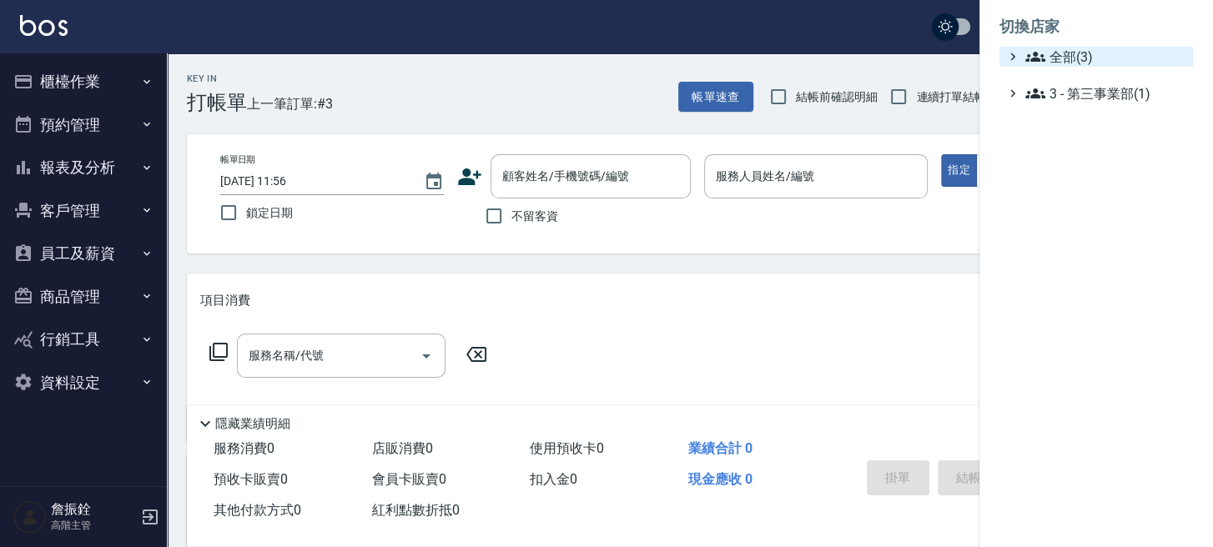
click at [1054, 47] on span "全部(3)" at bounding box center [1105, 57] width 161 height 20
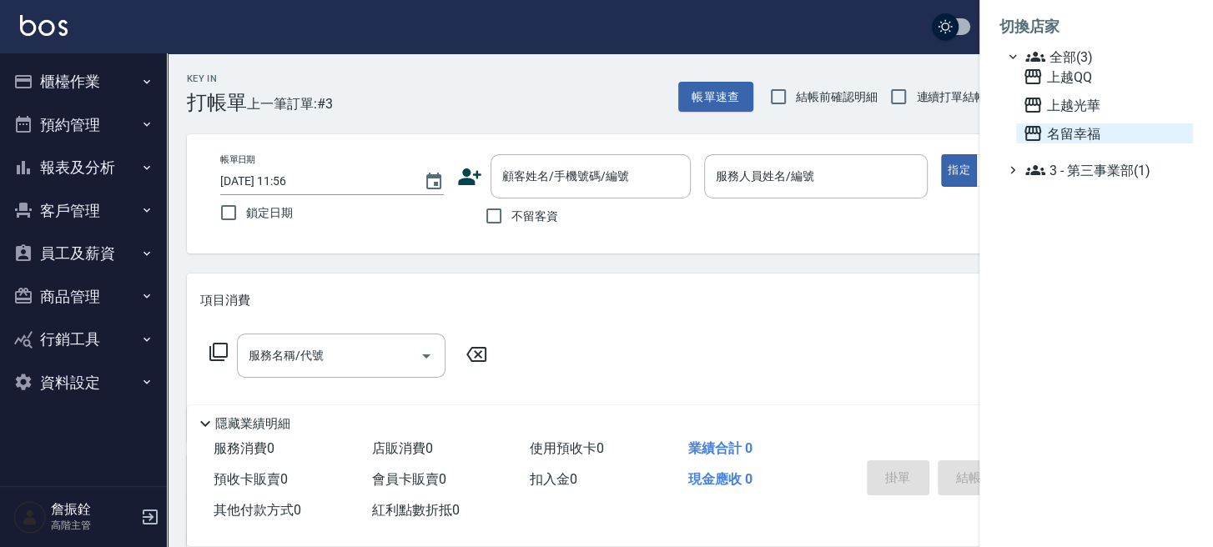
click at [1063, 134] on span "名留幸福" at bounding box center [1103, 133] width 163 height 20
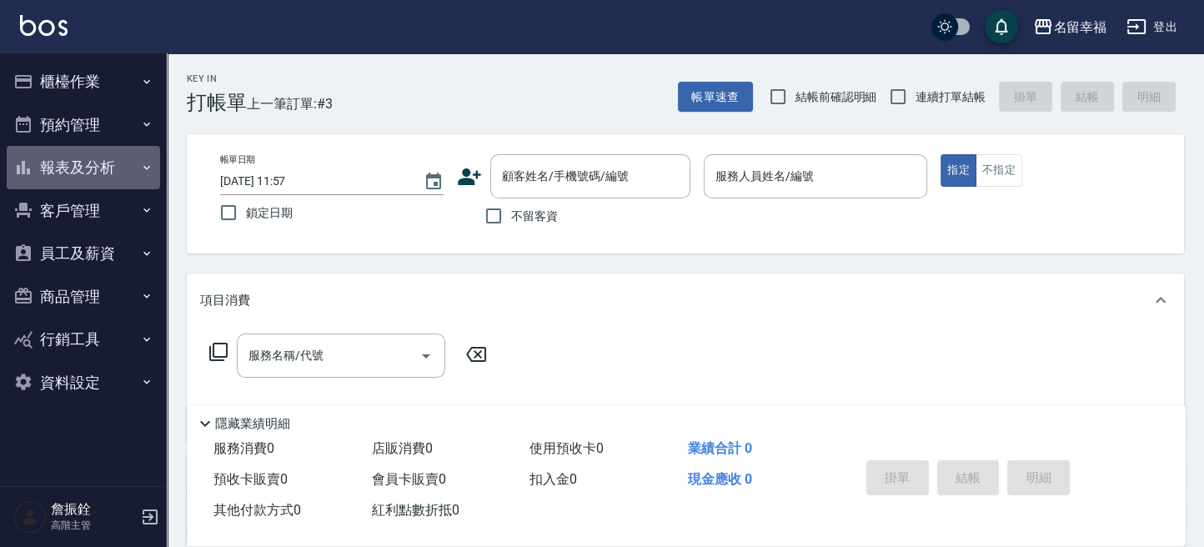
click at [71, 169] on button "報表及分析" at bounding box center [83, 167] width 153 height 43
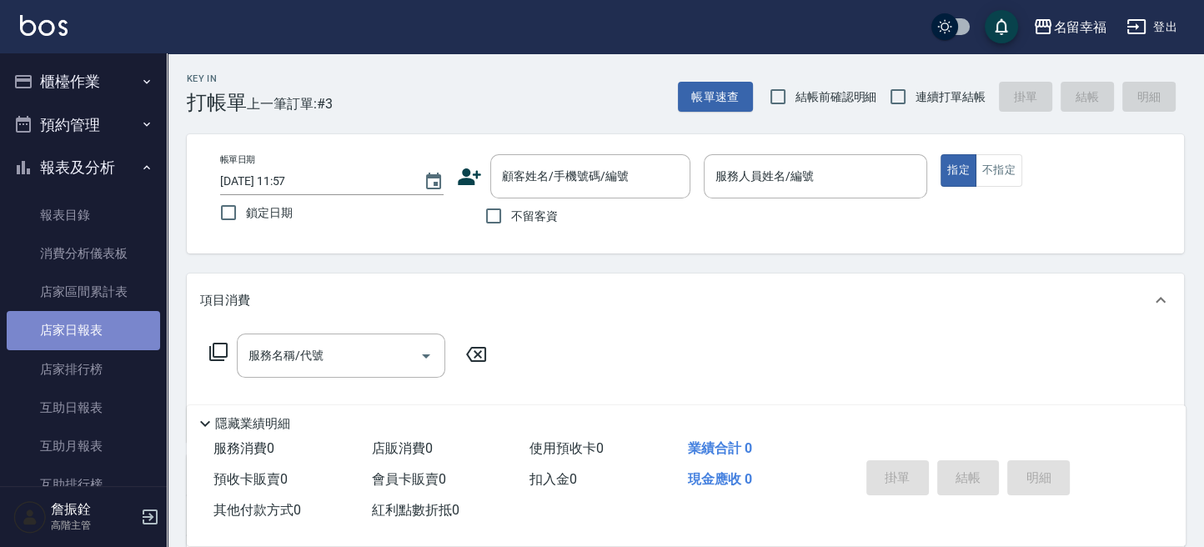
click at [95, 330] on link "店家日報表" at bounding box center [83, 330] width 153 height 38
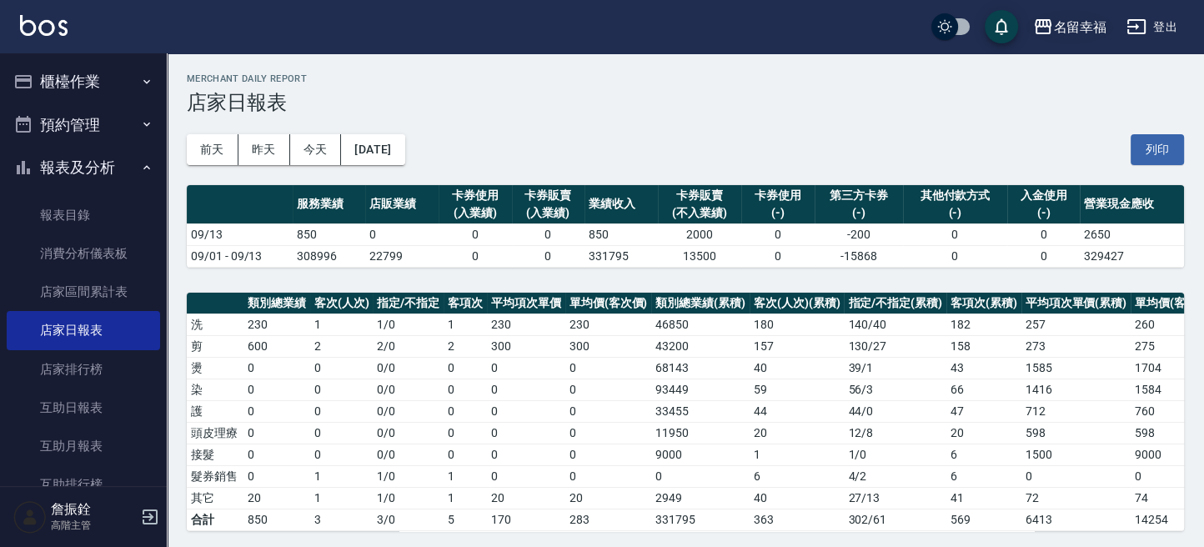
click at [1052, 30] on icon "button" at bounding box center [1043, 27] width 20 height 20
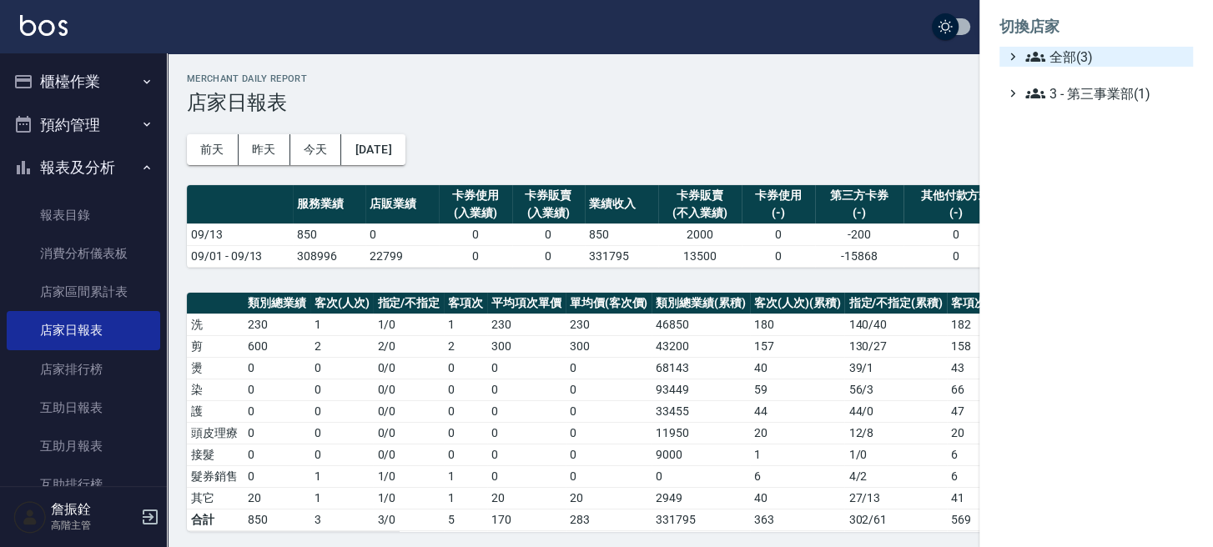
click at [1048, 53] on span "全部(3)" at bounding box center [1105, 57] width 161 height 20
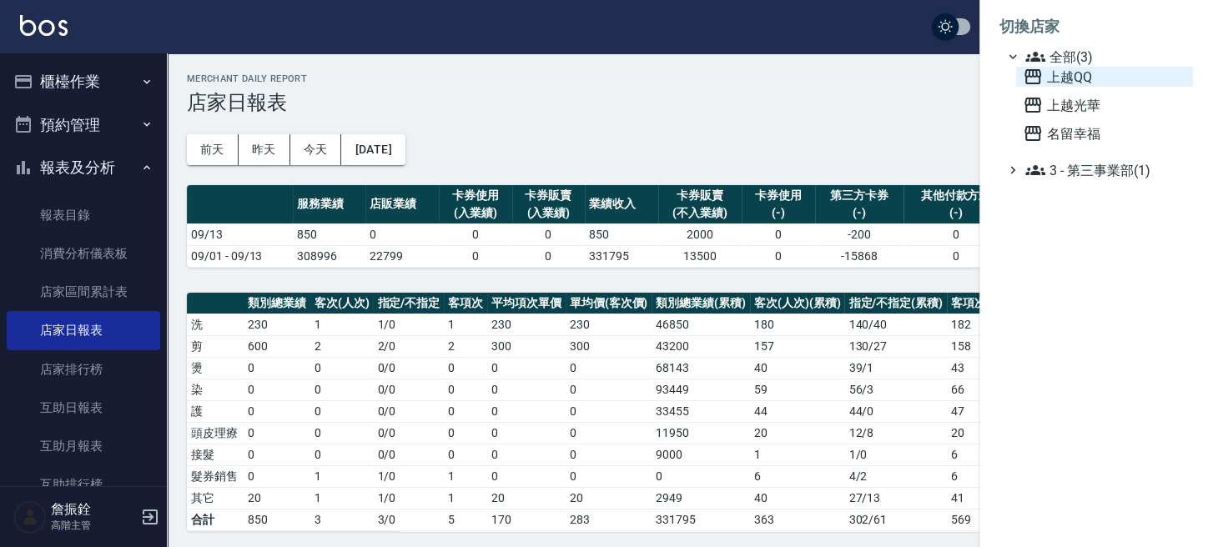
click at [1042, 76] on span "上越QQ" at bounding box center [1103, 77] width 163 height 20
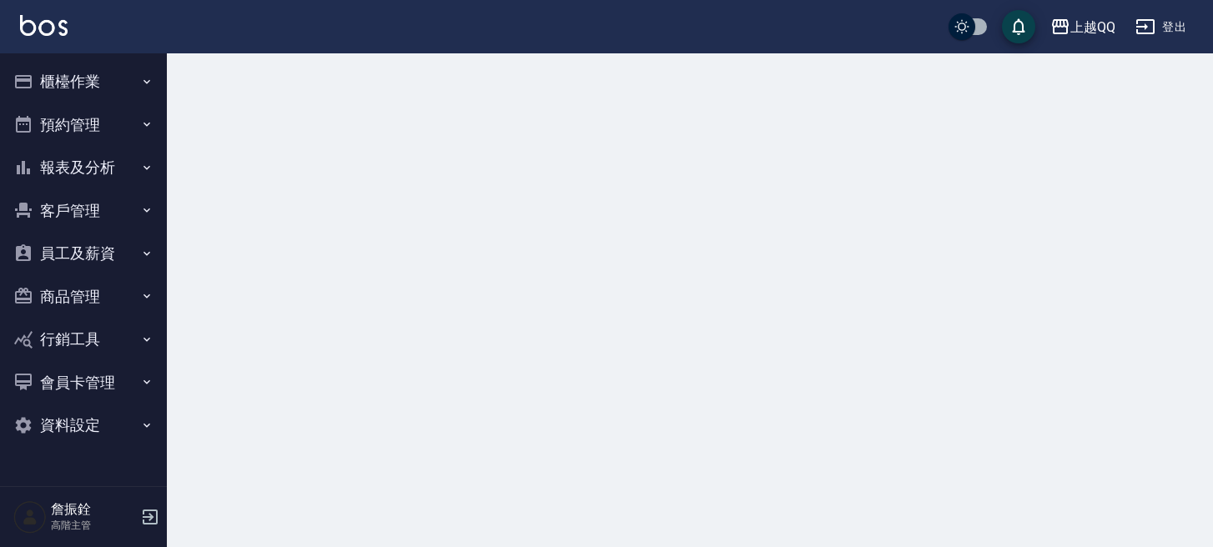
click at [77, 163] on button "報表及分析" at bounding box center [83, 167] width 153 height 43
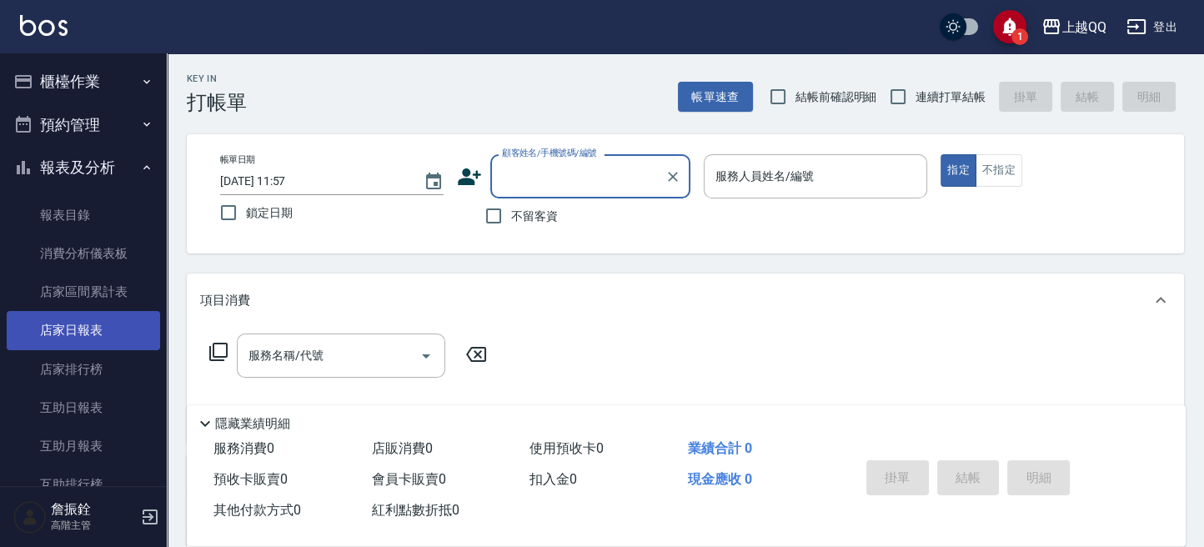
click at [87, 344] on link "店家日報表" at bounding box center [83, 330] width 153 height 38
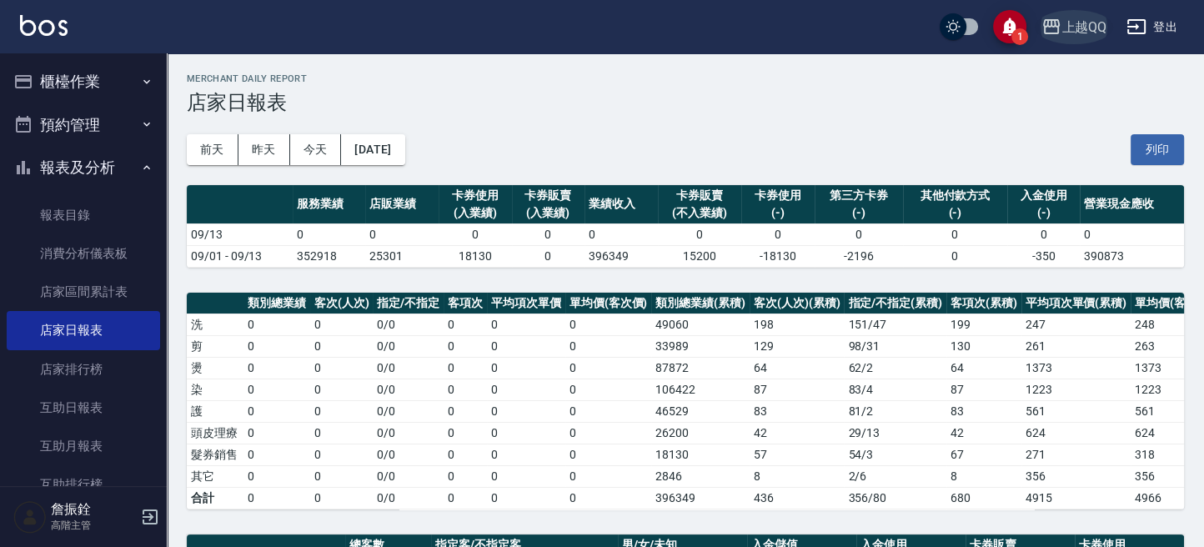
click at [1062, 28] on div "上越QQ" at bounding box center [1084, 27] width 45 height 21
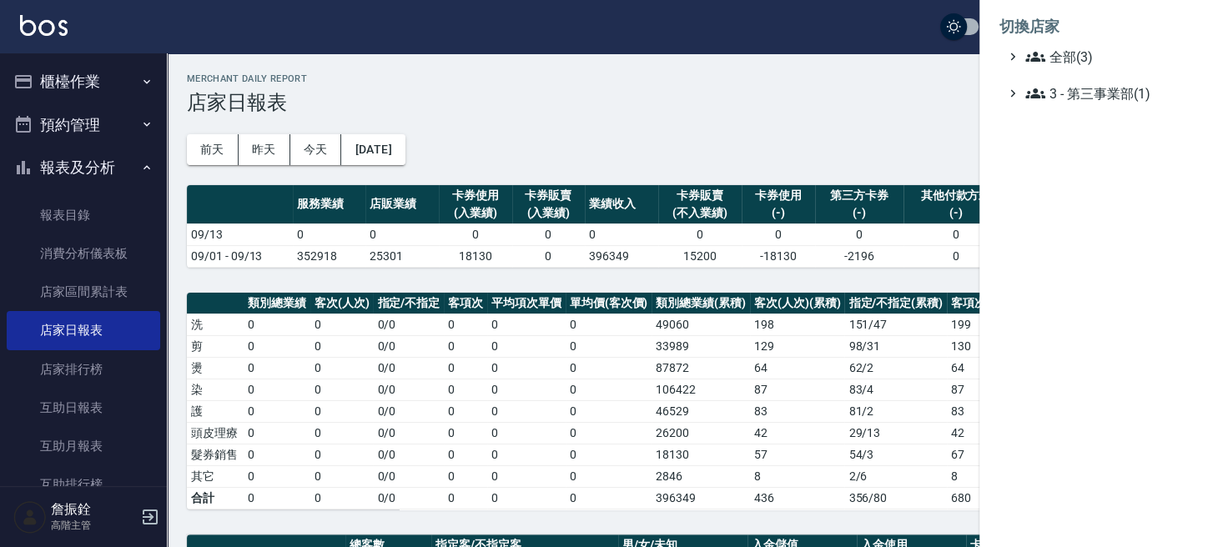
click at [8, 348] on div at bounding box center [606, 273] width 1213 height 547
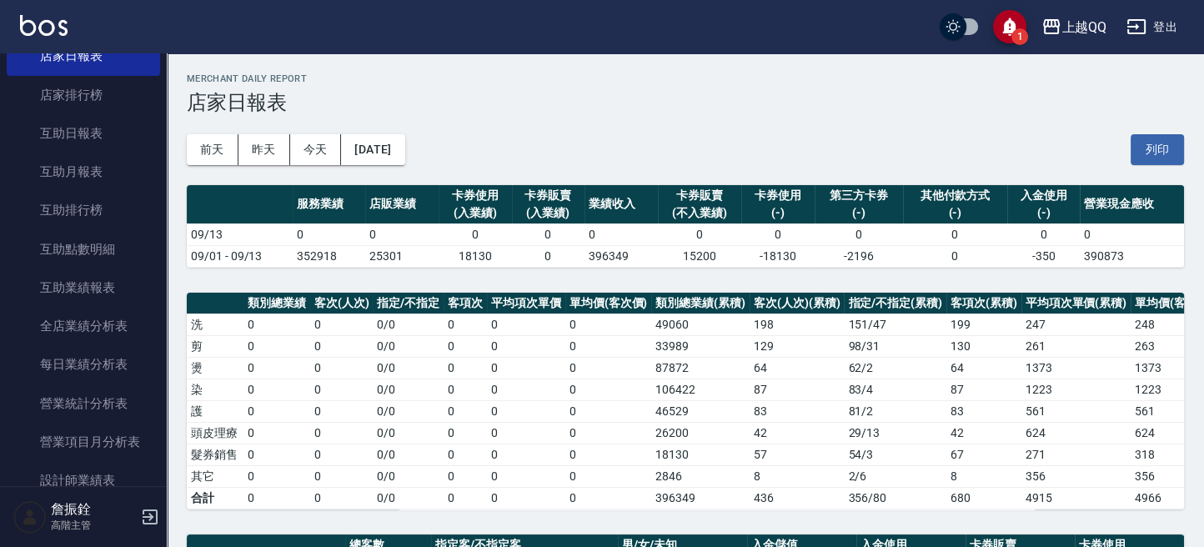
scroll to position [555, 0]
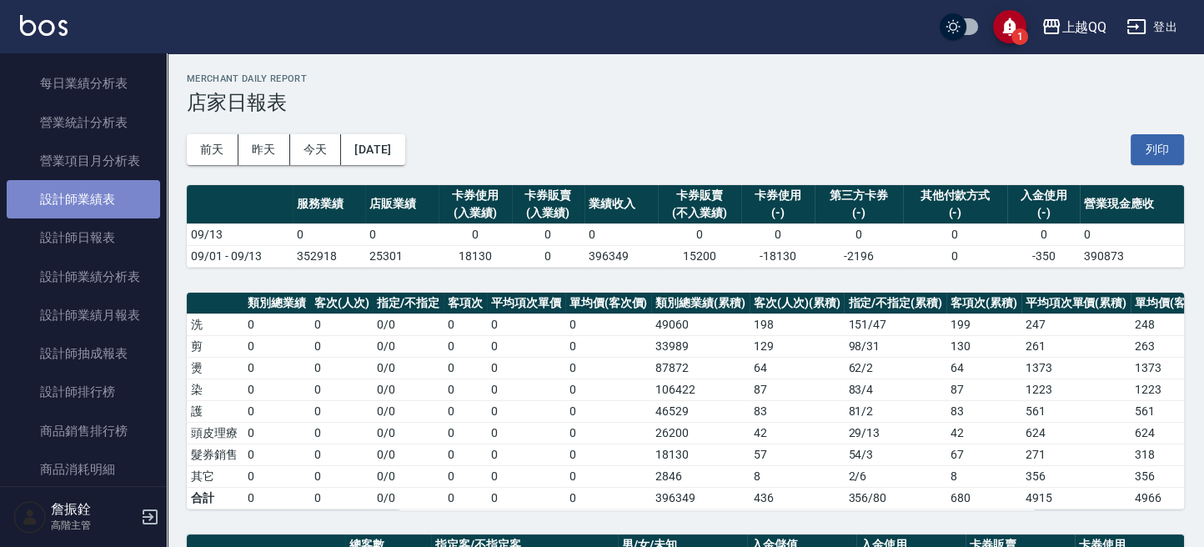
click at [148, 198] on link "設計師業績表" at bounding box center [83, 199] width 153 height 38
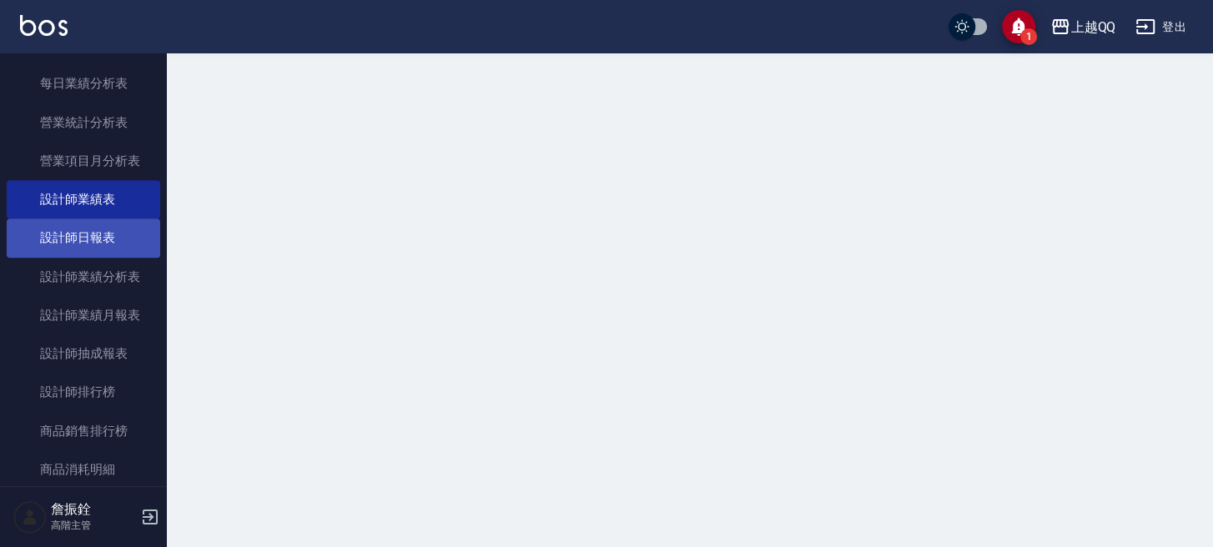
click at [133, 225] on link "設計師日報表" at bounding box center [83, 237] width 153 height 38
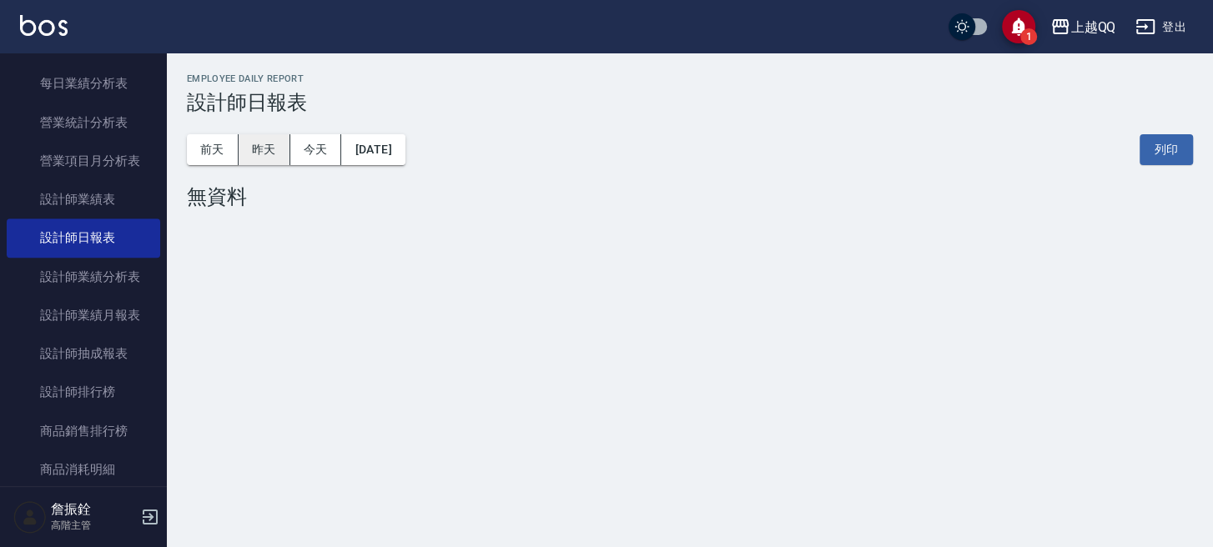
click at [274, 149] on button "昨天" at bounding box center [265, 149] width 52 height 31
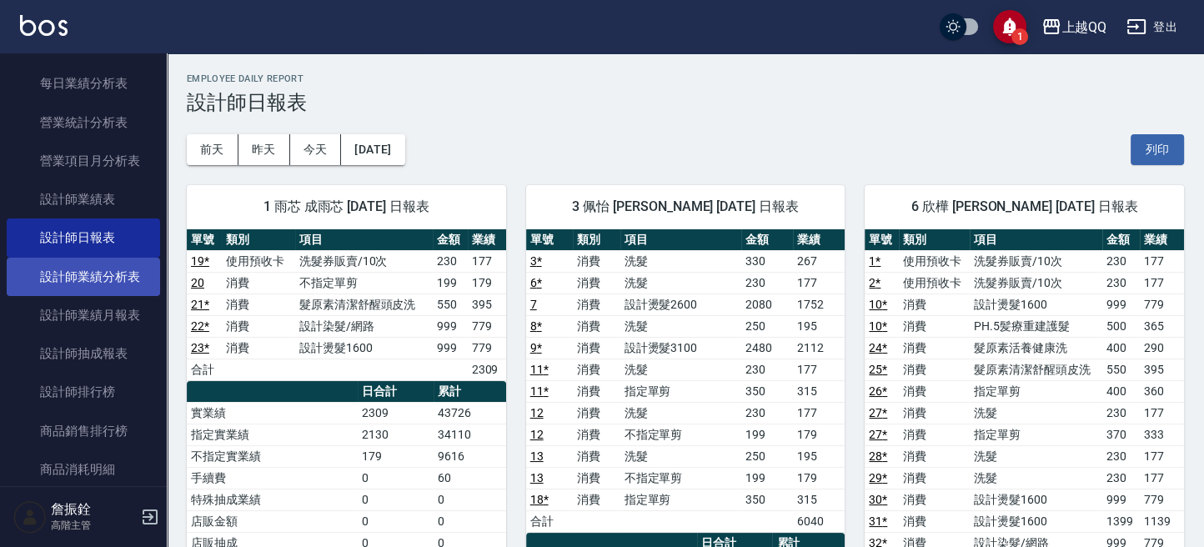
click at [117, 265] on link "設計師業績分析表" at bounding box center [83, 277] width 153 height 38
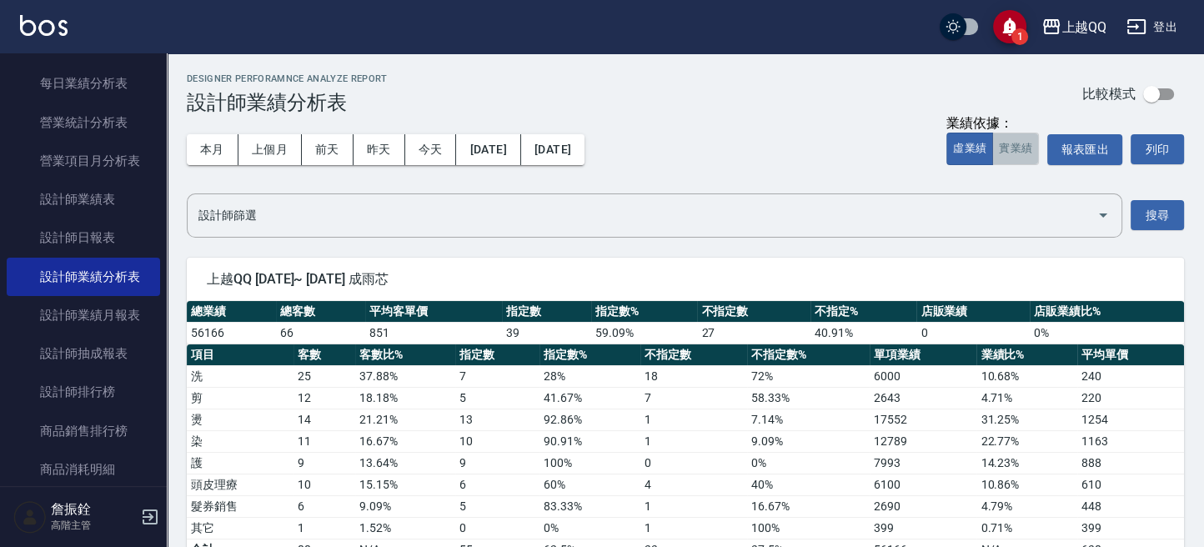
click at [1019, 158] on button "實業績" at bounding box center [1015, 149] width 47 height 33
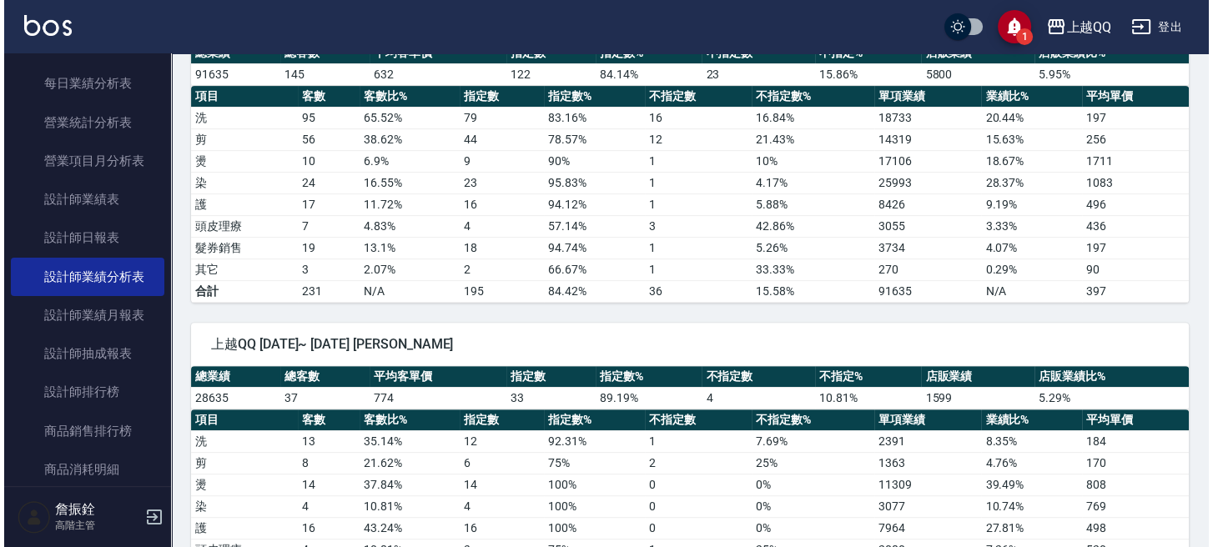
scroll to position [778, 0]
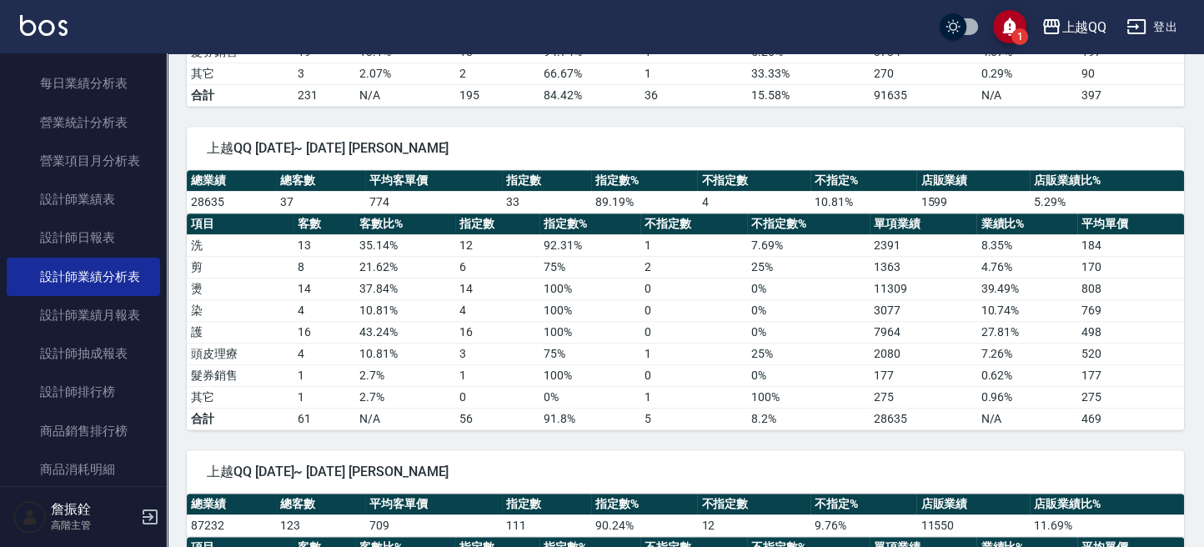
click at [1081, 34] on div "上越QQ" at bounding box center [1084, 27] width 45 height 21
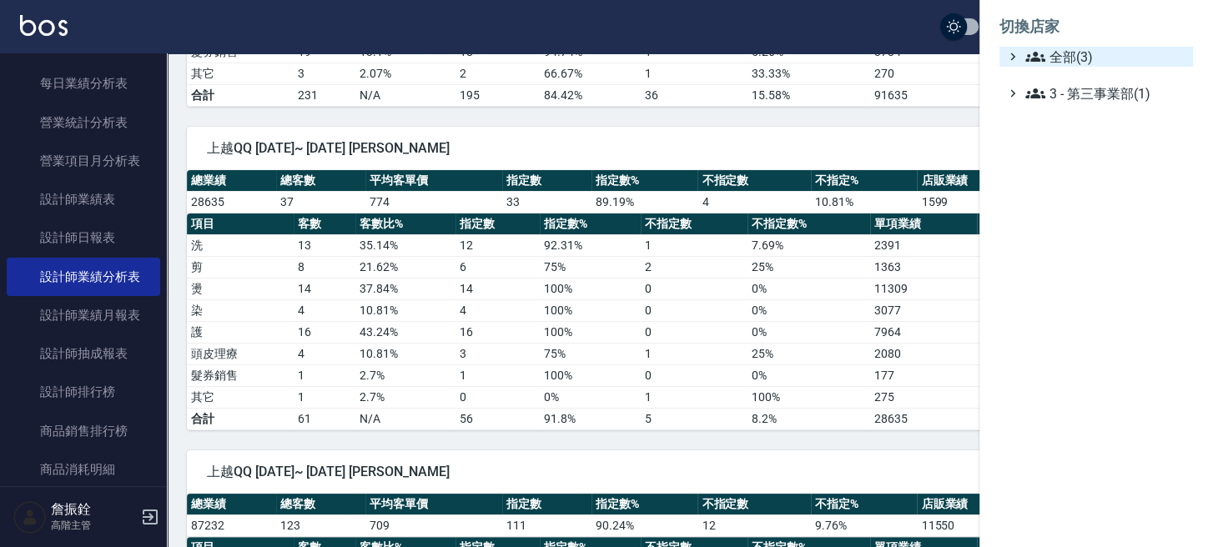
click at [1069, 60] on span "全部(3)" at bounding box center [1105, 57] width 161 height 20
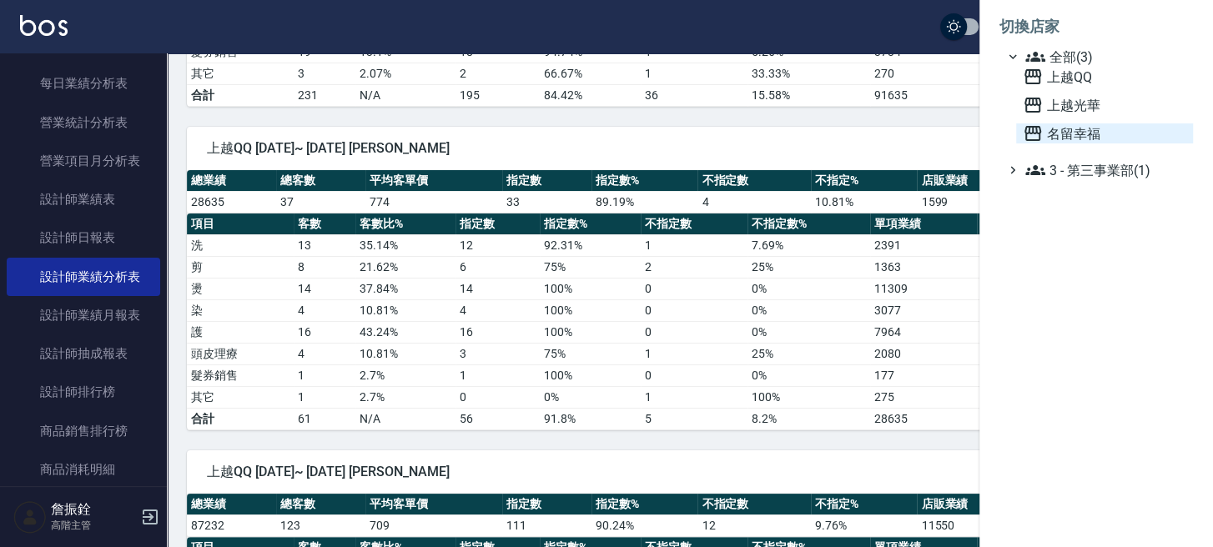
click at [1052, 135] on span "名留幸福" at bounding box center [1103, 133] width 163 height 20
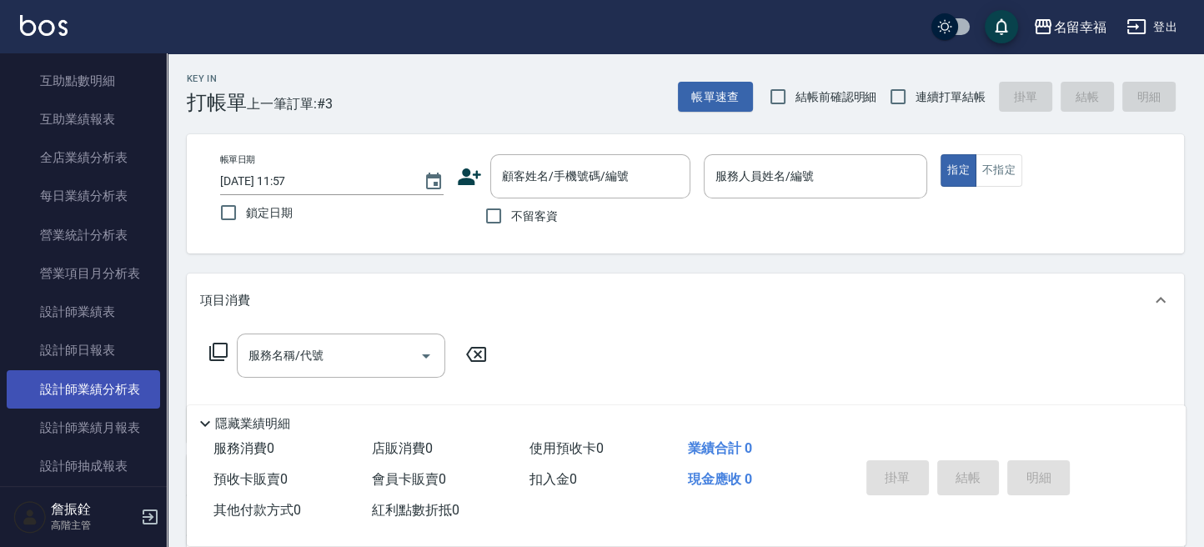
scroll to position [555, 0]
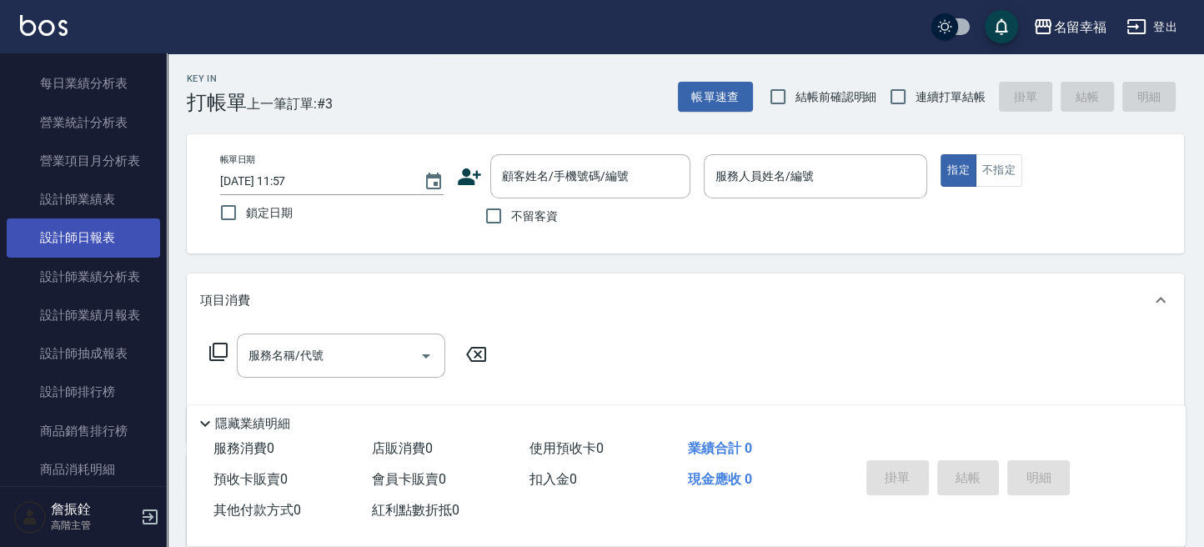
click at [108, 247] on link "設計師日報表" at bounding box center [83, 237] width 153 height 38
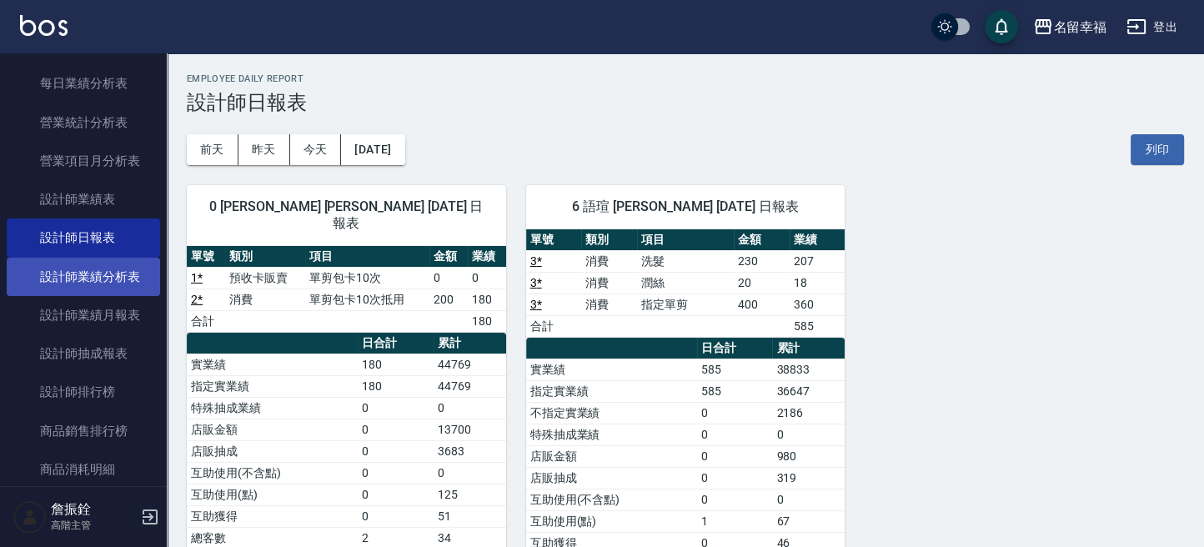
click at [83, 276] on link "設計師業績分析表" at bounding box center [83, 277] width 153 height 38
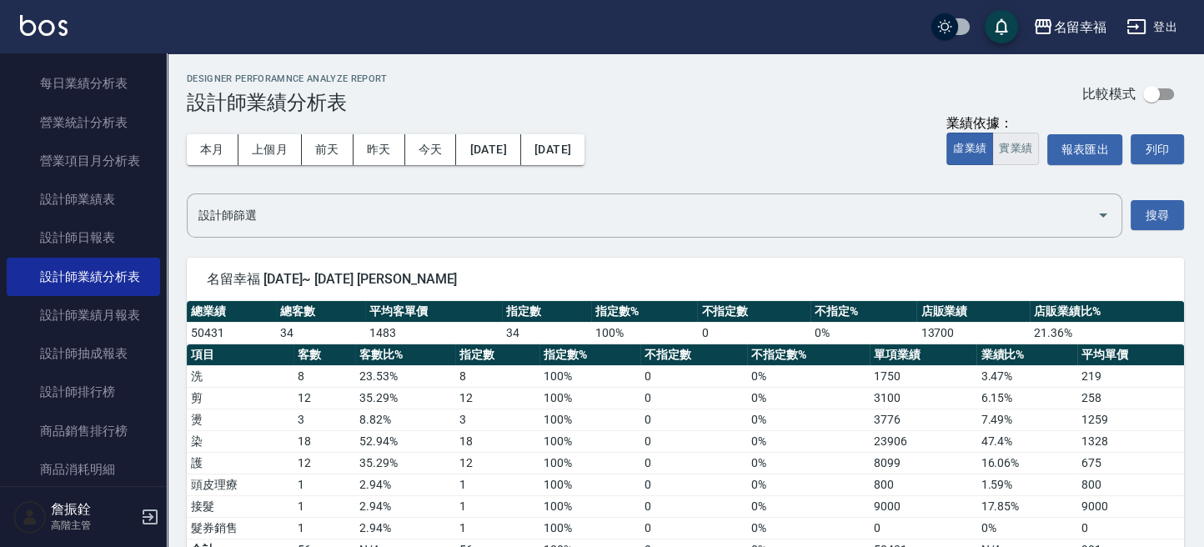
click at [1016, 143] on button "實業績" at bounding box center [1015, 149] width 47 height 33
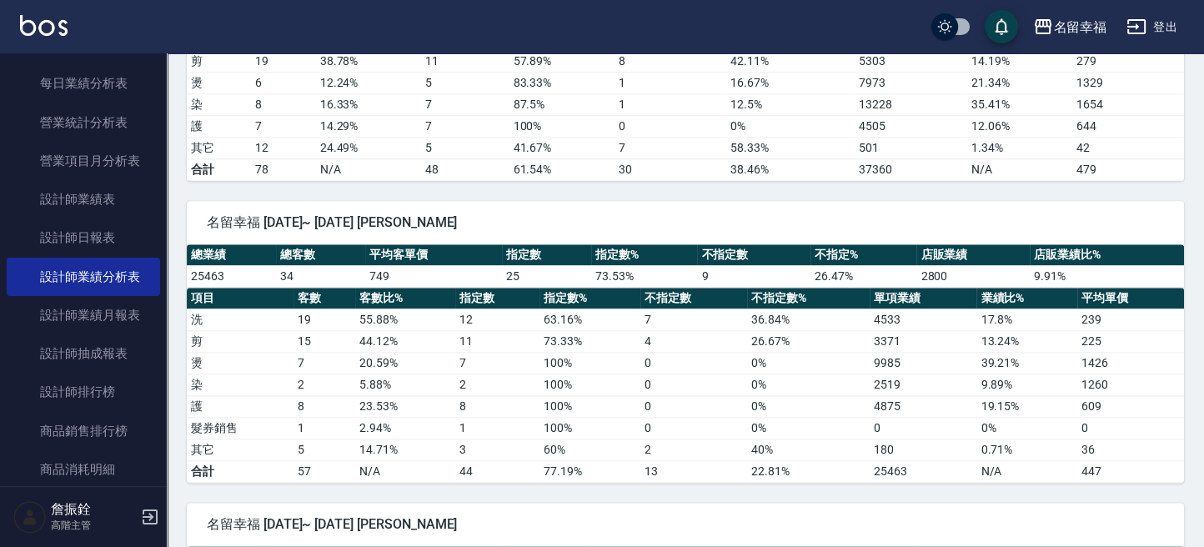
scroll to position [2300, 0]
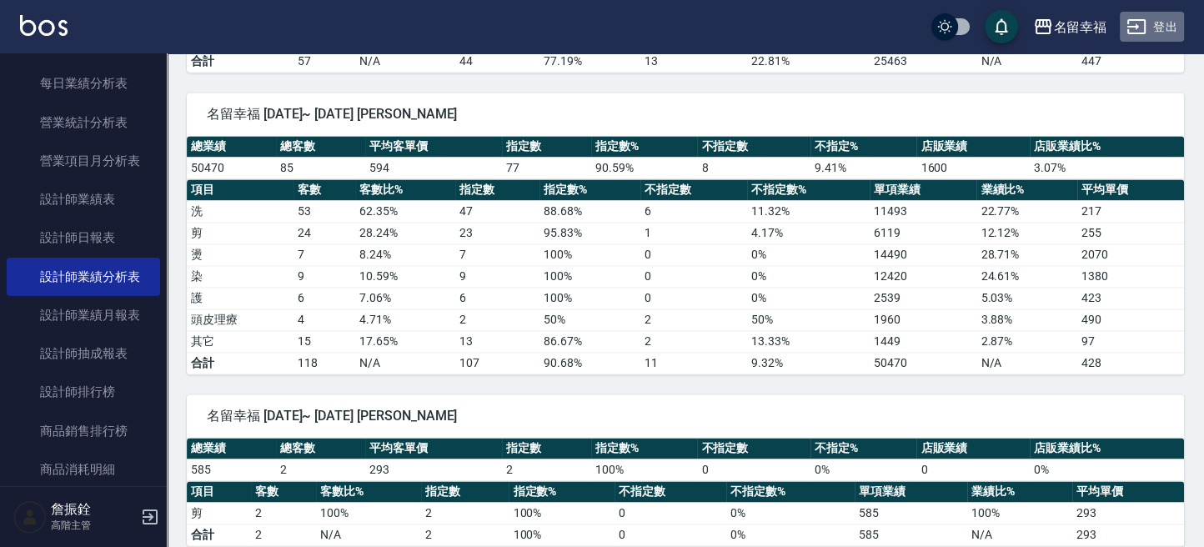
click at [1142, 20] on icon "button" at bounding box center [1136, 26] width 18 height 15
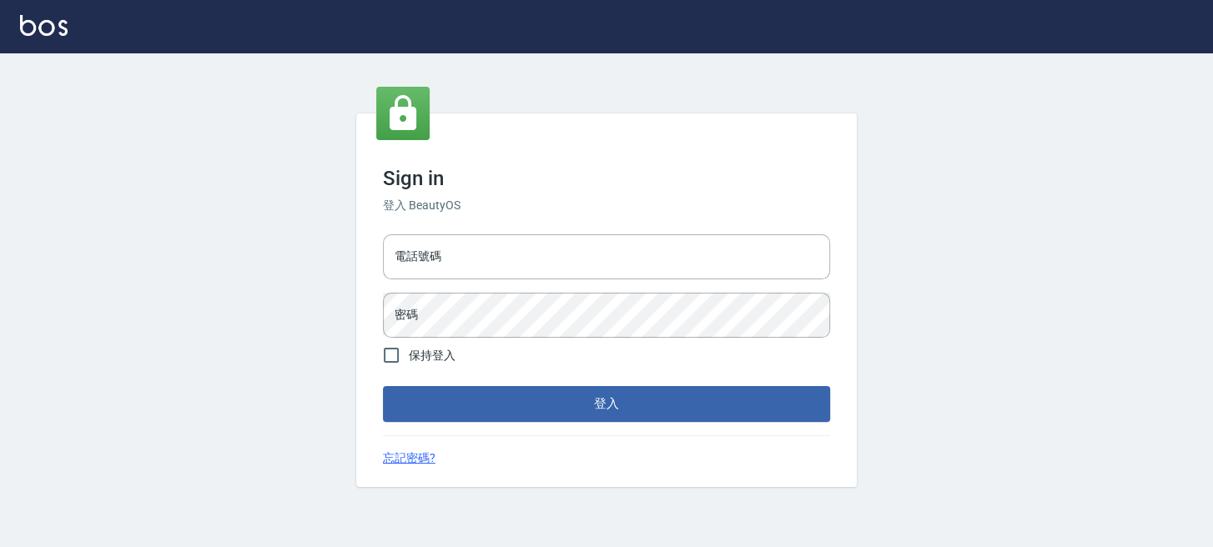
type input "0289832082"
click at [468, 408] on button "登入" at bounding box center [606, 403] width 447 height 35
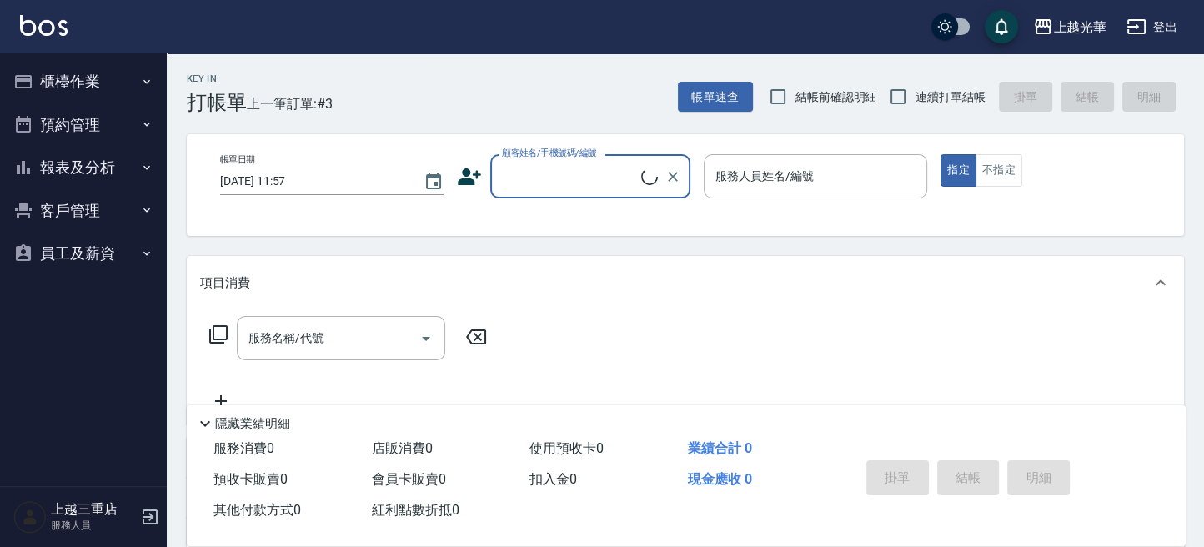
drag, startPoint x: 150, startPoint y: 222, endPoint x: 120, endPoint y: 165, distance: 64.2
click at [121, 163] on button "報表及分析" at bounding box center [83, 167] width 153 height 43
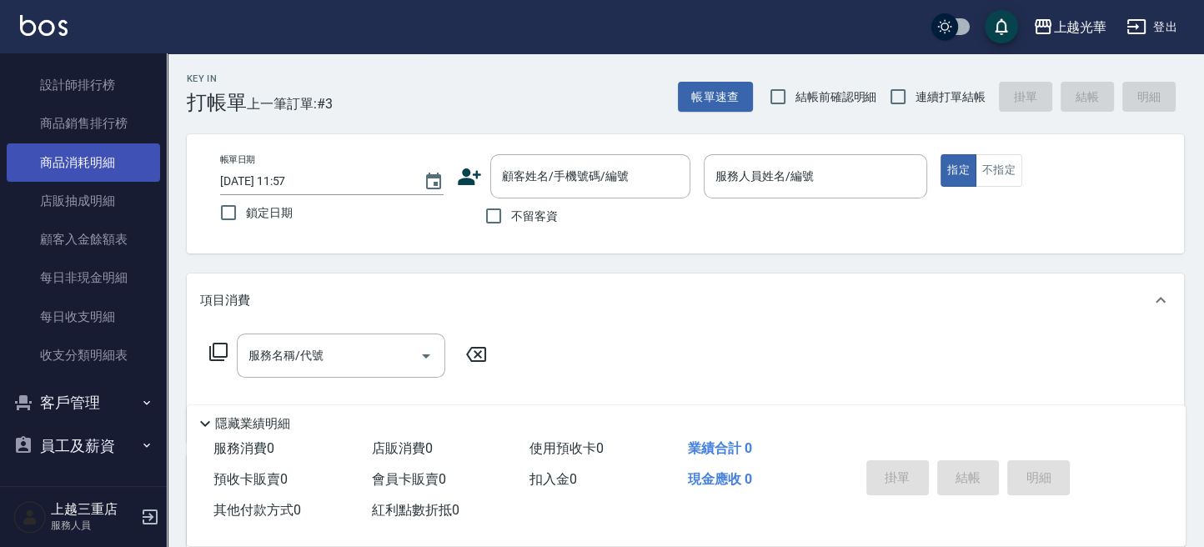
scroll to position [294, 0]
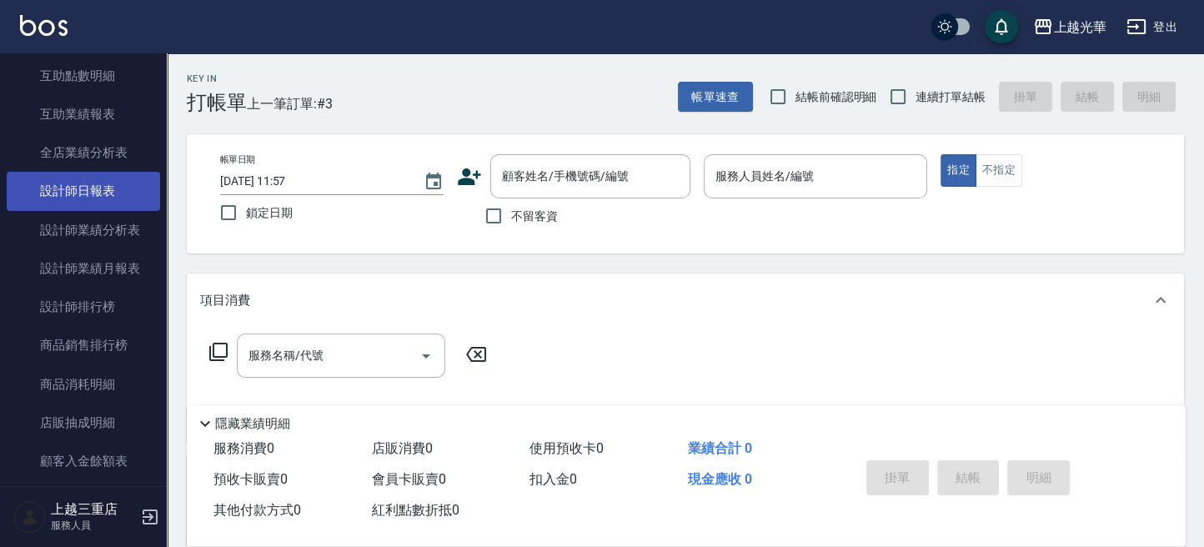
click at [106, 193] on link "設計師日報表" at bounding box center [83, 191] width 153 height 38
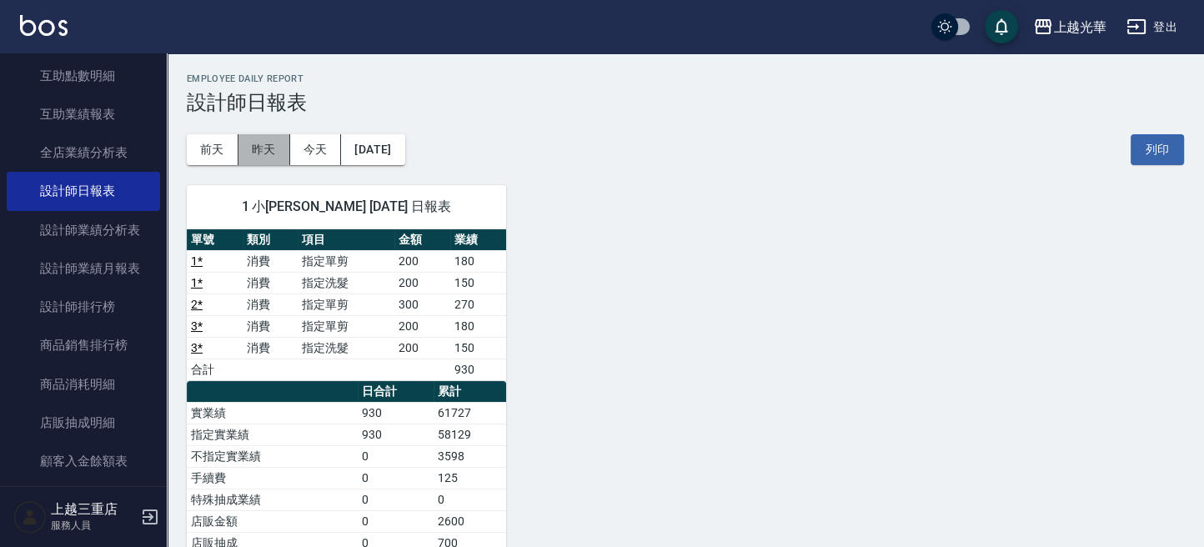
click at [268, 140] on button "昨天" at bounding box center [265, 149] width 52 height 31
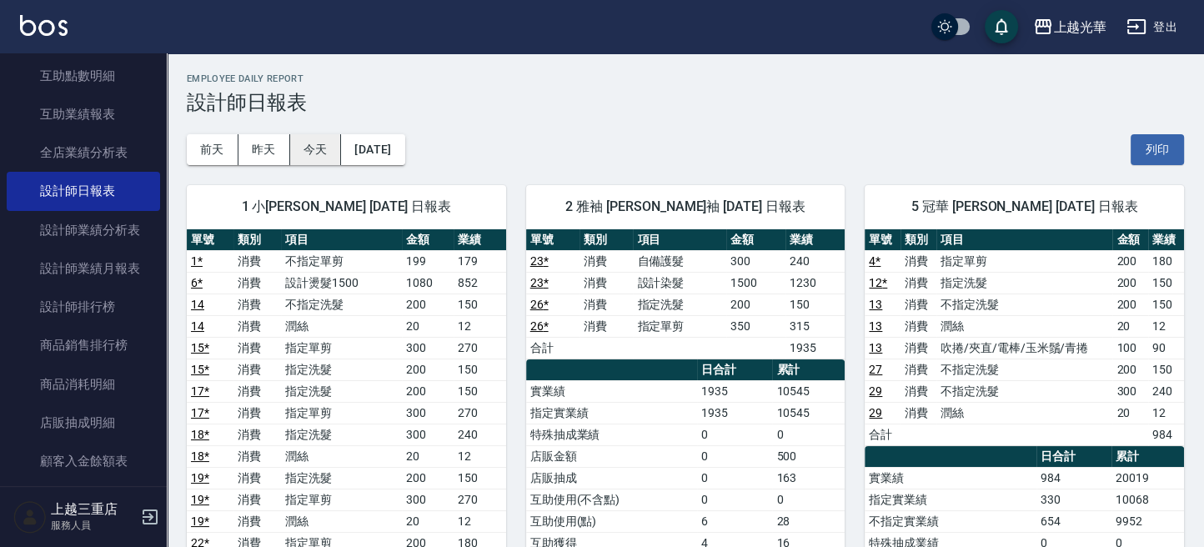
click at [305, 145] on button "今天" at bounding box center [316, 149] width 52 height 31
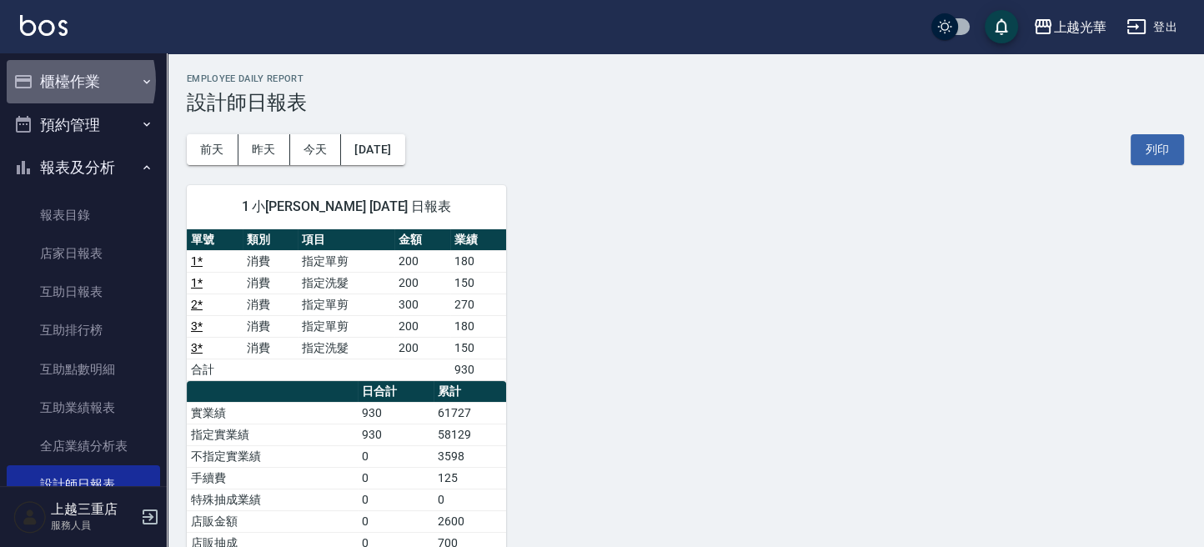
drag, startPoint x: 63, startPoint y: 81, endPoint x: 73, endPoint y: 135, distance: 55.1
click at [63, 84] on button "櫃檯作業" at bounding box center [83, 81] width 153 height 43
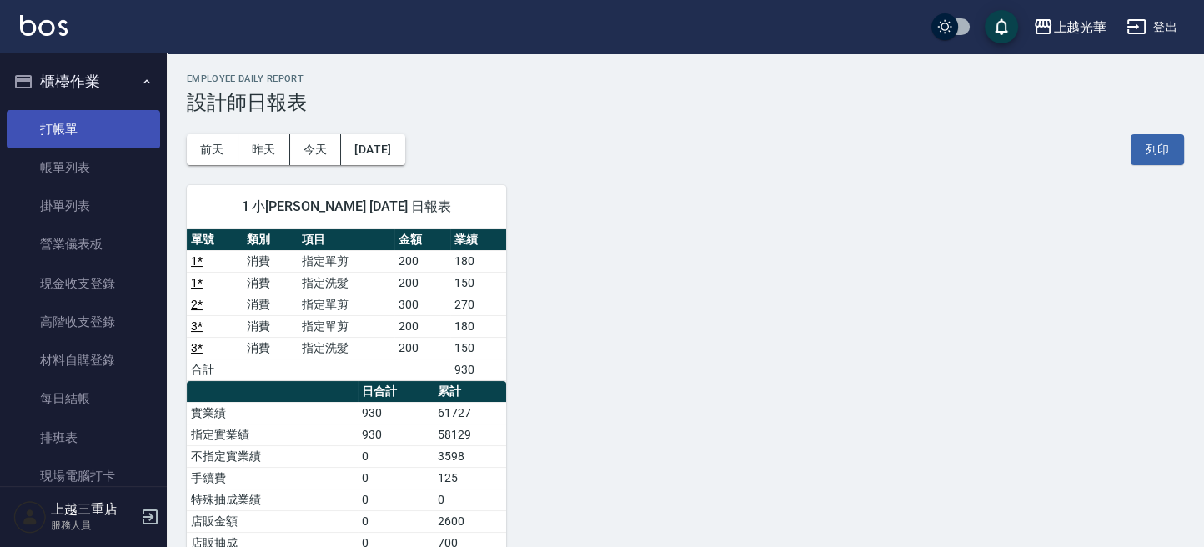
click at [74, 137] on link "打帳單" at bounding box center [83, 129] width 153 height 38
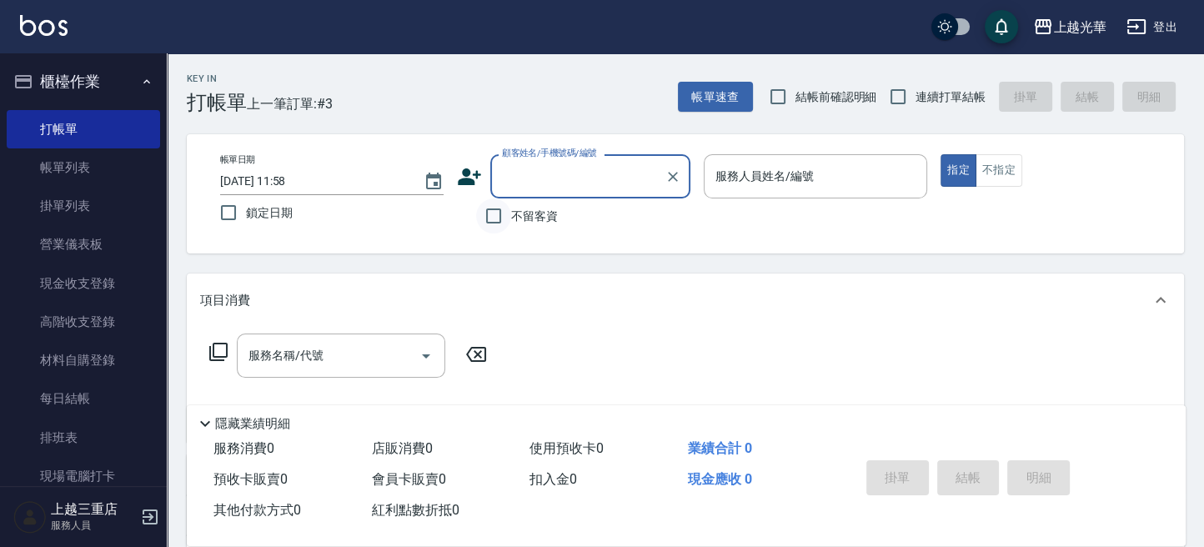
drag, startPoint x: 489, startPoint y: 223, endPoint x: 500, endPoint y: 223, distance: 11.7
click at [494, 223] on input "不留客資" at bounding box center [493, 215] width 35 height 35
checkbox input "true"
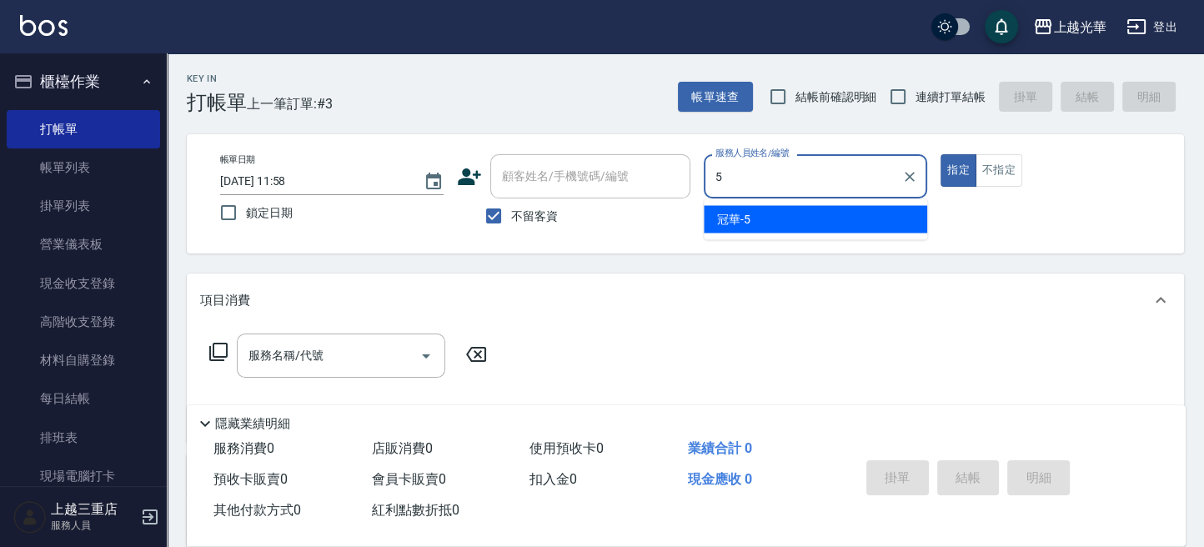
type input "冠華-5"
type button "true"
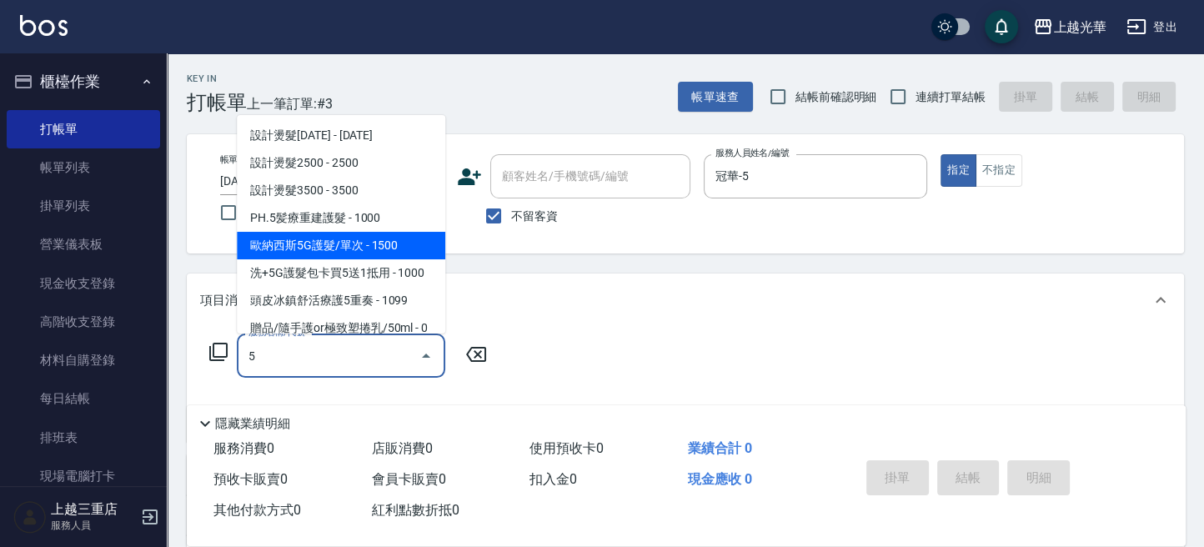
click at [393, 237] on span "歐納西斯5G護髮/單次 - 1500" at bounding box center [341, 246] width 208 height 28
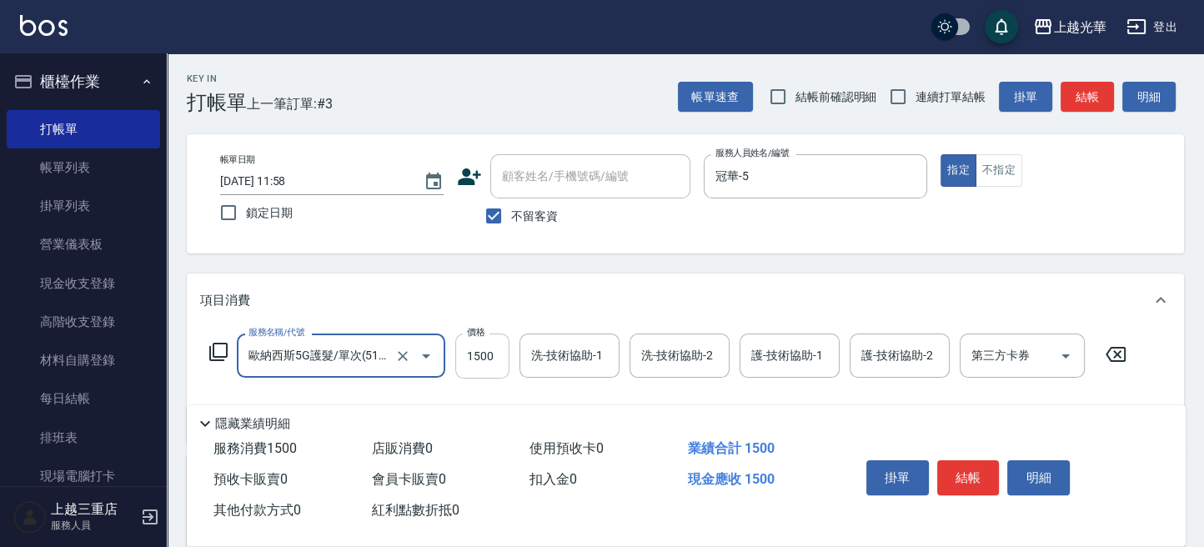
type input "歐納西斯5G護髮/單次(514)"
click at [493, 356] on input "1500" at bounding box center [482, 356] width 54 height 45
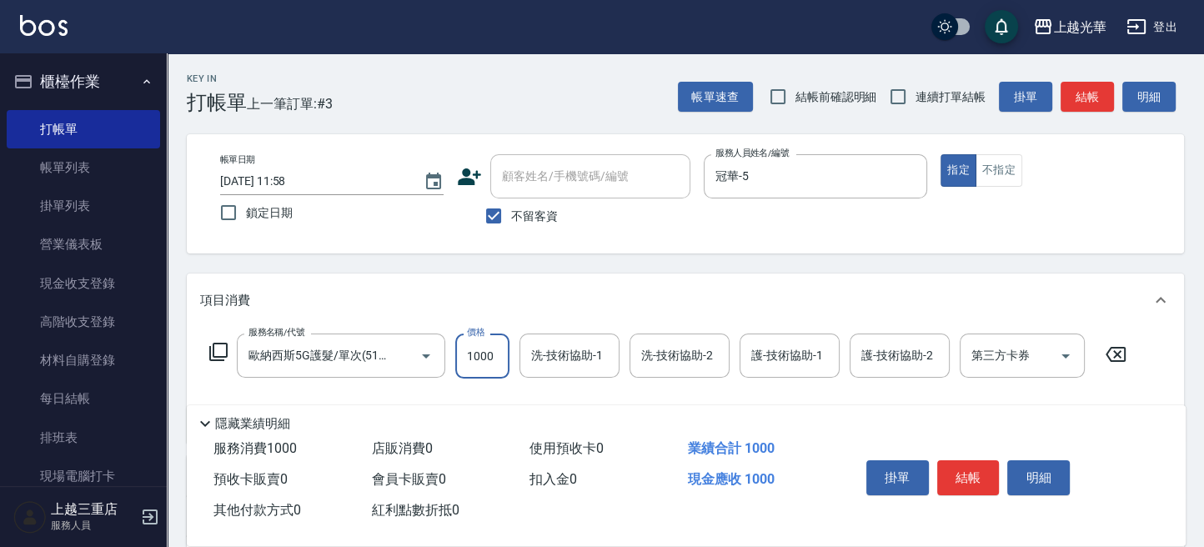
type input "1000"
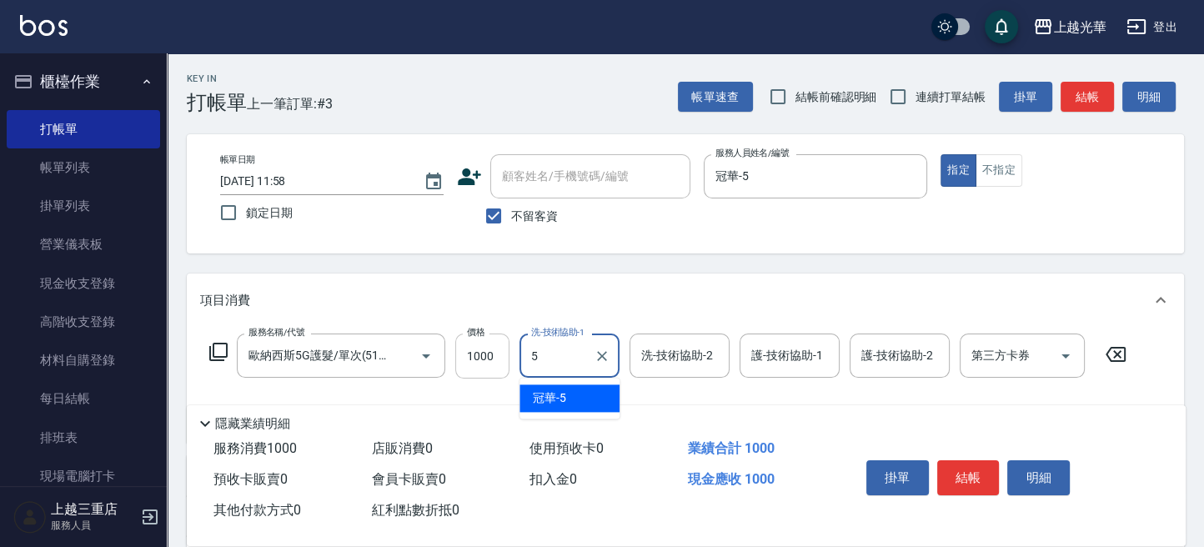
type input "冠華-5"
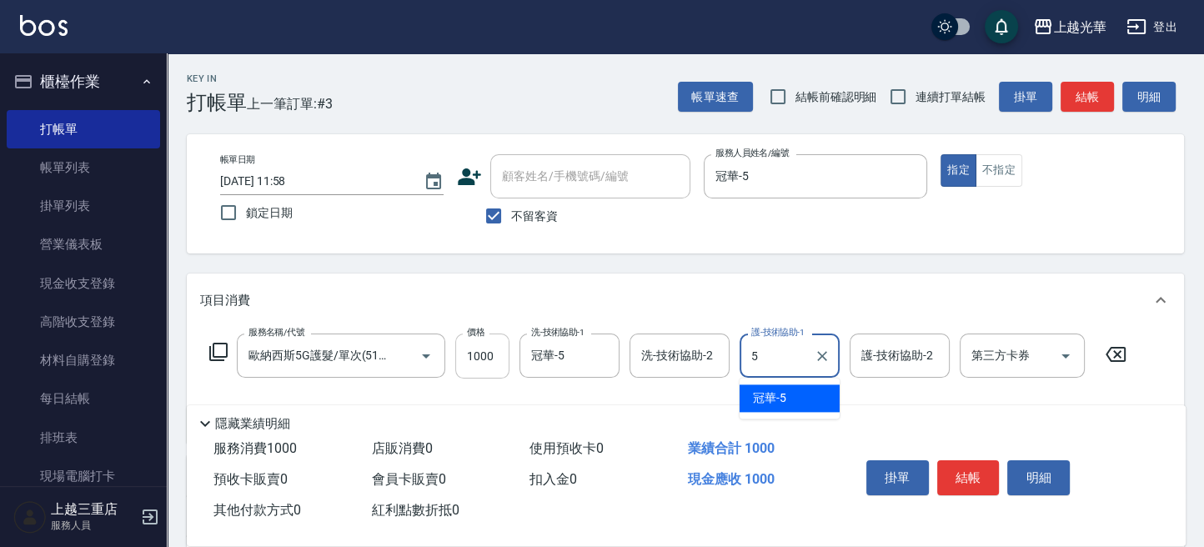
type input "冠華-5"
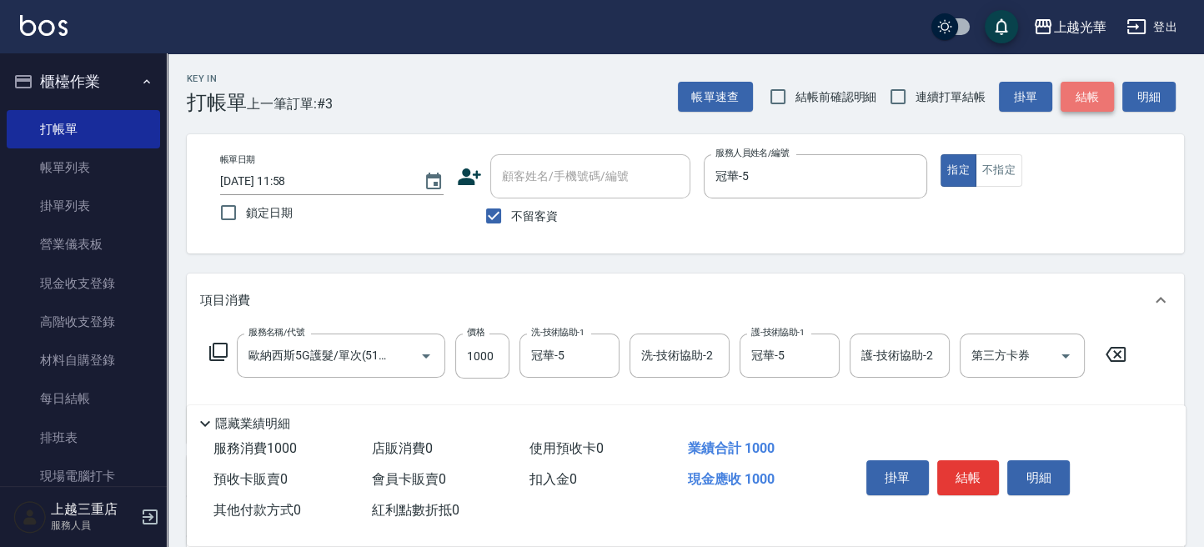
click at [1077, 95] on button "結帳" at bounding box center [1087, 97] width 53 height 31
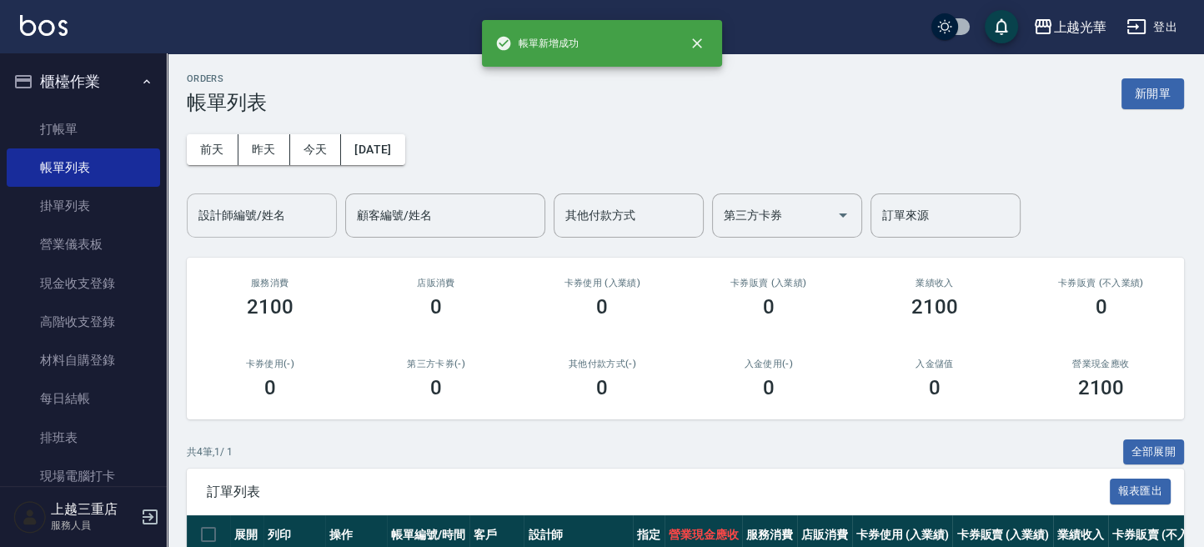
click at [237, 218] on input "設計師編號/姓名" at bounding box center [261, 215] width 135 height 29
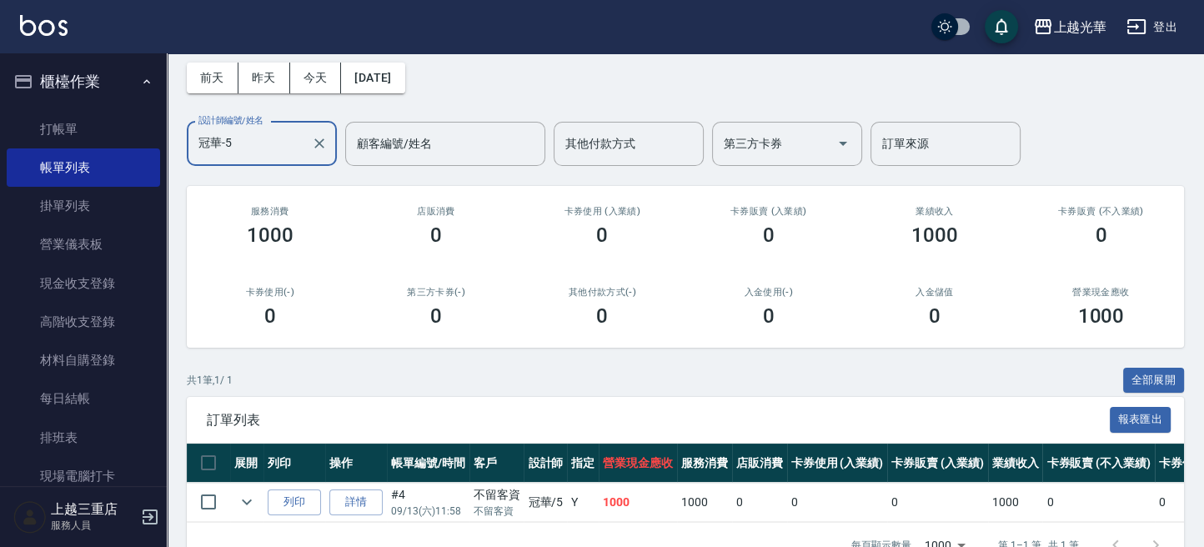
scroll to position [128, 0]
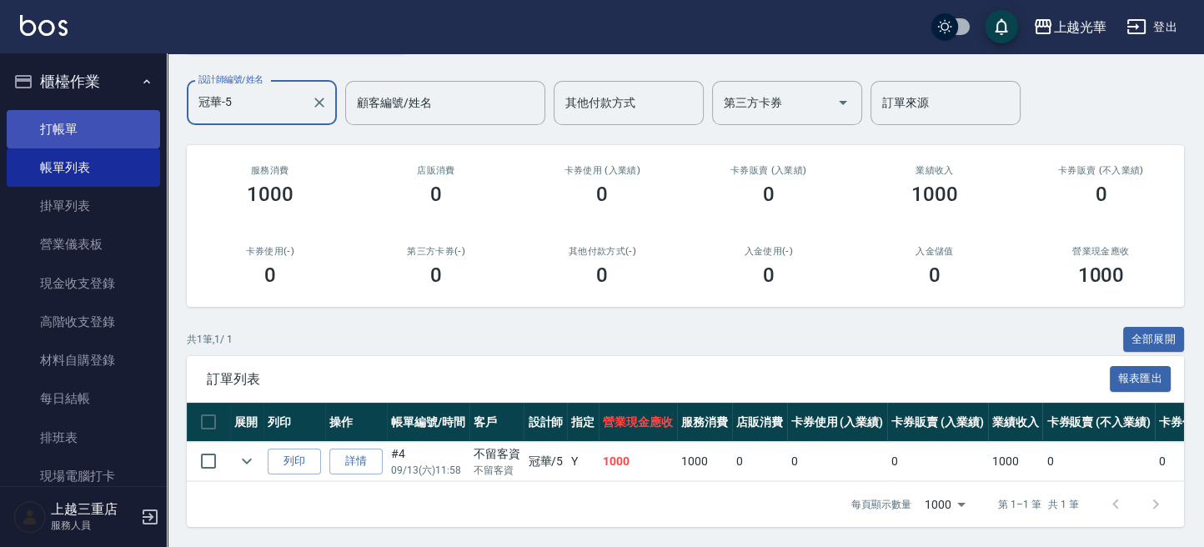
type input "冠華-5"
click at [93, 137] on link "打帳單" at bounding box center [83, 129] width 153 height 38
